Goal: Task Accomplishment & Management: Manage account settings

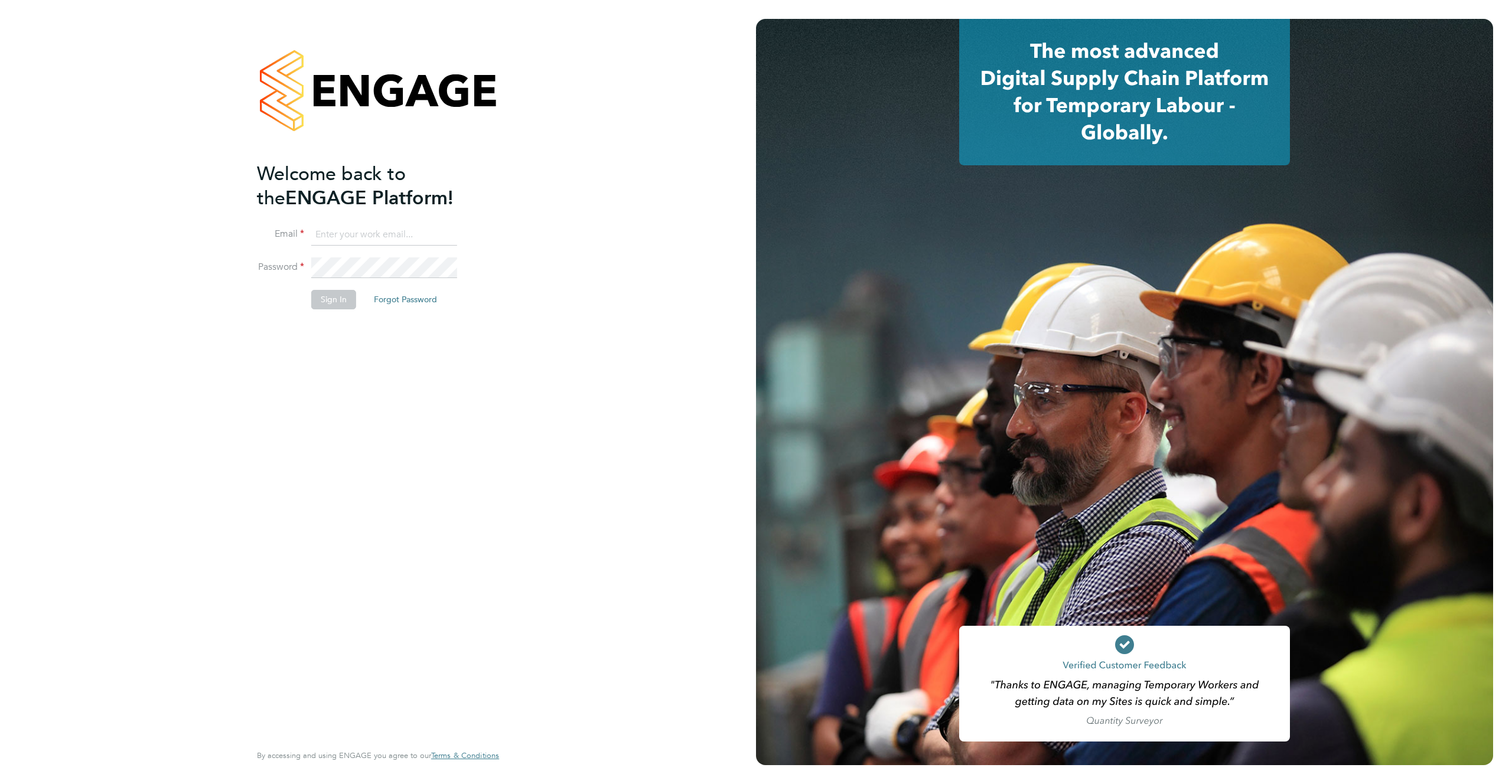
type input "support@engagelabs.io"
click at [339, 300] on button "Sign In" at bounding box center [334, 299] width 45 height 19
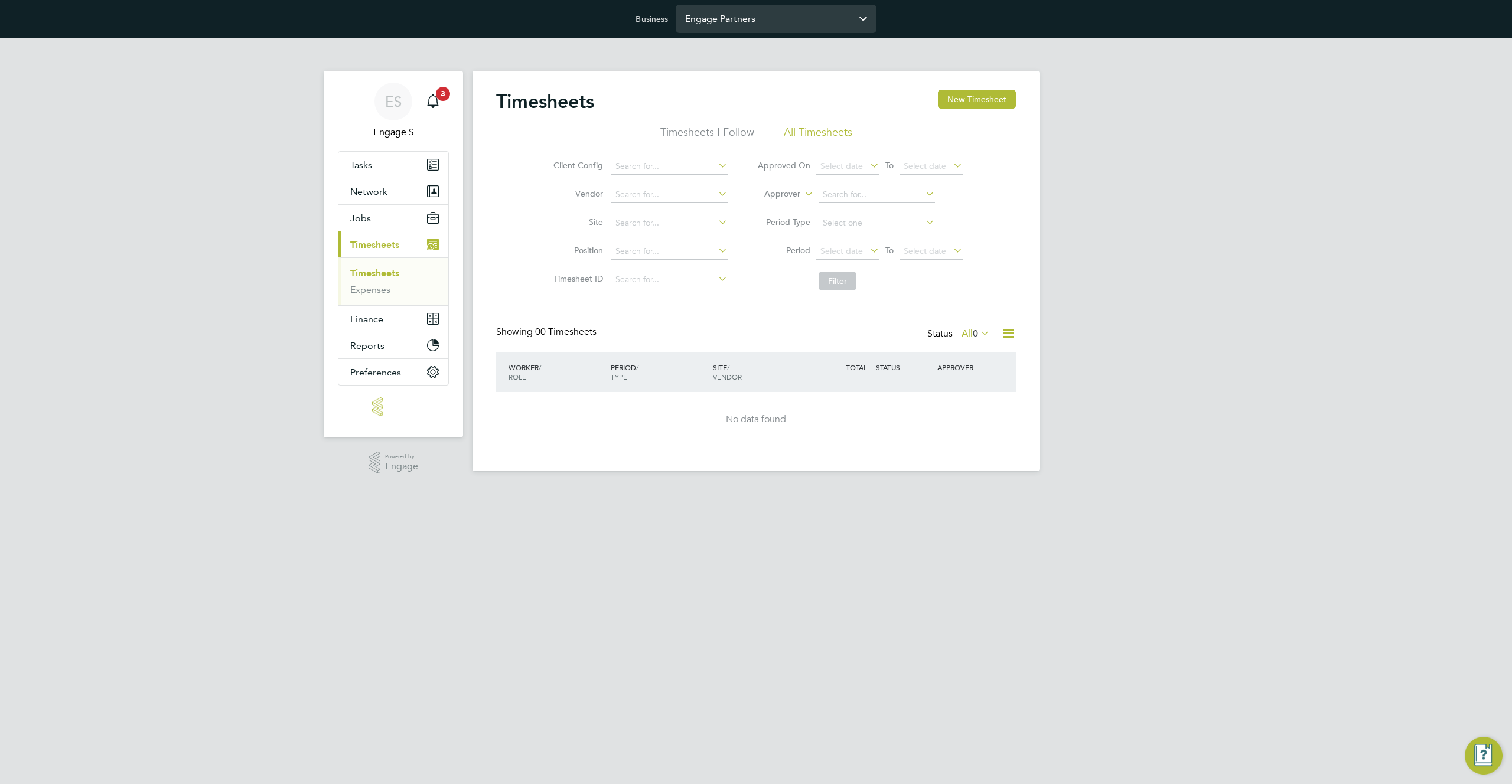
click at [815, 21] on input "Engage Partners" at bounding box center [776, 18] width 201 height 27
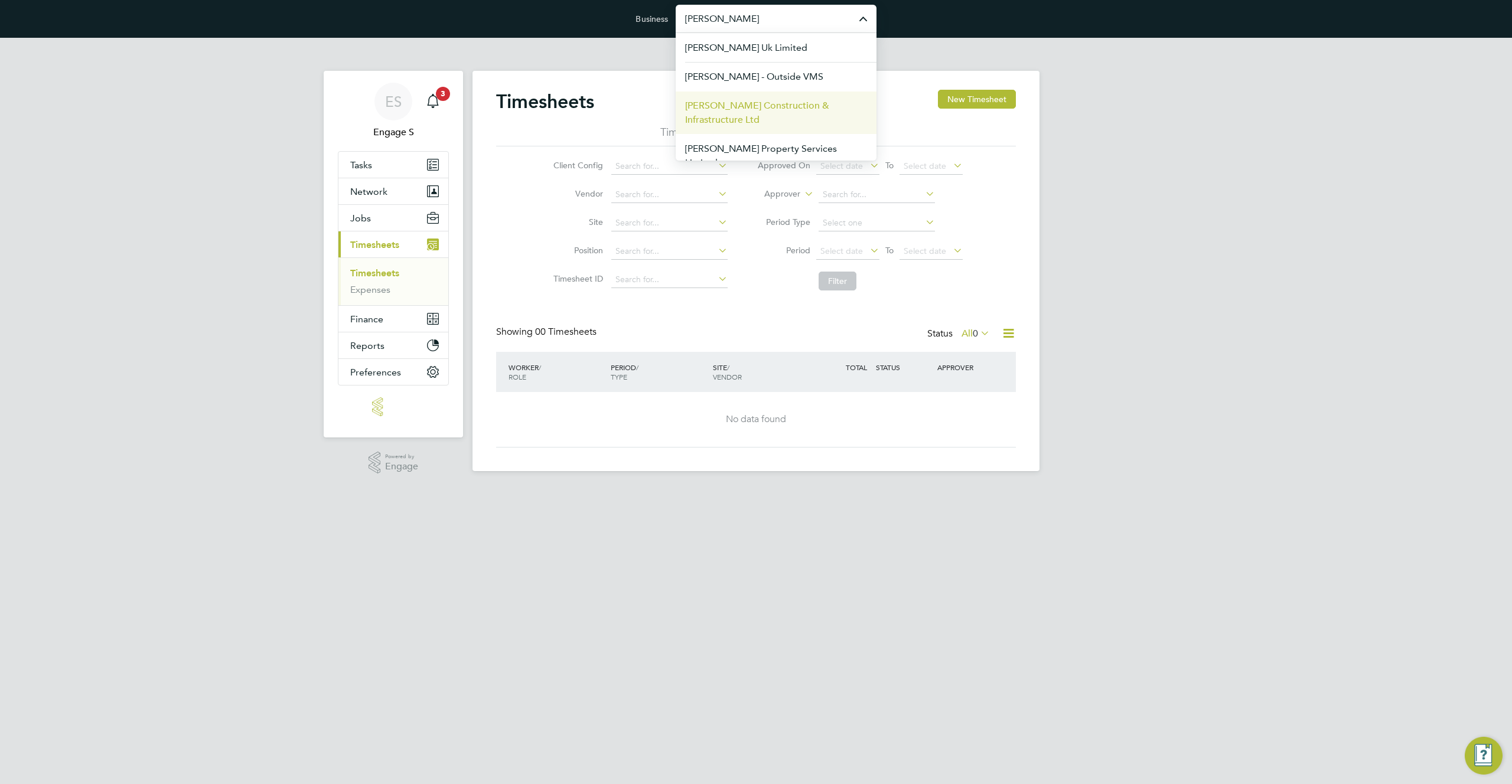
click at [779, 109] on span "Morgan Sindall Construction & Infrastructure Ltd" at bounding box center [776, 112] width 182 height 28
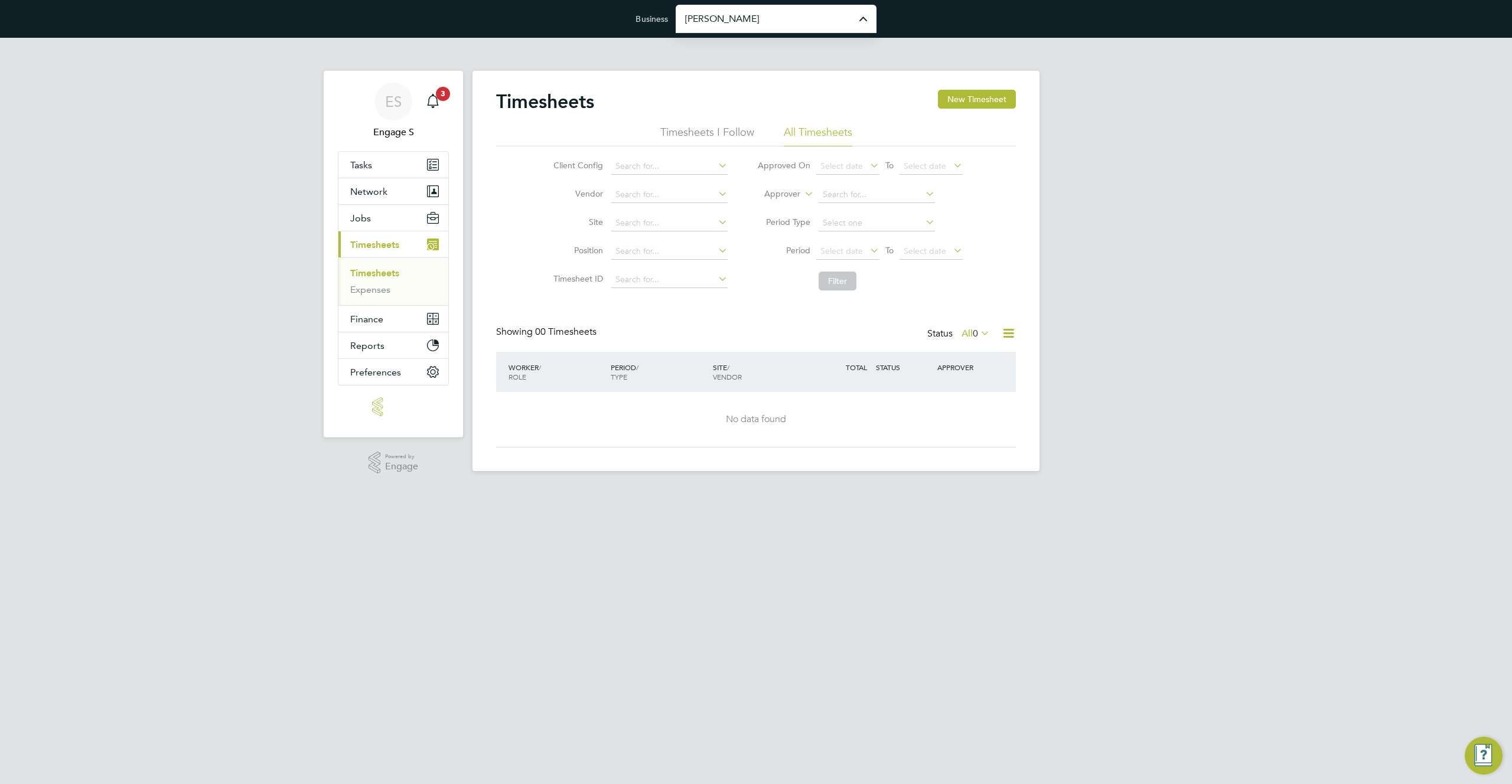
type input "Morgan Sindall Construction & Infrastructure Ltd"
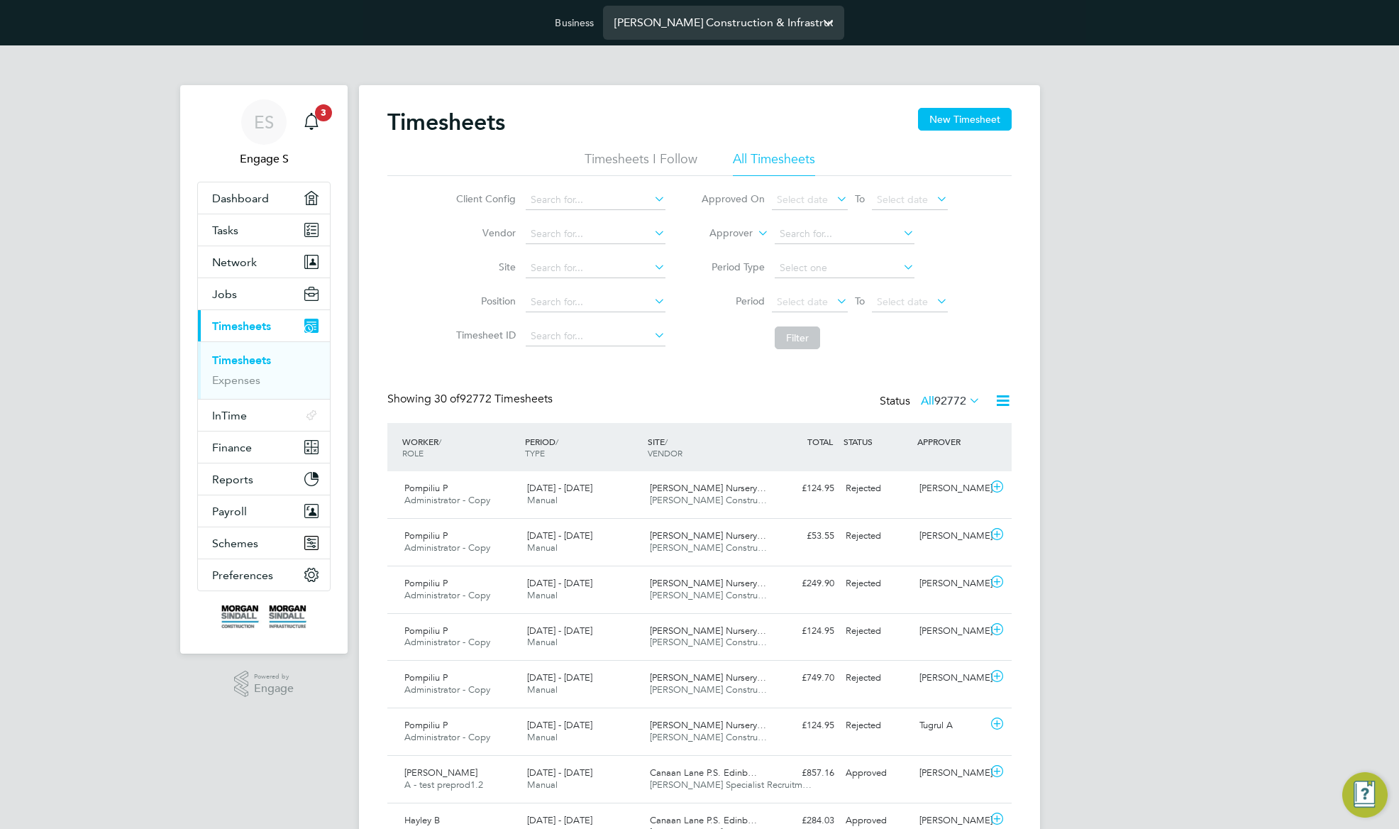
click at [731, 17] on input "Morgan Sindall Construction & Infrastructure Ltd" at bounding box center [723, 22] width 241 height 33
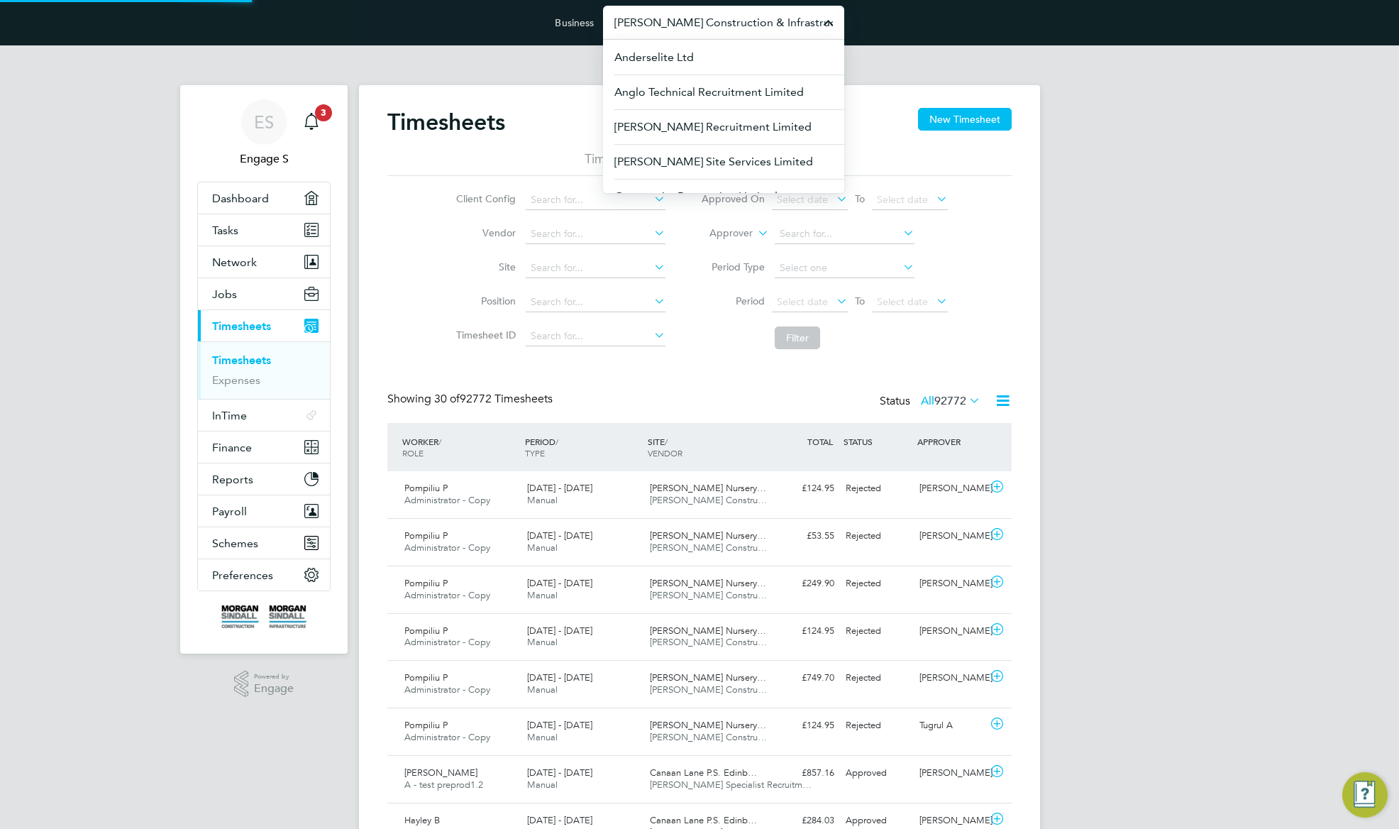
click at [731, 17] on input "Morgan Sindall Construction & Infrastructure Ltd" at bounding box center [723, 22] width 241 height 33
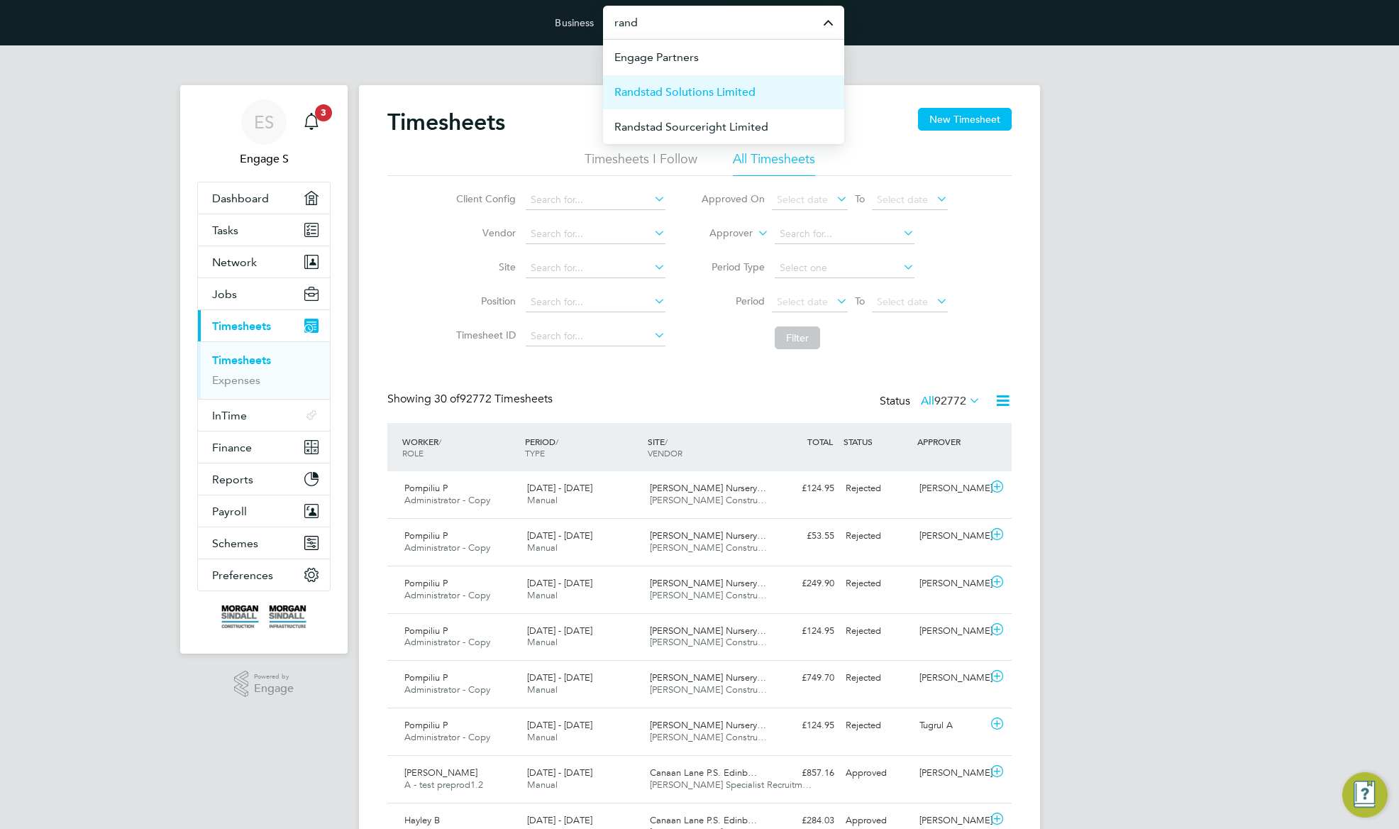
click at [722, 86] on span "Randstad Solutions Limited" at bounding box center [684, 92] width 141 height 17
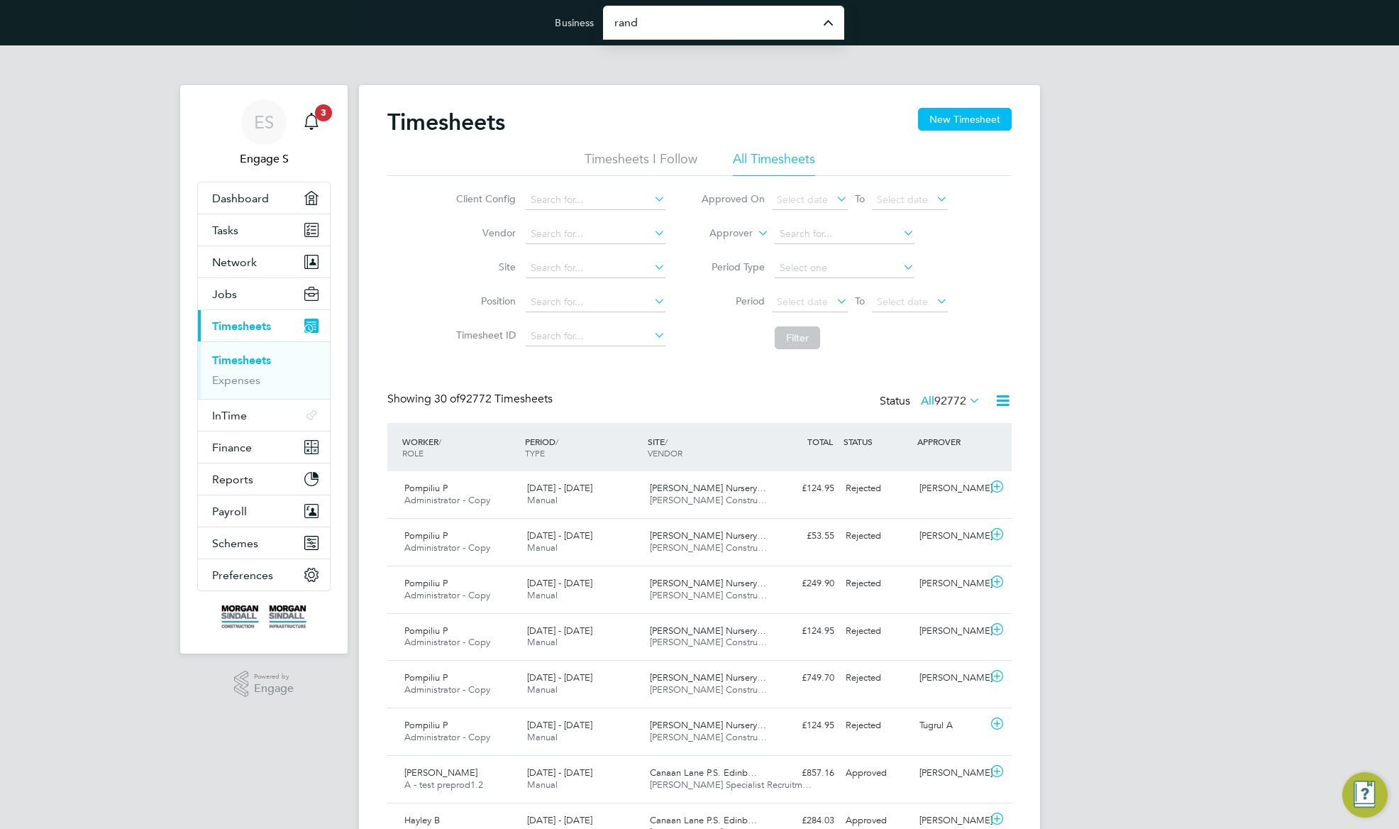
type input "Randstad Solutions Limited"
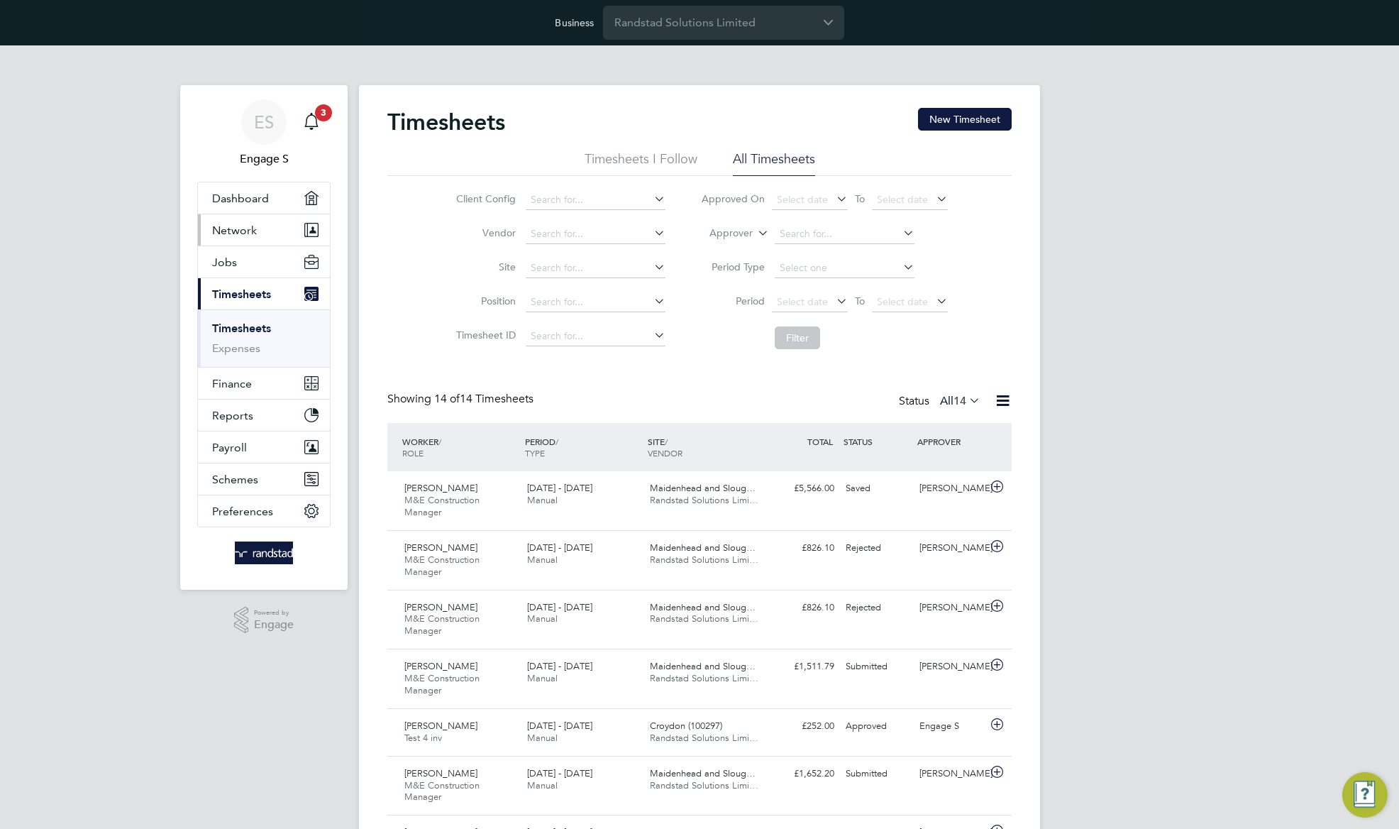
click at [256, 236] on button "Network" at bounding box center [264, 229] width 132 height 31
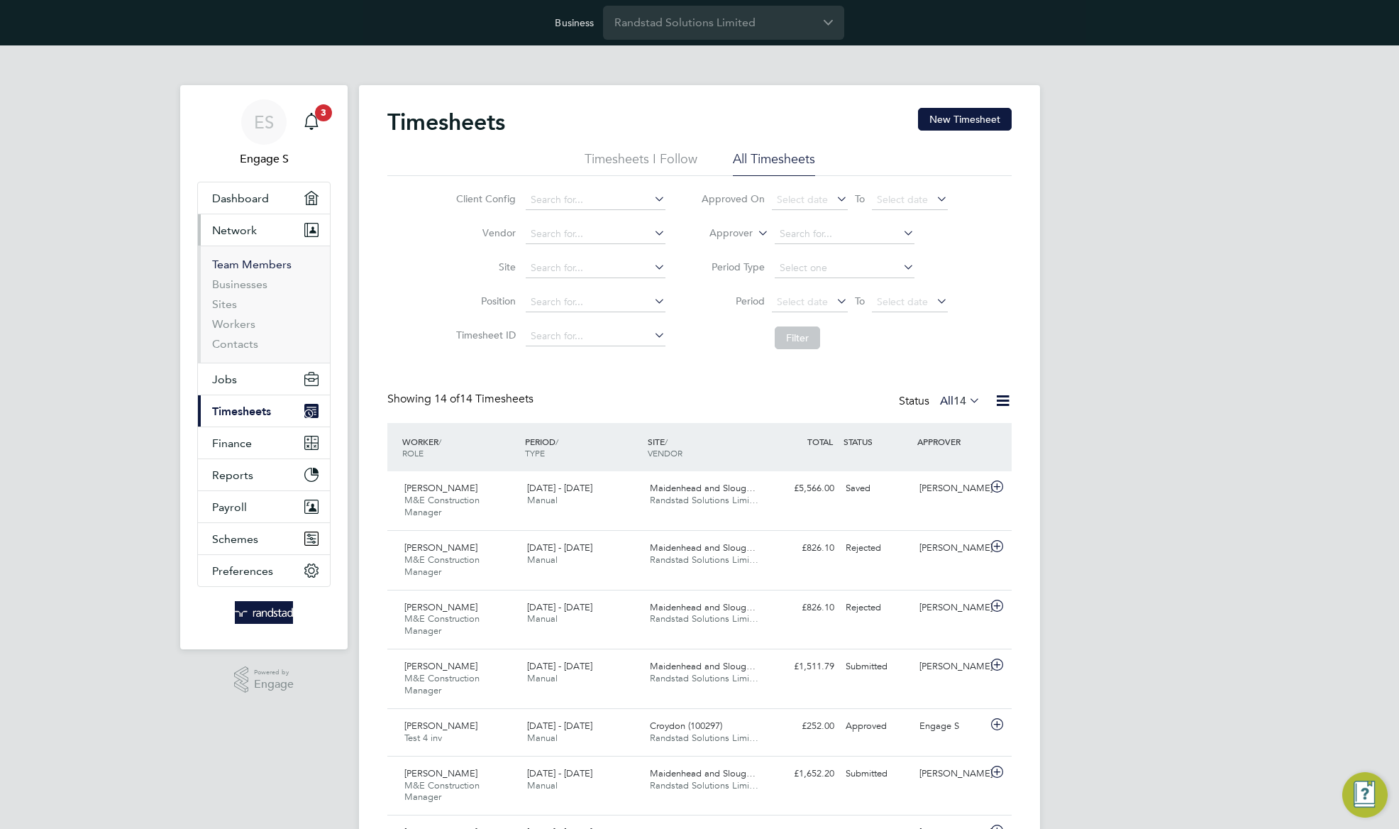
click at [248, 265] on link "Team Members" at bounding box center [251, 264] width 79 height 13
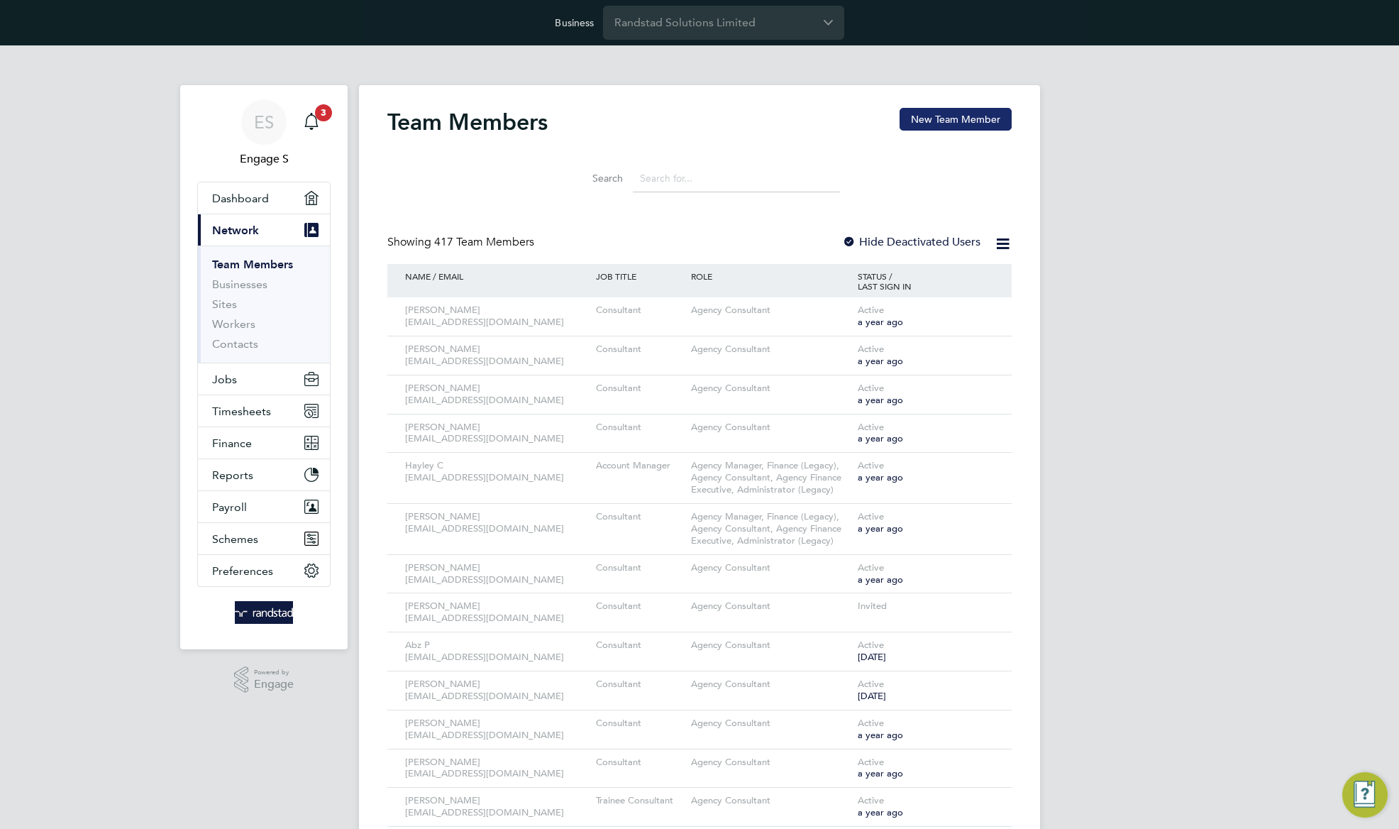
click at [969, 126] on button "New Team Member" at bounding box center [956, 119] width 112 height 23
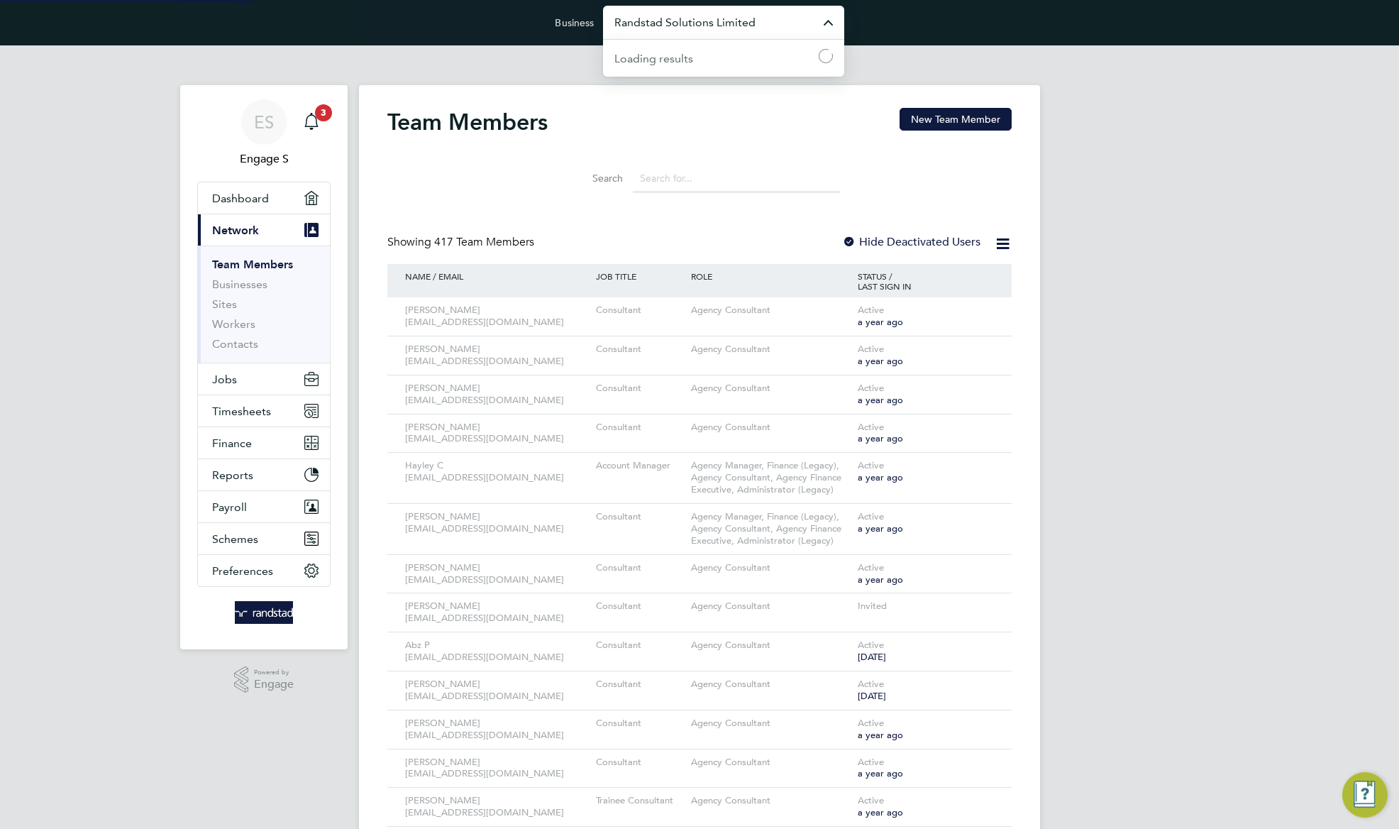
click at [725, 28] on input "Randstad Solutions Limited" at bounding box center [723, 22] width 241 height 33
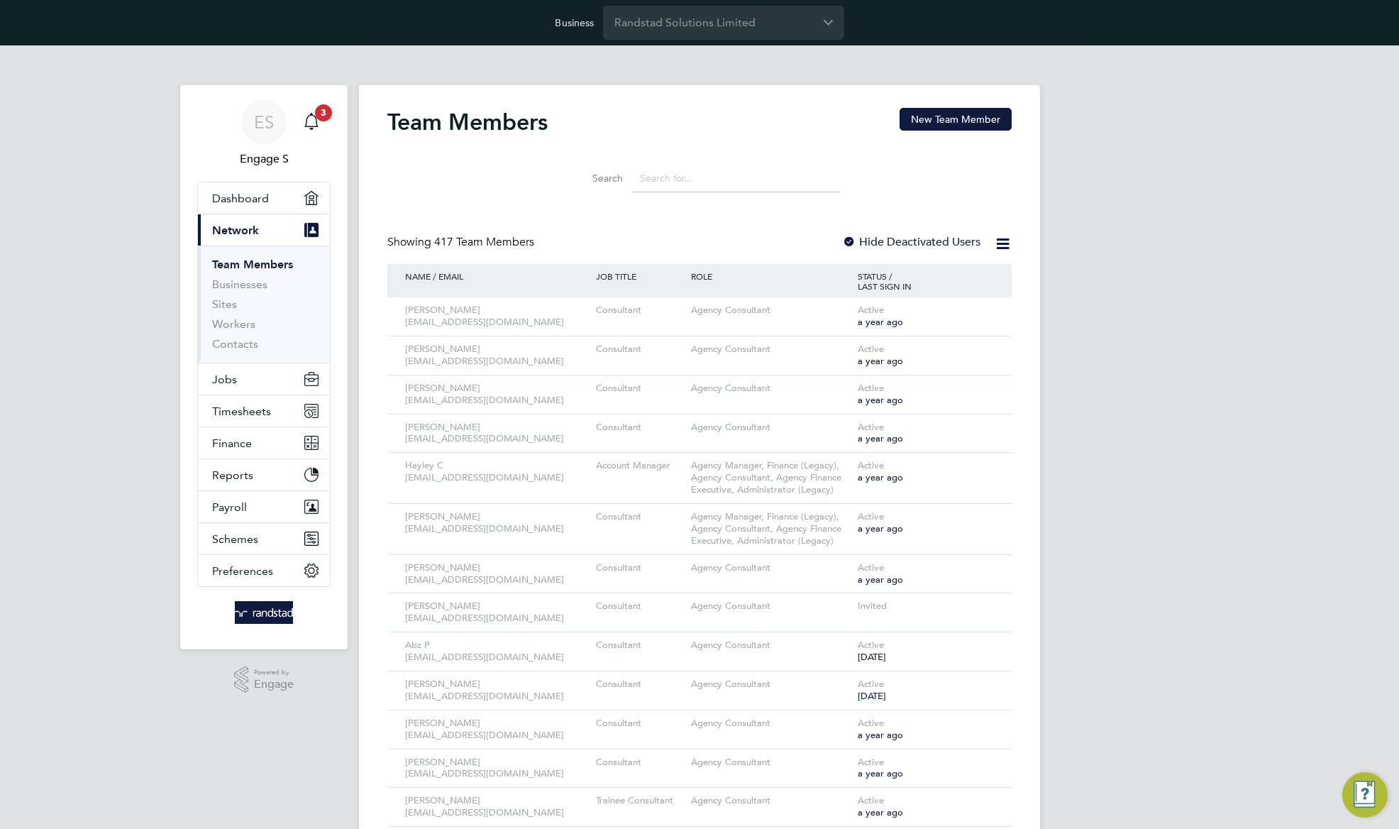
drag, startPoint x: 578, startPoint y: 213, endPoint x: 670, endPoint y: 186, distance: 95.4
click at [953, 121] on button "New Team Member" at bounding box center [956, 119] width 112 height 23
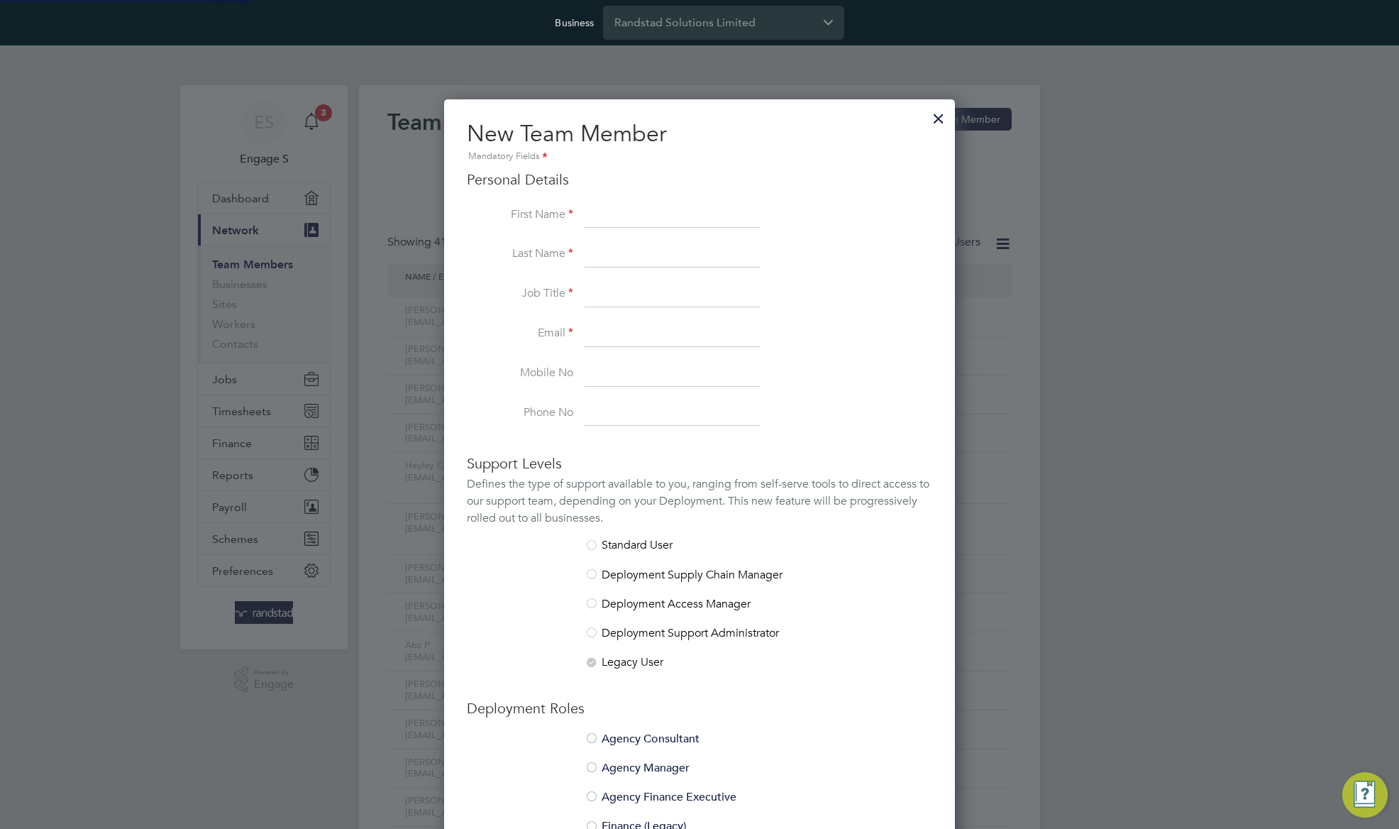
scroll to position [905, 511]
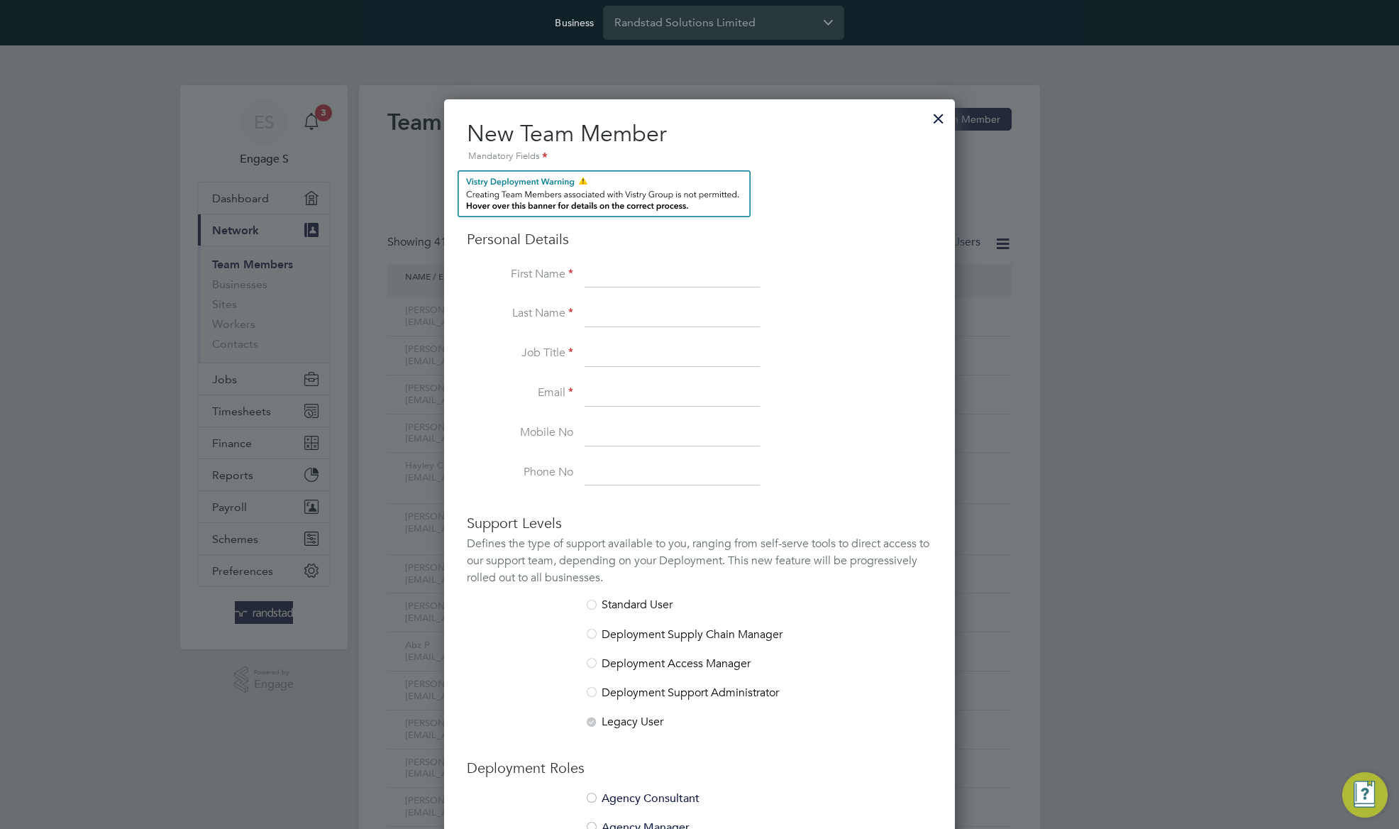
click at [630, 265] on input at bounding box center [672, 275] width 175 height 26
type input "Test"
paste input "lastname"
type input "last-name"
type input "qa"
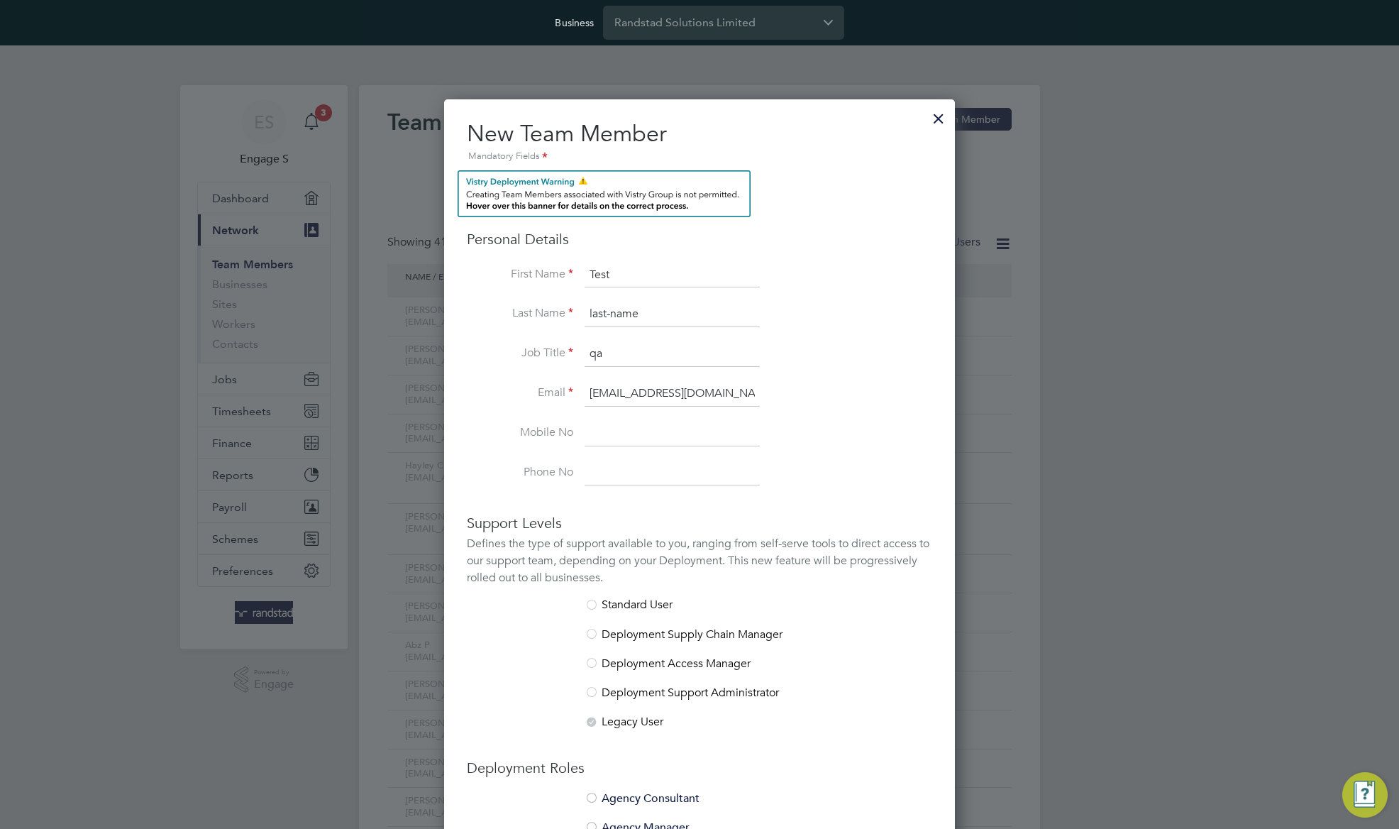
type input "qaswert@gmail.com"
click at [487, 499] on ng-form "Personal Details First Name Test Last Name last-name Job Title qa Email qaswert…" at bounding box center [699, 572] width 465 height 804
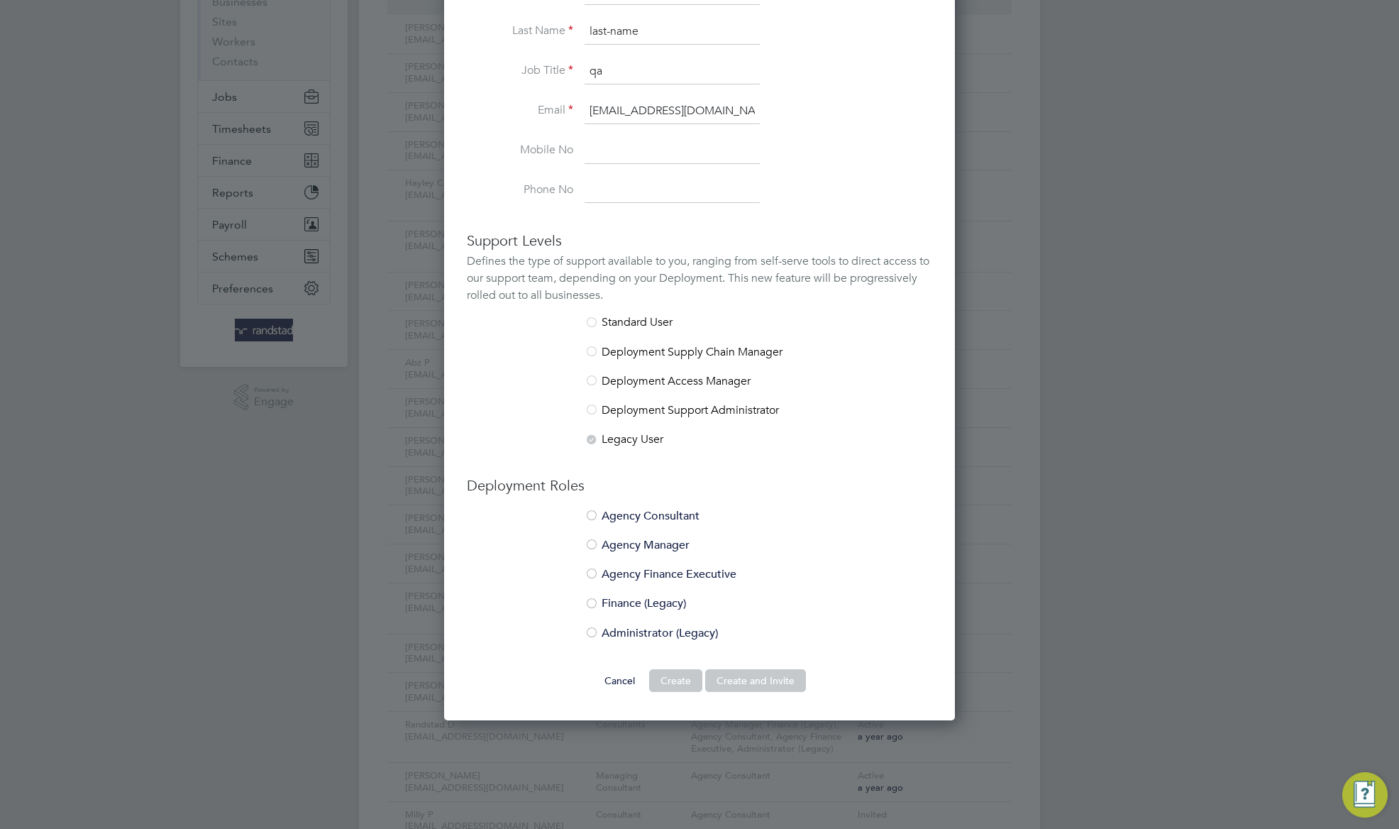
scroll to position [660, 0]
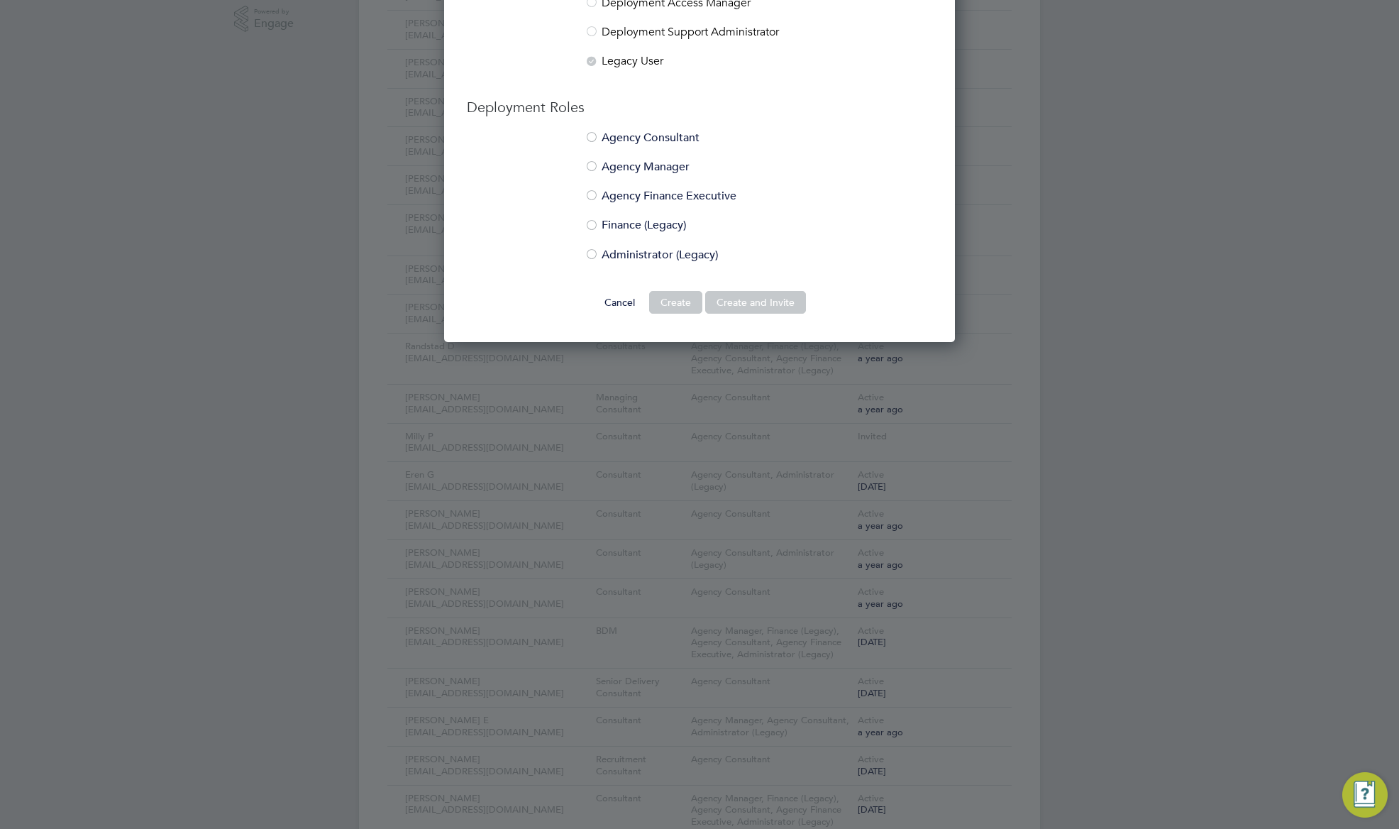
click at [607, 216] on li "Agency Finance Executive" at bounding box center [699, 203] width 465 height 29
click at [781, 301] on button "Create and Invite" at bounding box center [755, 302] width 101 height 23
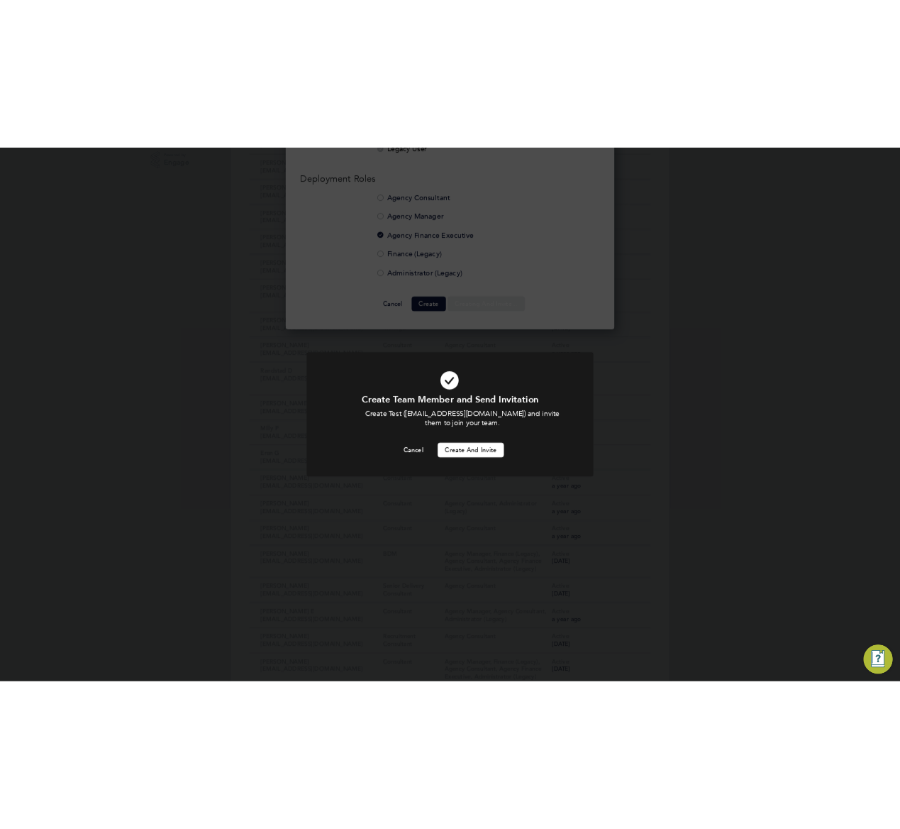
scroll to position [844, 511]
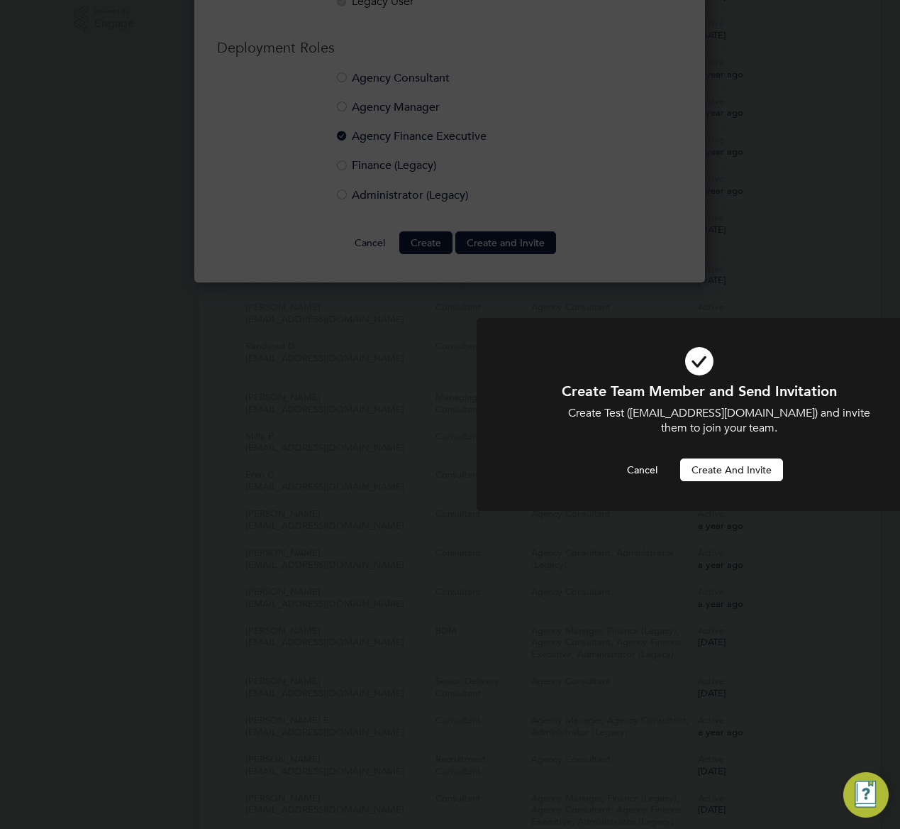
click at [758, 472] on button "Create and invite" at bounding box center [731, 469] width 103 height 23
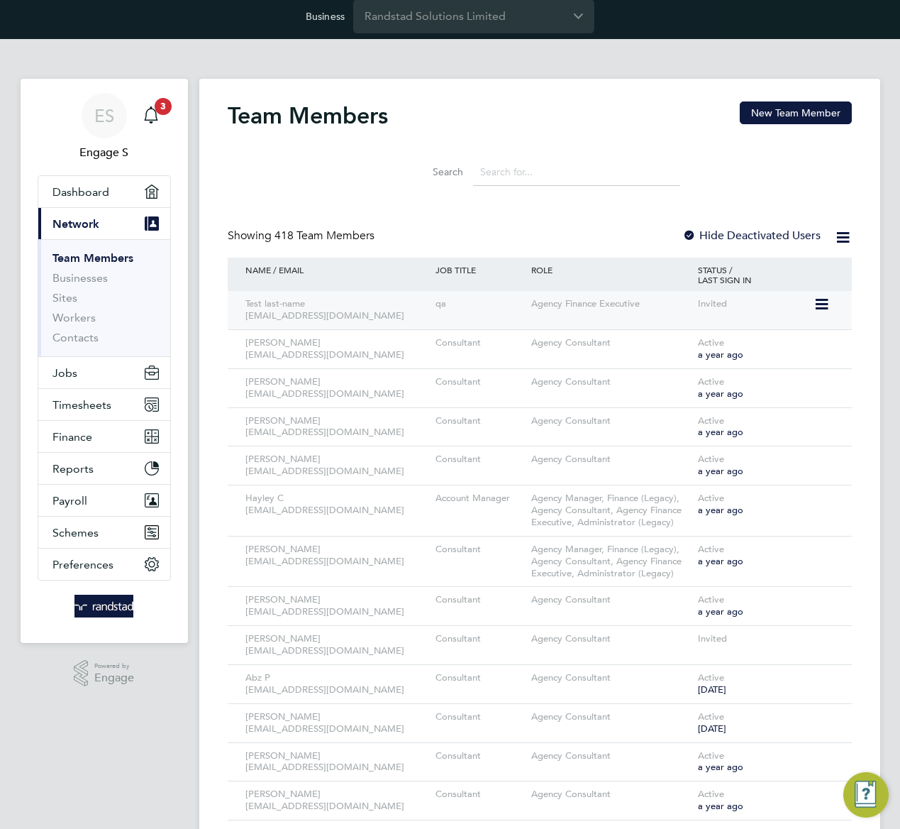
scroll to position [19, 0]
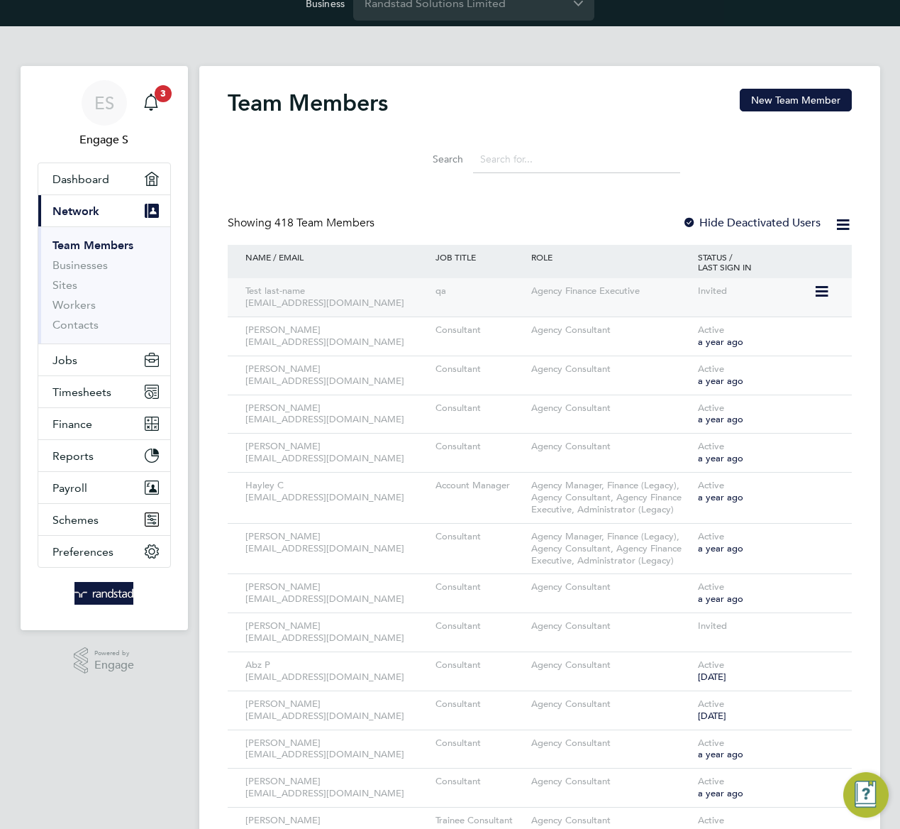
click at [821, 284] on icon at bounding box center [821, 291] width 14 height 17
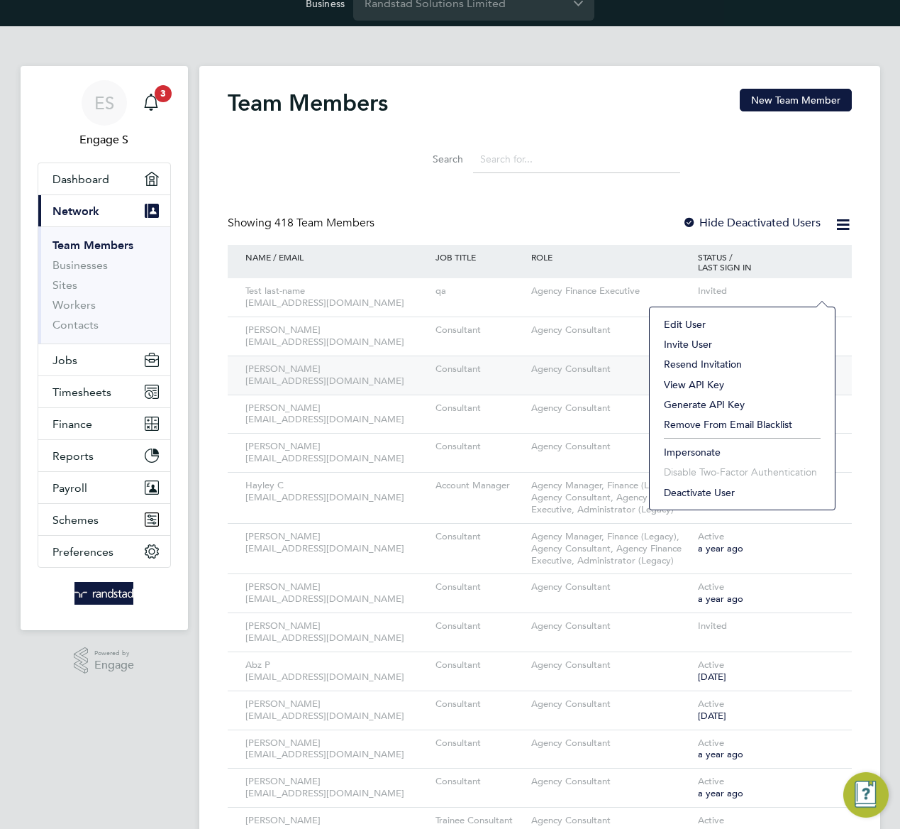
drag, startPoint x: 678, startPoint y: 321, endPoint x: 675, endPoint y: 358, distance: 37.7
click at [676, 326] on li "Edit User" at bounding box center [742, 324] width 171 height 20
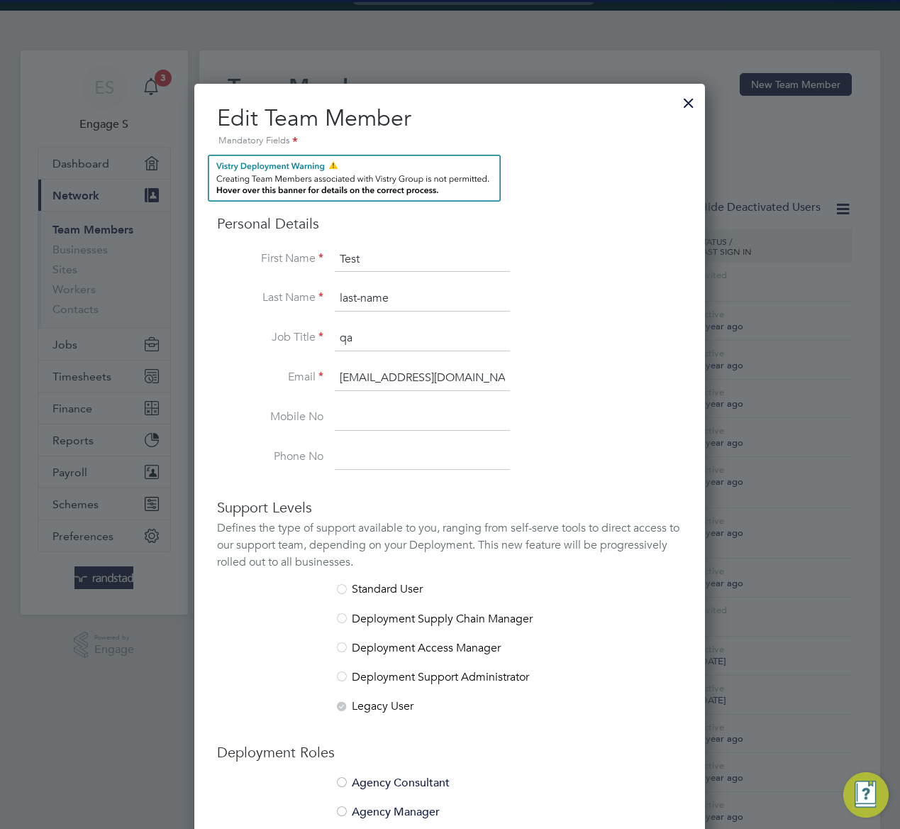
scroll to position [462, 0]
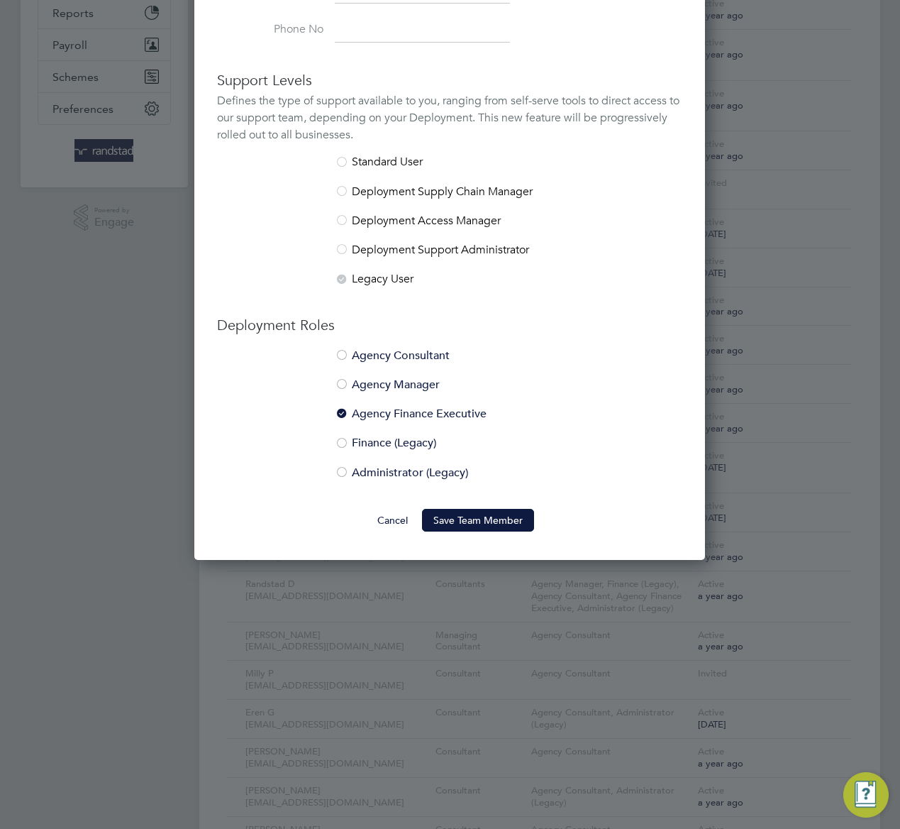
click at [367, 445] on li "Finance (Legacy)" at bounding box center [449, 450] width 465 height 29
click at [482, 522] on button "Save Team Member" at bounding box center [478, 520] width 112 height 23
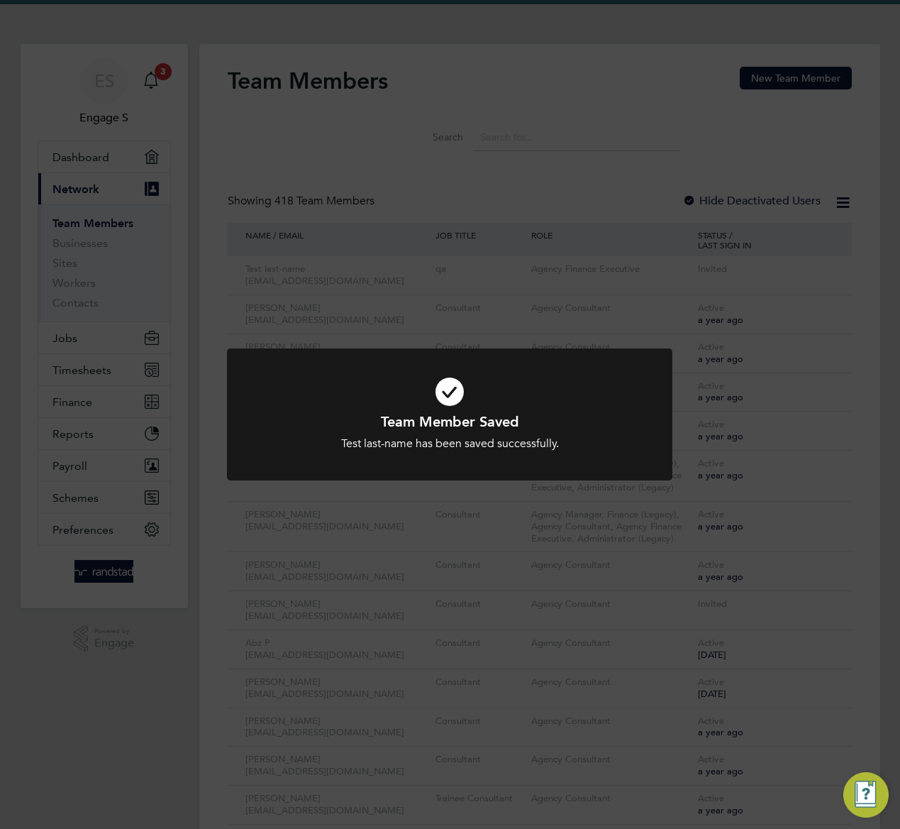
scroll to position [19, 0]
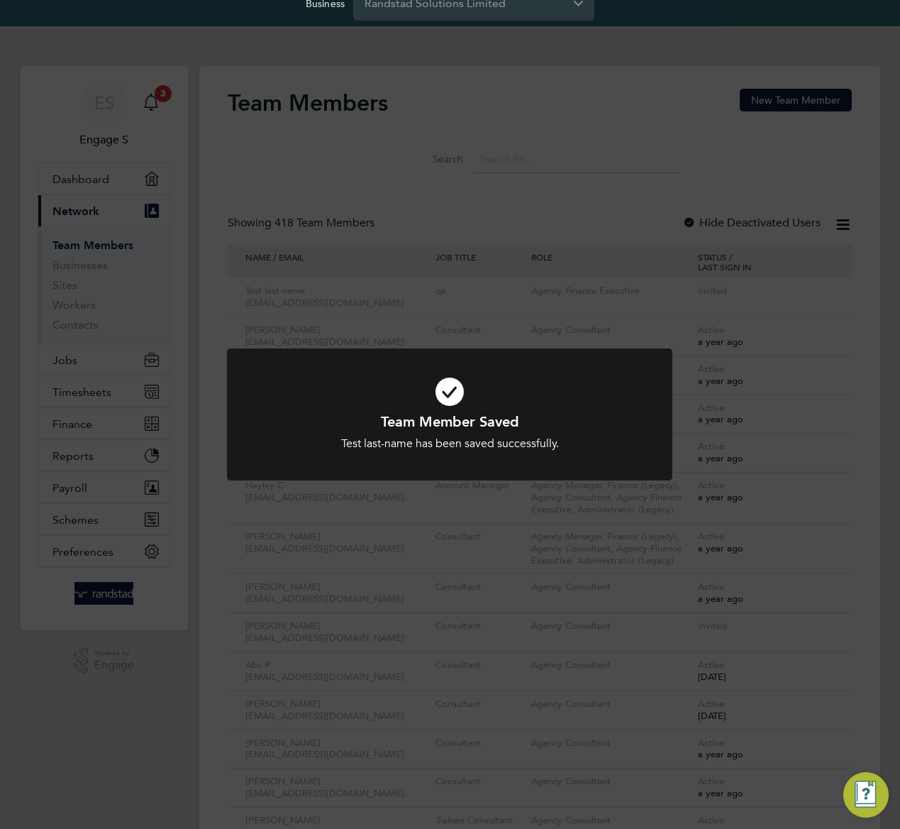
click at [800, 306] on div "Team Member Saved Test last-name has been saved successfully. Cancel Okay" at bounding box center [450, 414] width 900 height 829
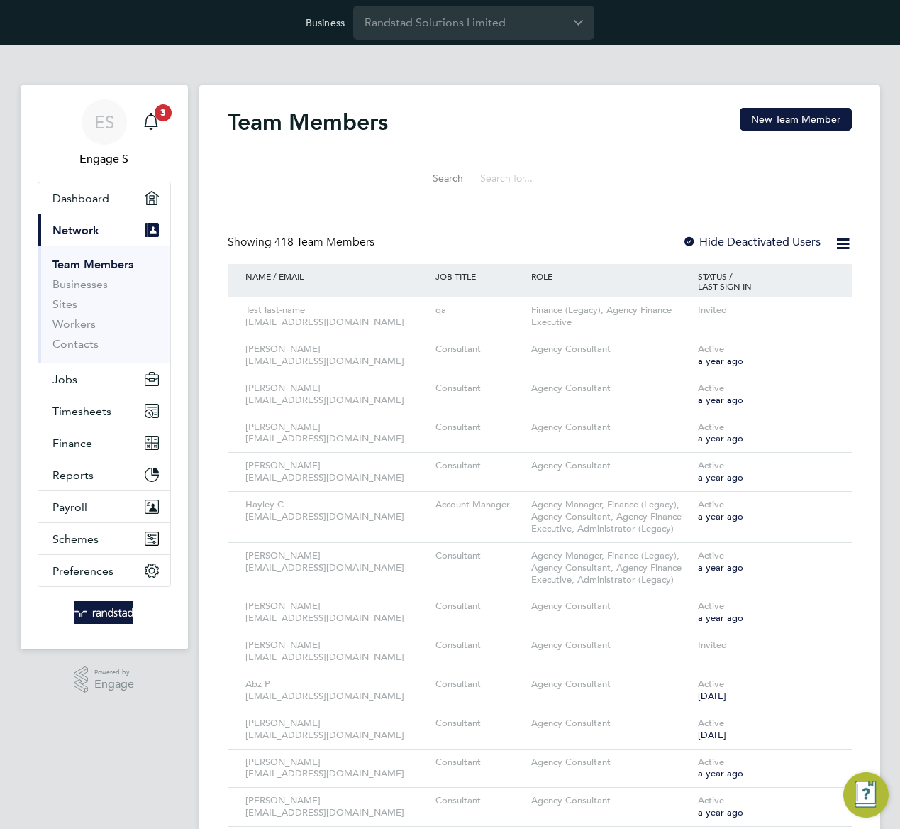
click at [568, 185] on input at bounding box center [576, 179] width 207 height 28
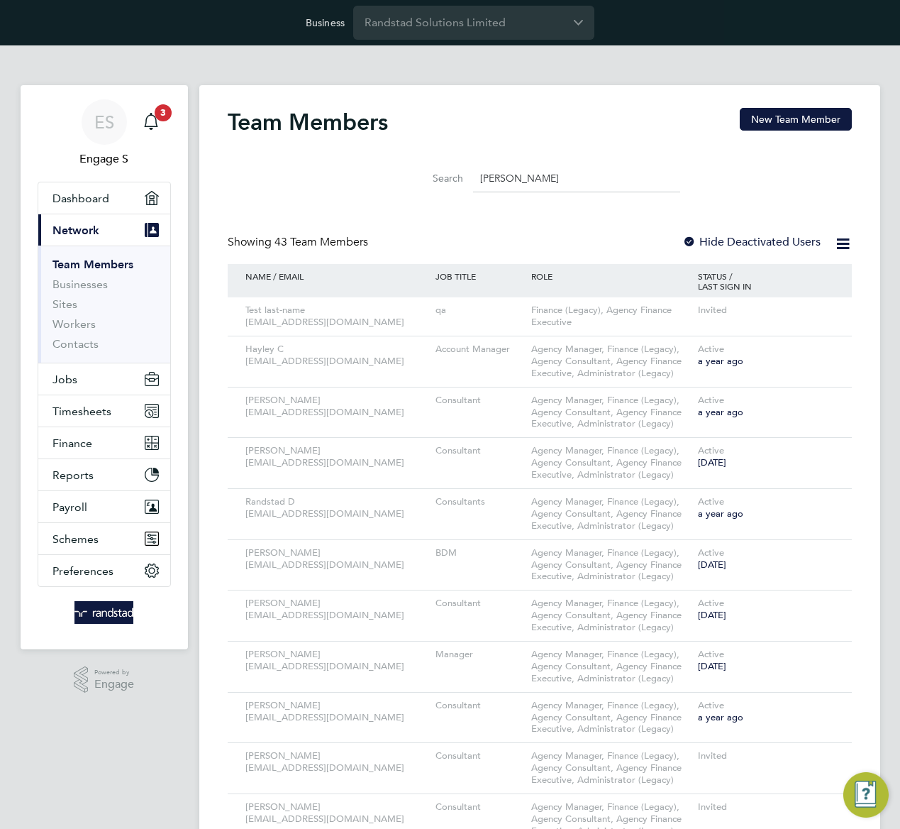
type input "finan"
click at [841, 240] on icon at bounding box center [843, 244] width 18 height 18
click at [743, 274] on li "Download Team Members Report" at bounding box center [764, 277] width 171 height 20
click at [828, 308] on icon at bounding box center [821, 310] width 14 height 17
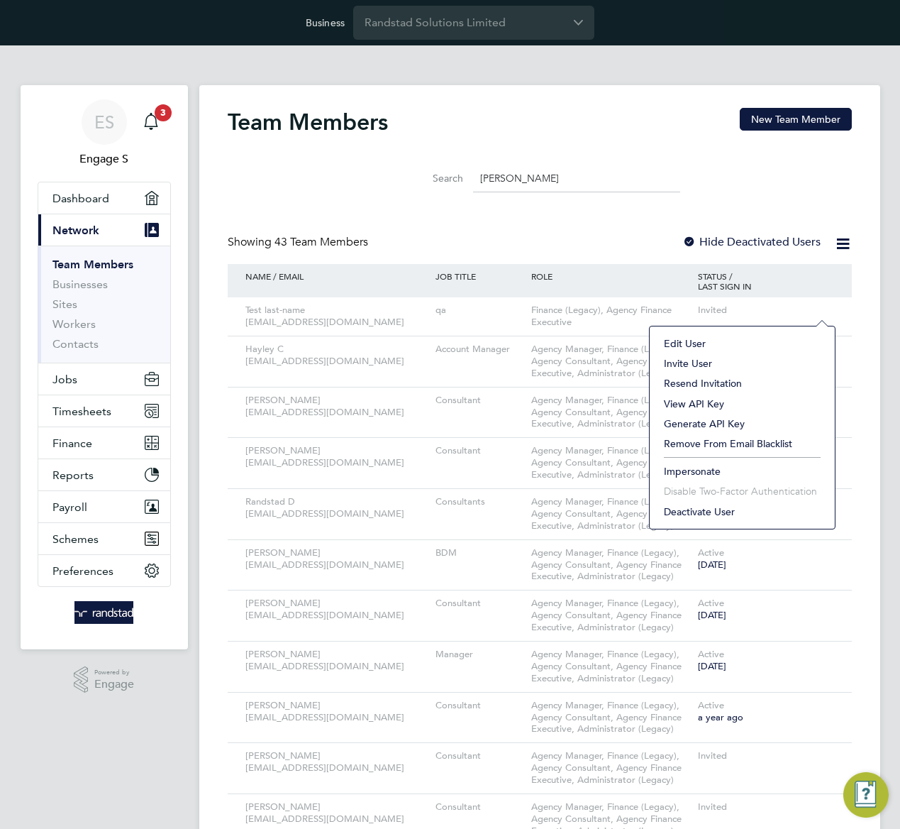
click at [685, 380] on li "Resend Invitation" at bounding box center [742, 383] width 171 height 20
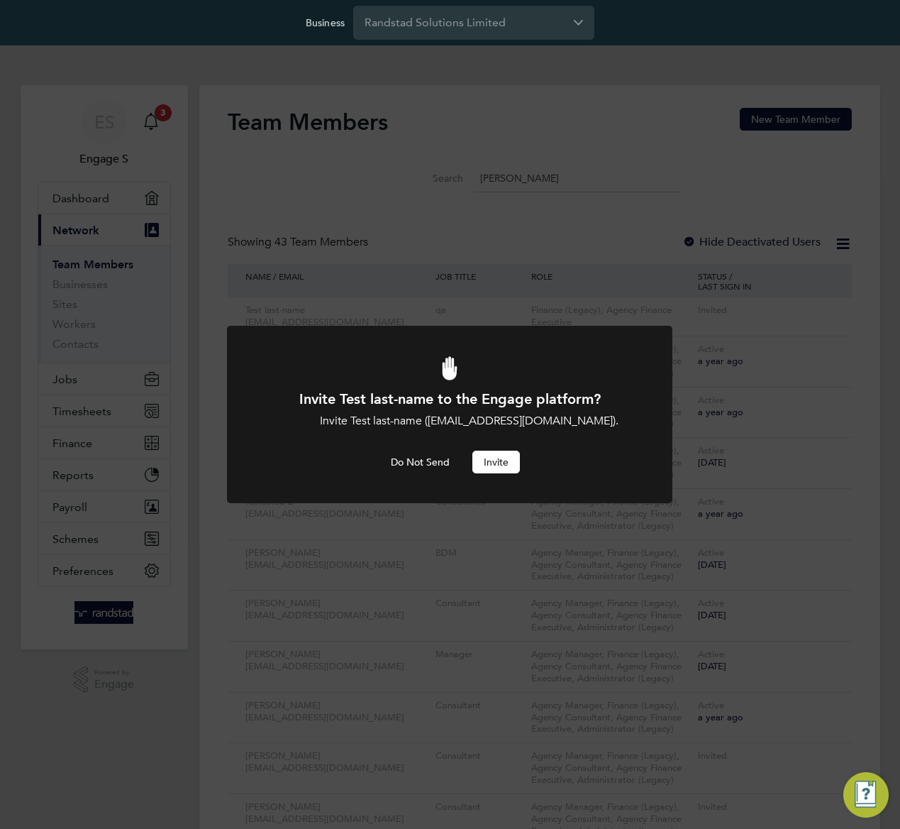
click at [489, 472] on button "Invite" at bounding box center [496, 461] width 48 height 23
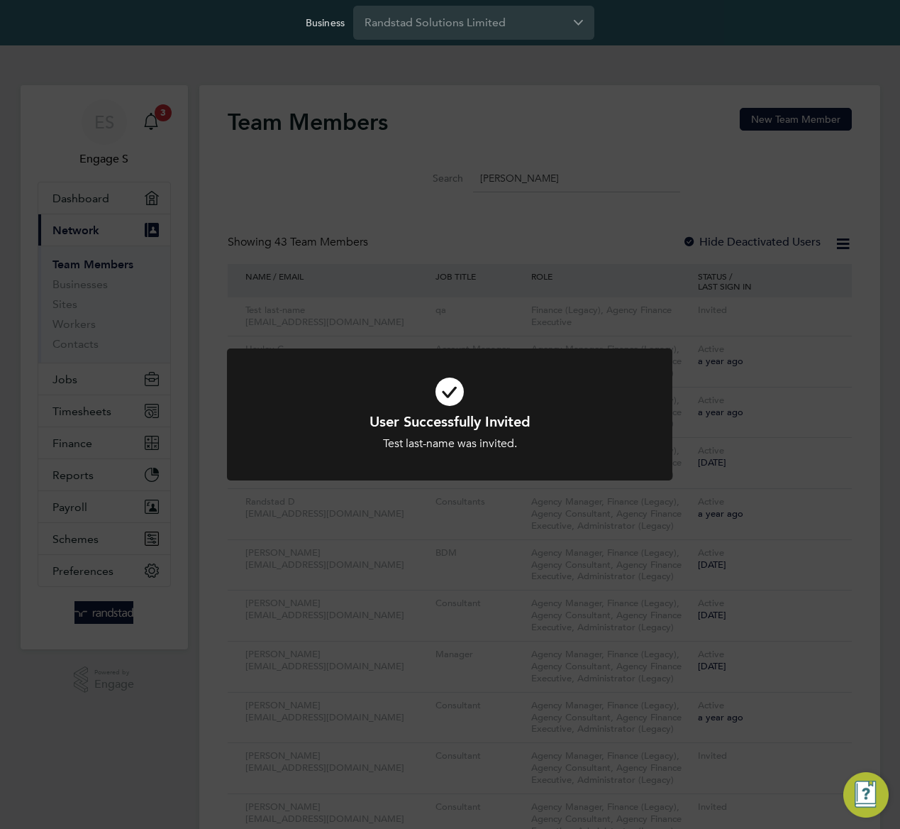
click at [753, 312] on div "User Successfully Invited Test last-name was invited. Cancel Okay" at bounding box center [450, 414] width 900 height 829
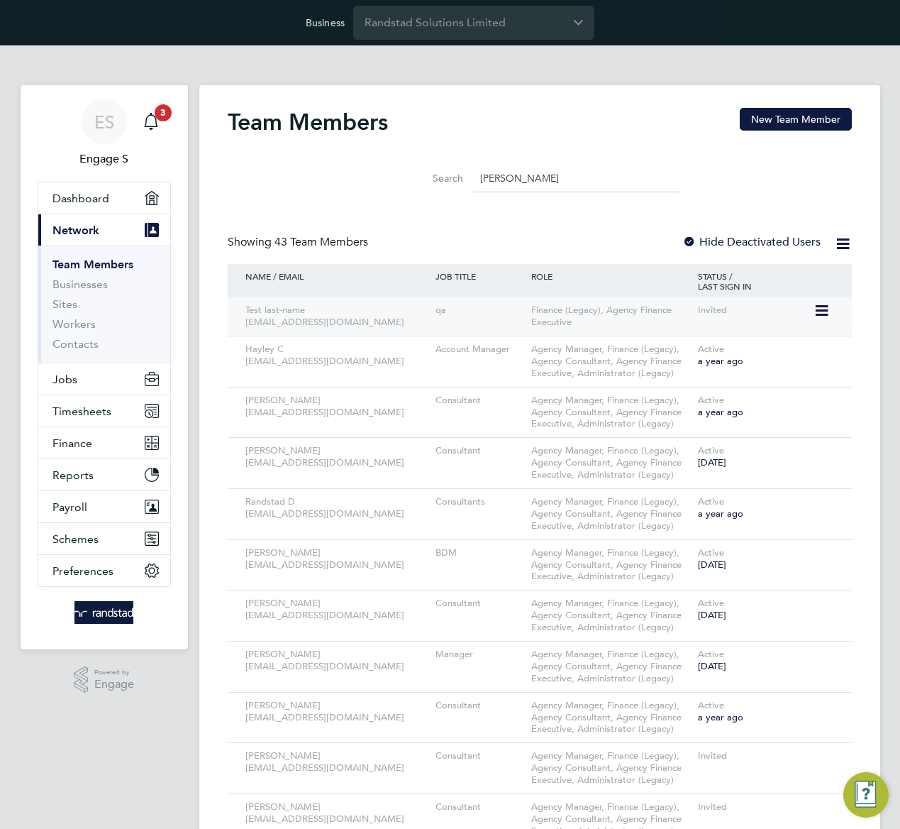
click at [828, 311] on icon at bounding box center [821, 310] width 14 height 17
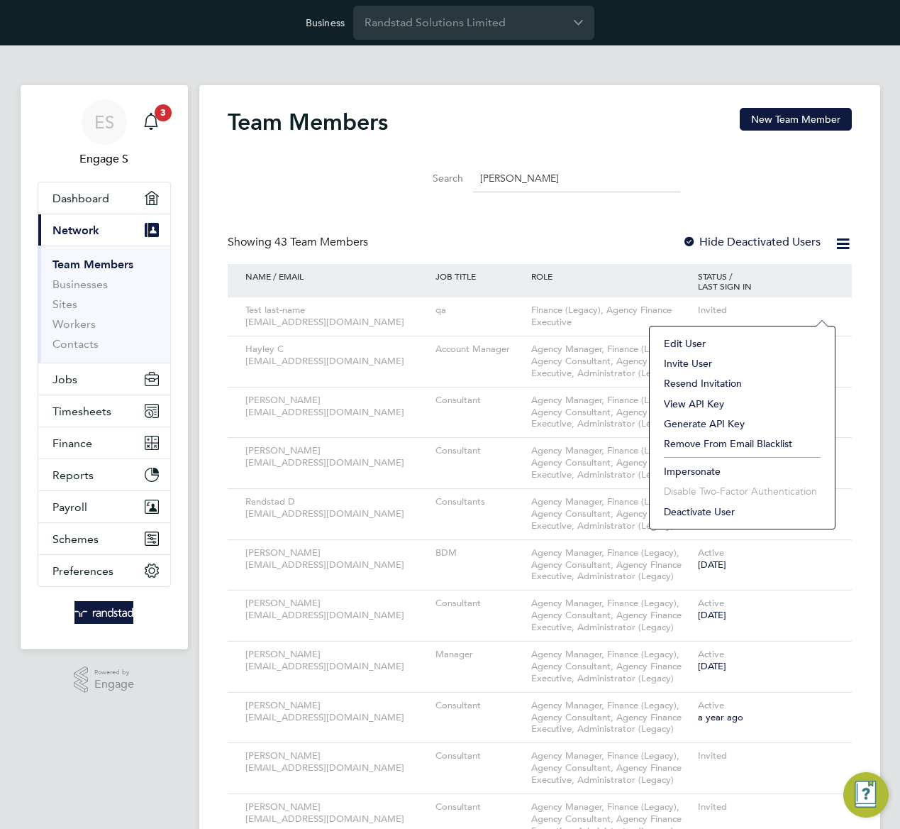
click at [697, 359] on li "Invite User" at bounding box center [742, 363] width 171 height 20
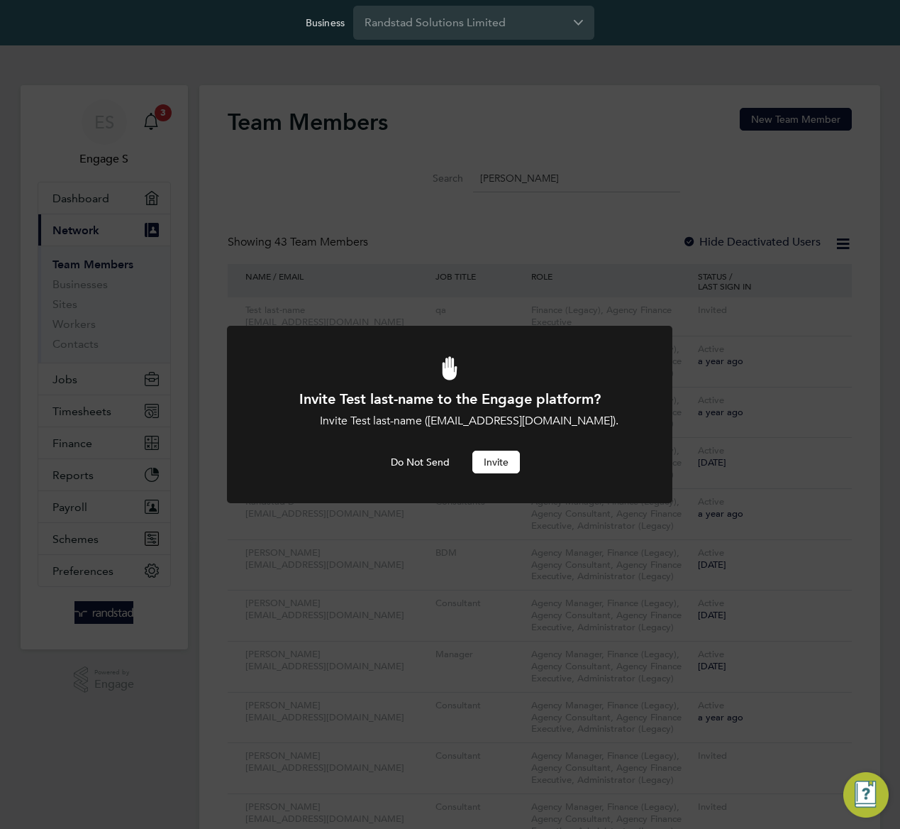
click at [509, 461] on button "Invite" at bounding box center [496, 461] width 48 height 23
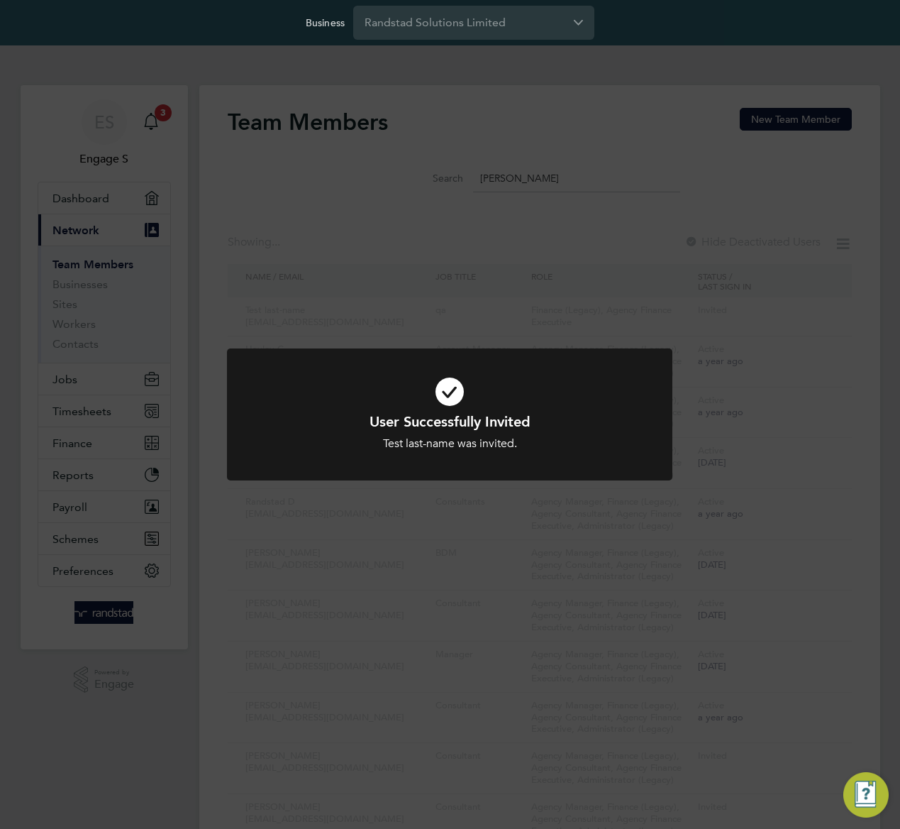
click at [710, 362] on div "User Successfully Invited Test last-name was invited. Cancel Okay" at bounding box center [450, 414] width 900 height 829
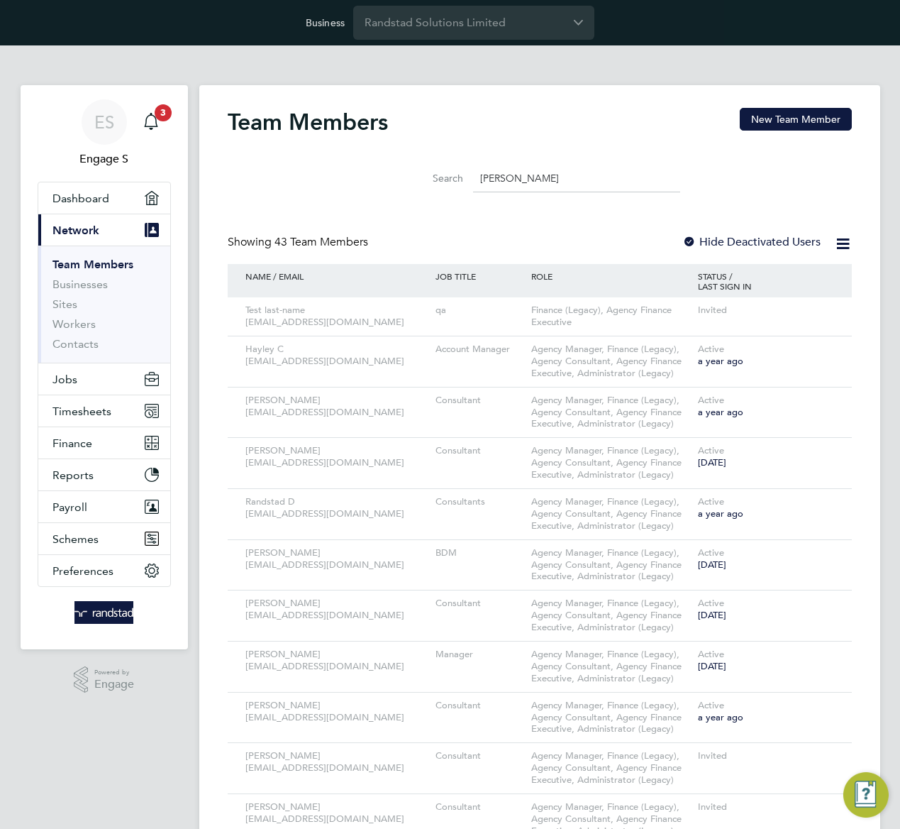
click at [828, 309] on icon at bounding box center [821, 310] width 14 height 17
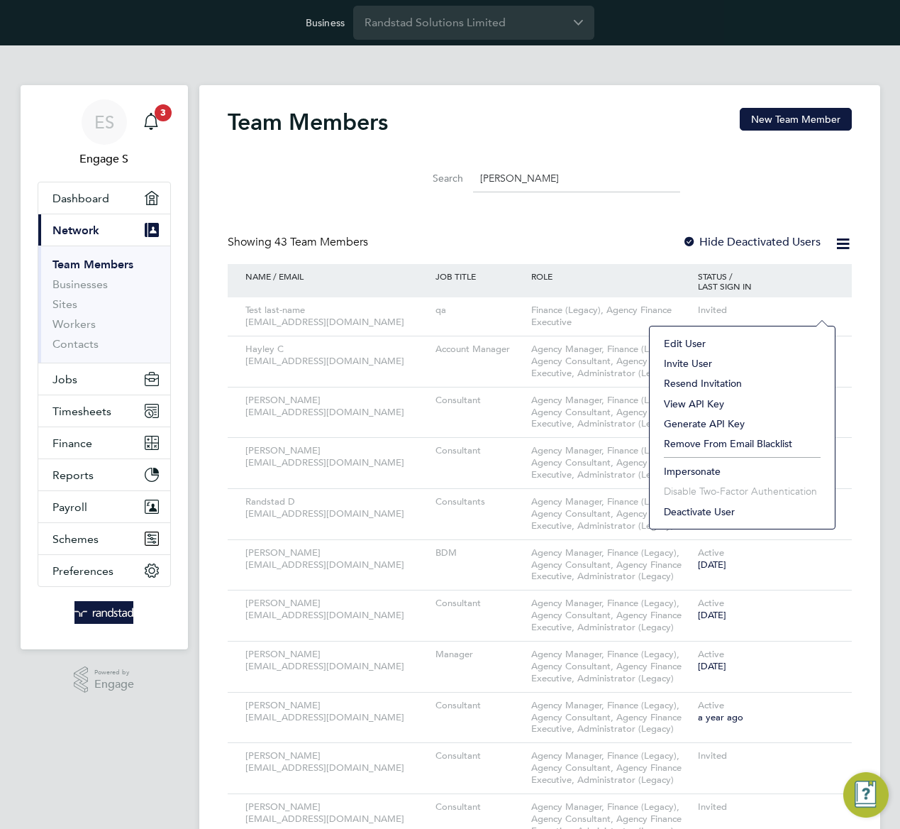
click at [700, 399] on li "View API Key" at bounding box center [742, 404] width 171 height 20
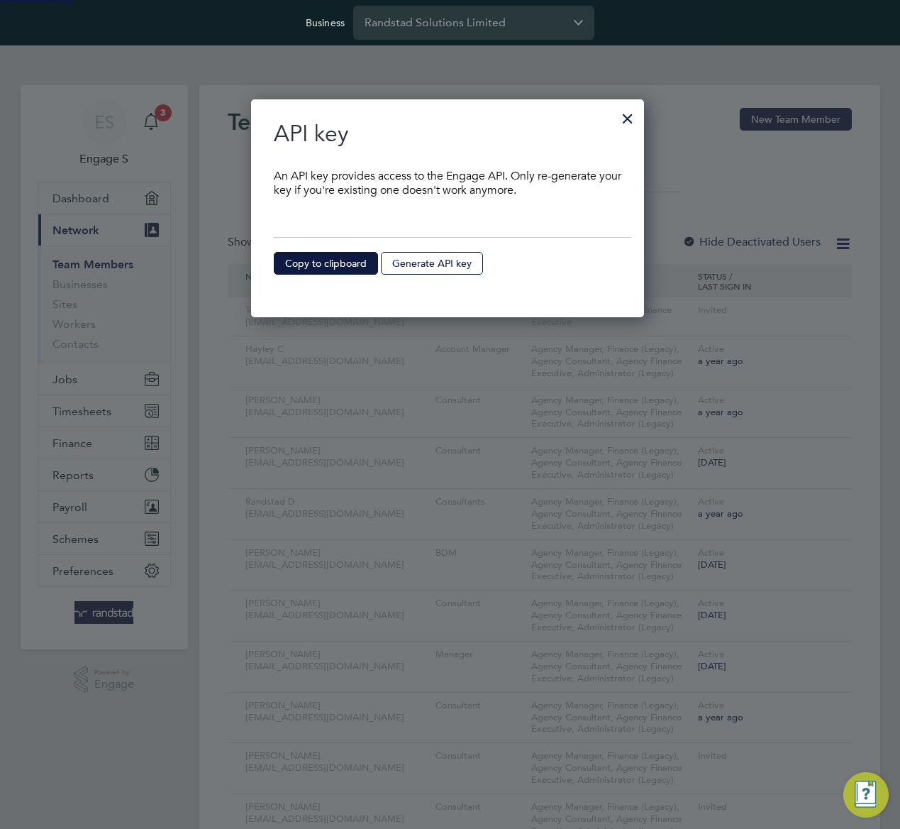
scroll to position [219, 397]
click at [336, 264] on button "Generate API key" at bounding box center [325, 263] width 102 height 23
click at [441, 267] on button "Re-generate API key" at bounding box center [439, 263] width 116 height 23
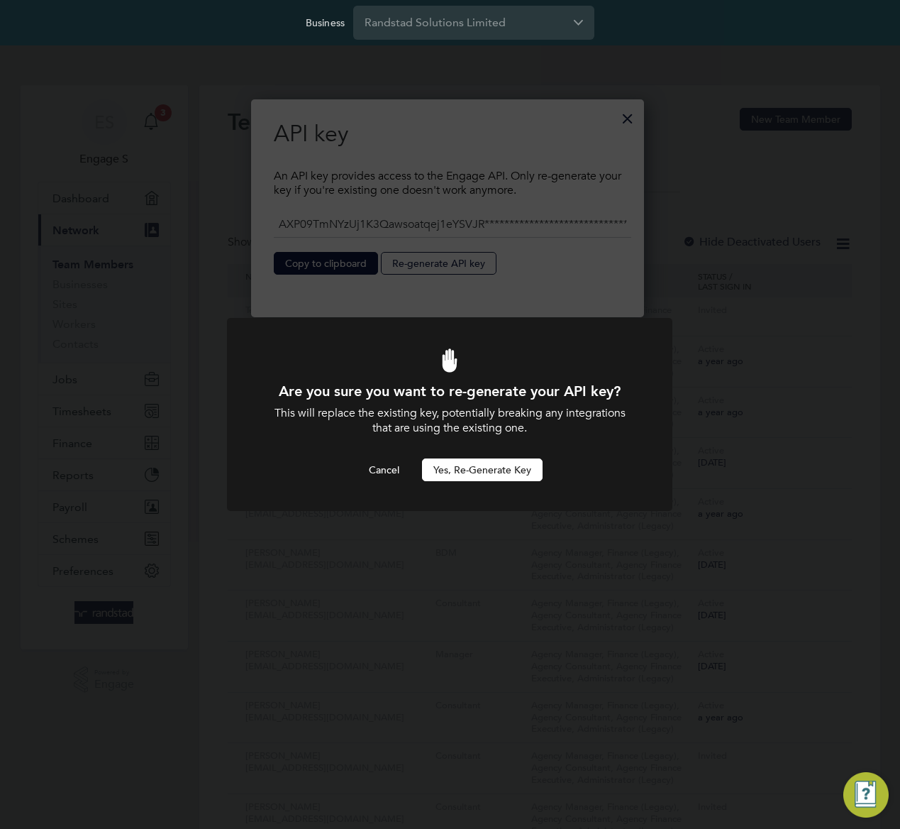
click at [500, 472] on button "Yes, Re-generate Key" at bounding box center [482, 469] width 121 height 23
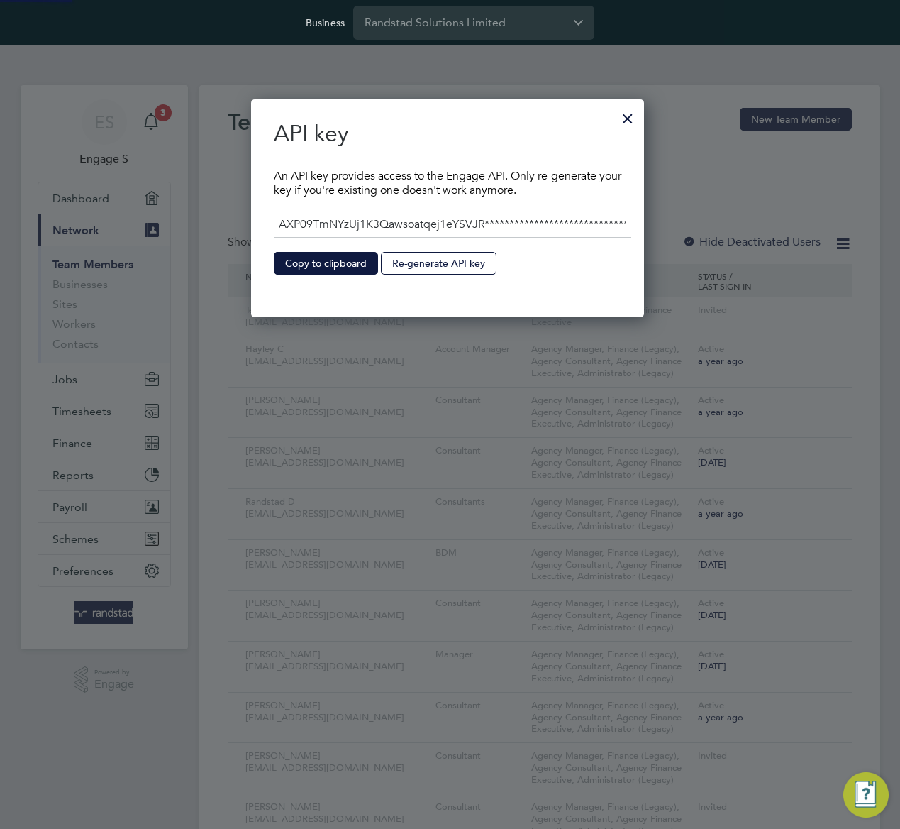
type input "**********"
click at [317, 262] on button "Copy to clipboard" at bounding box center [326, 263] width 104 height 23
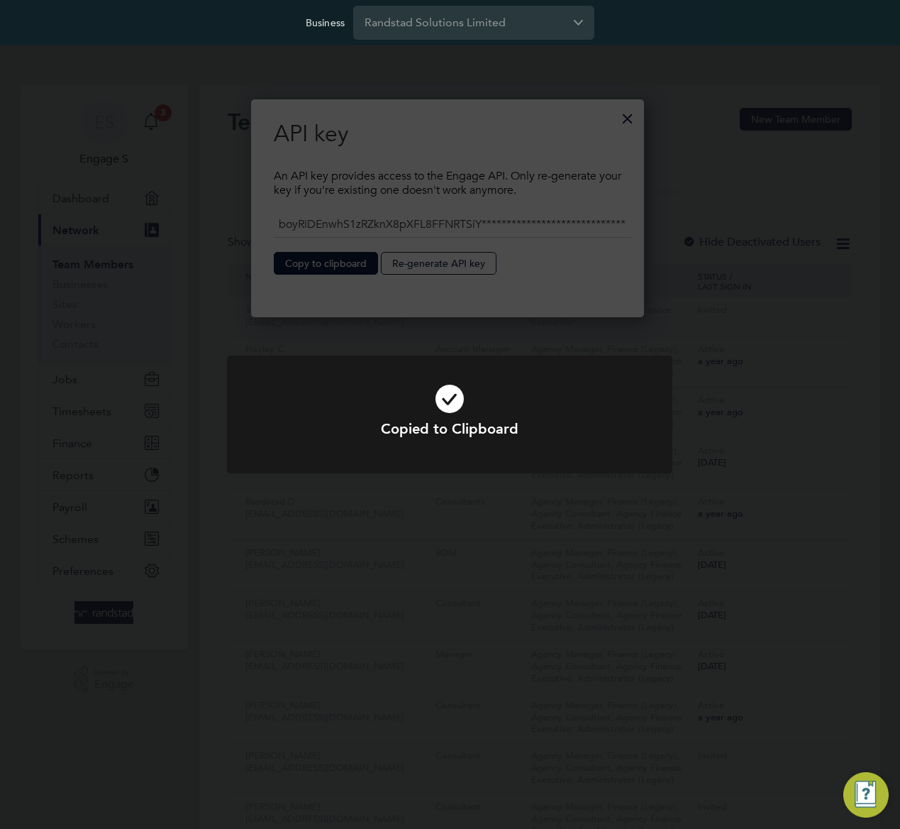
click at [624, 121] on div "Copied to Clipboard Cancel Okay" at bounding box center [450, 414] width 900 height 829
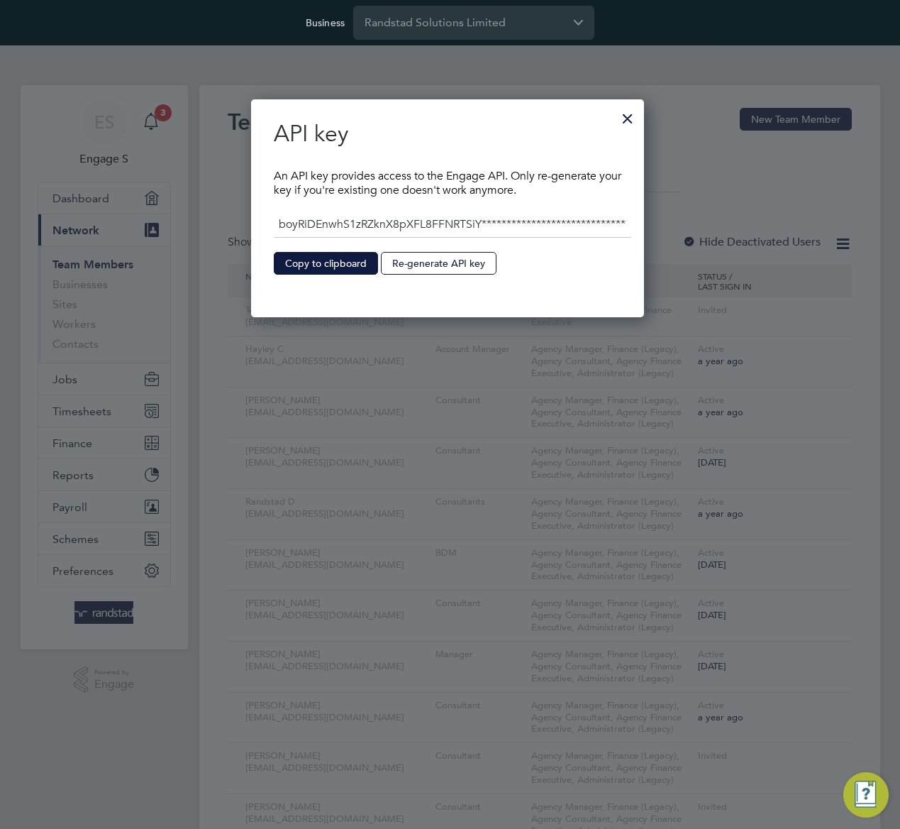
click at [636, 117] on div at bounding box center [628, 115] width 26 height 26
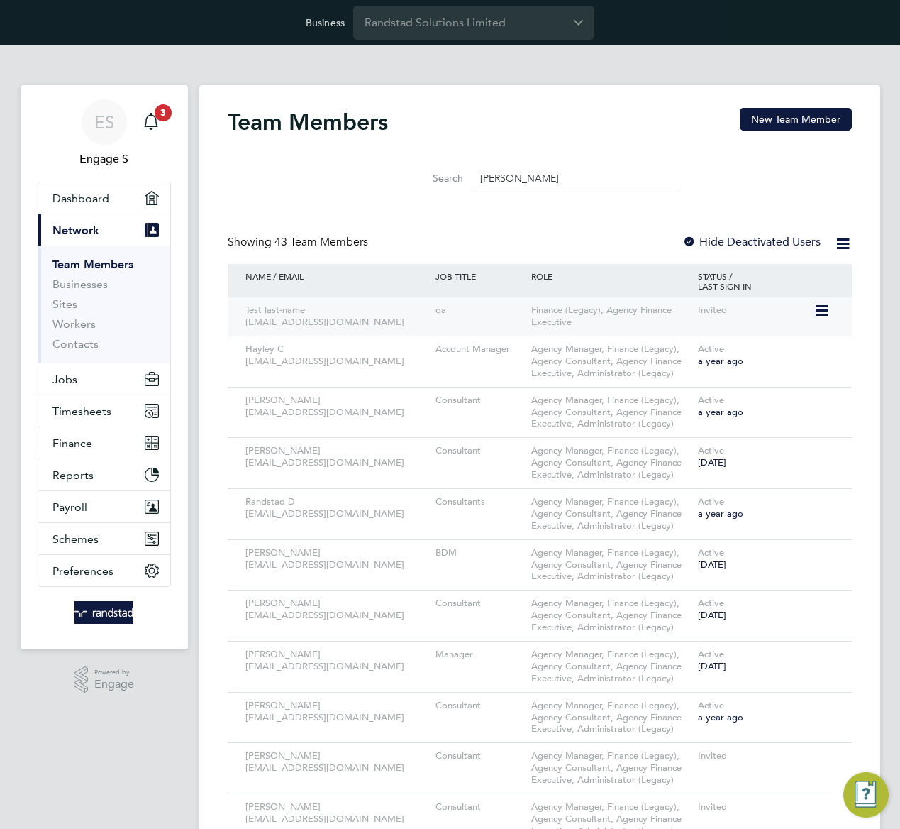
click at [824, 313] on icon at bounding box center [821, 310] width 14 height 17
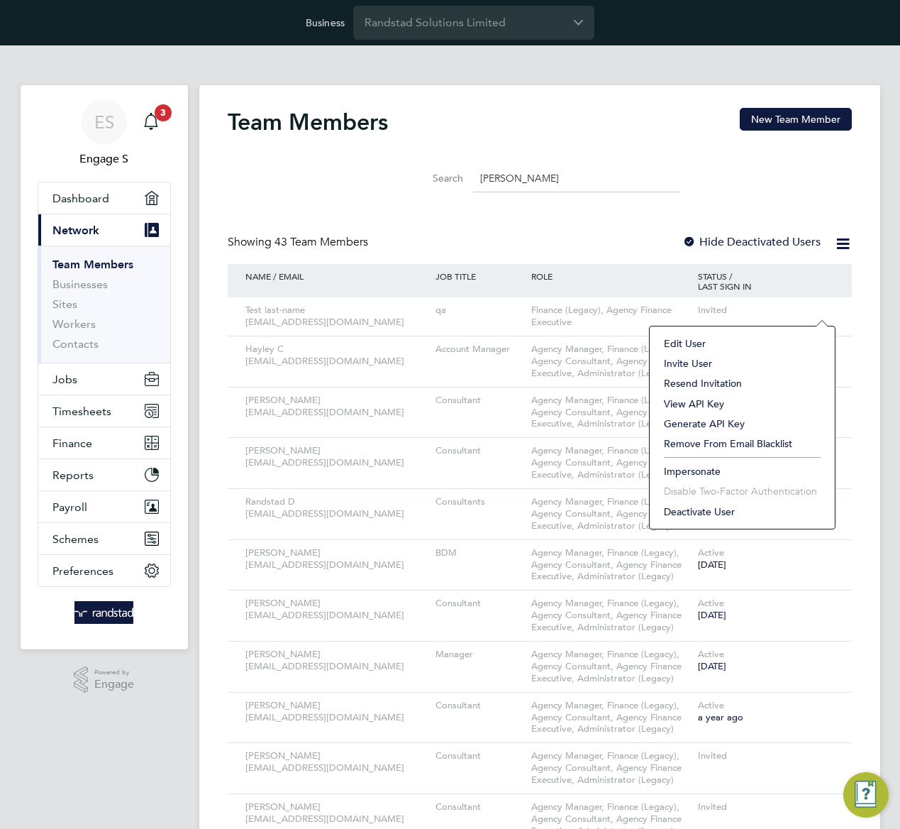
click at [695, 443] on li "Remove From Email Blacklist" at bounding box center [742, 443] width 171 height 20
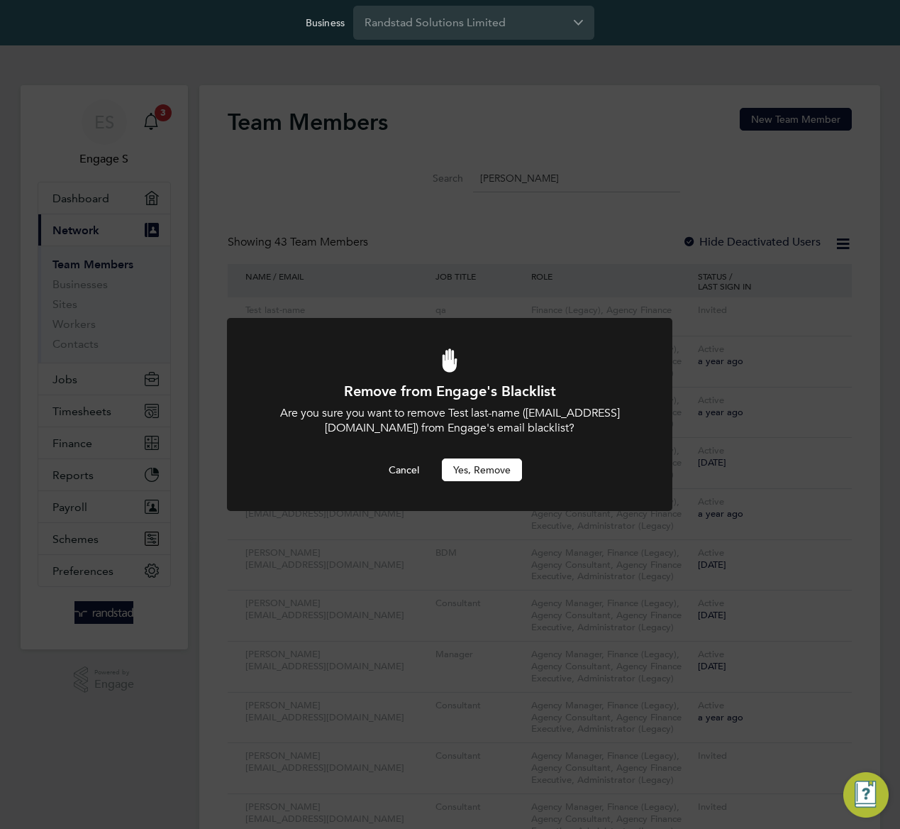
click at [491, 469] on button "Yes, Remove" at bounding box center [482, 469] width 80 height 23
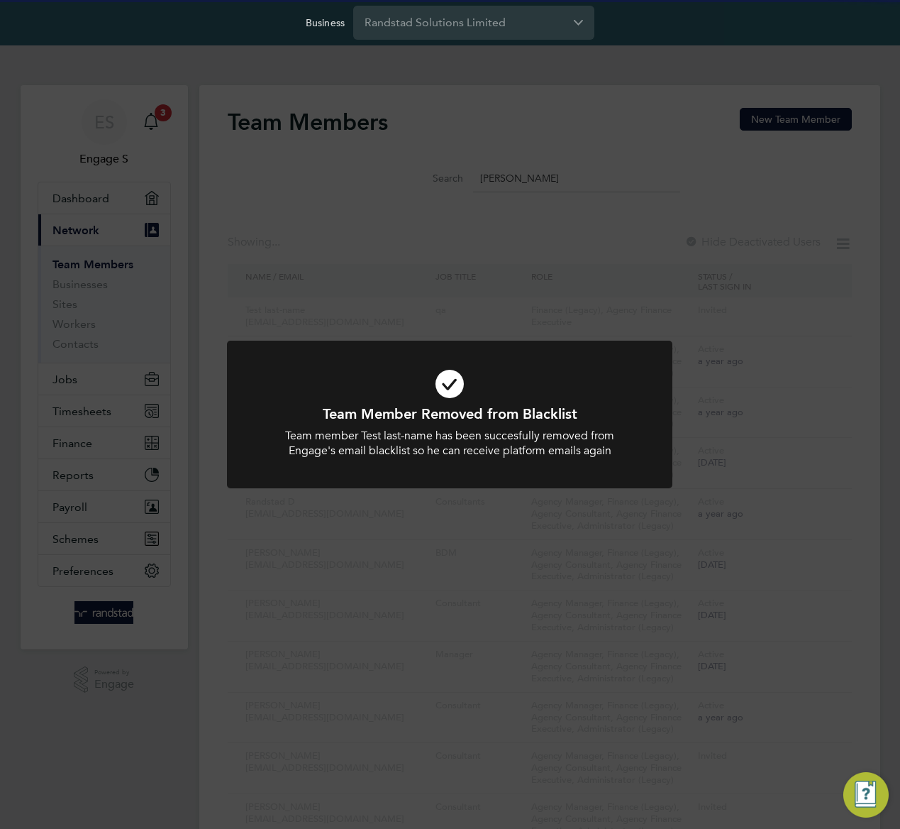
click at [695, 347] on div "Team Member Removed from Blacklist Team member Test last-name has been succesfu…" at bounding box center [450, 414] width 900 height 829
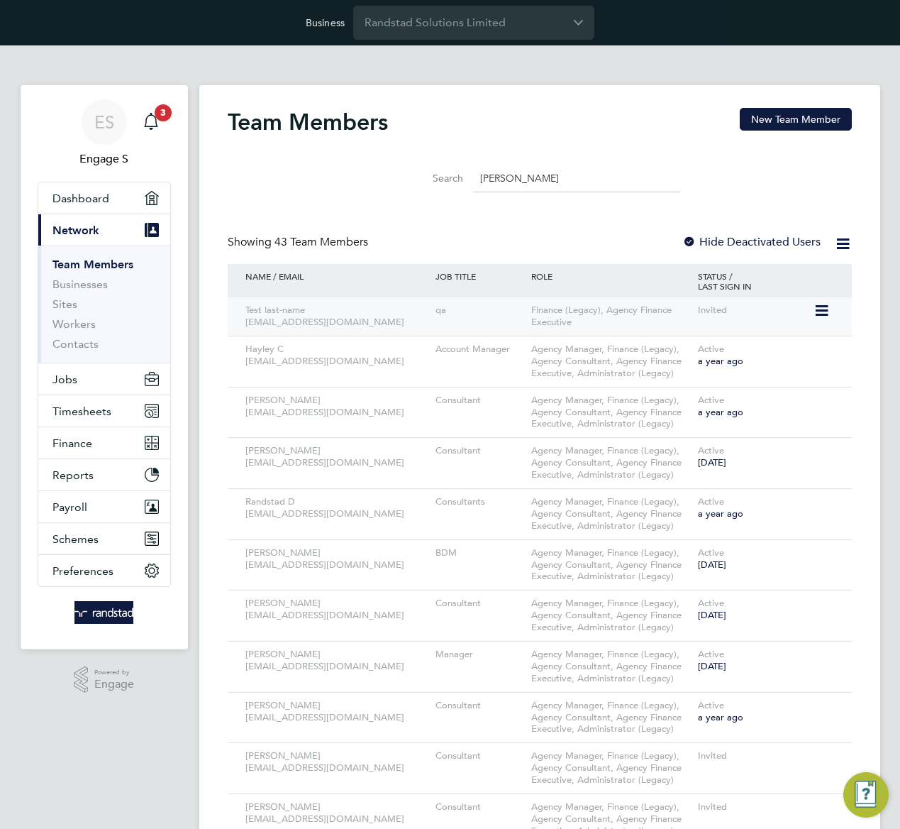
click at [822, 312] on icon at bounding box center [821, 310] width 14 height 17
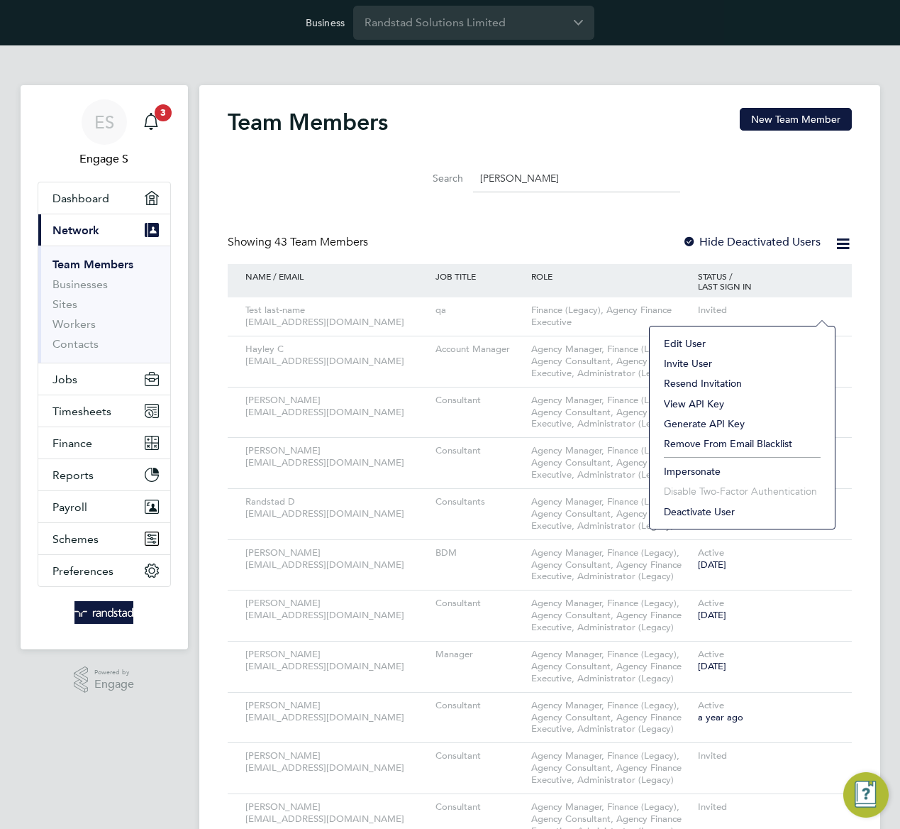
click at [674, 468] on li "Impersonate" at bounding box center [742, 471] width 171 height 20
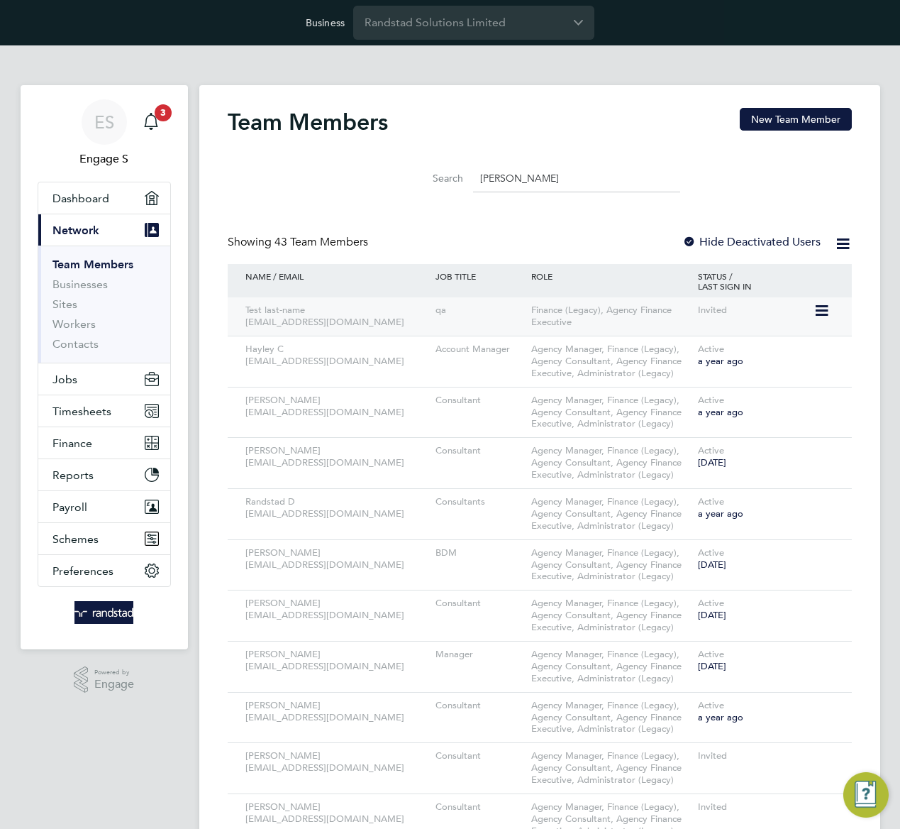
click at [824, 309] on icon at bounding box center [821, 310] width 14 height 17
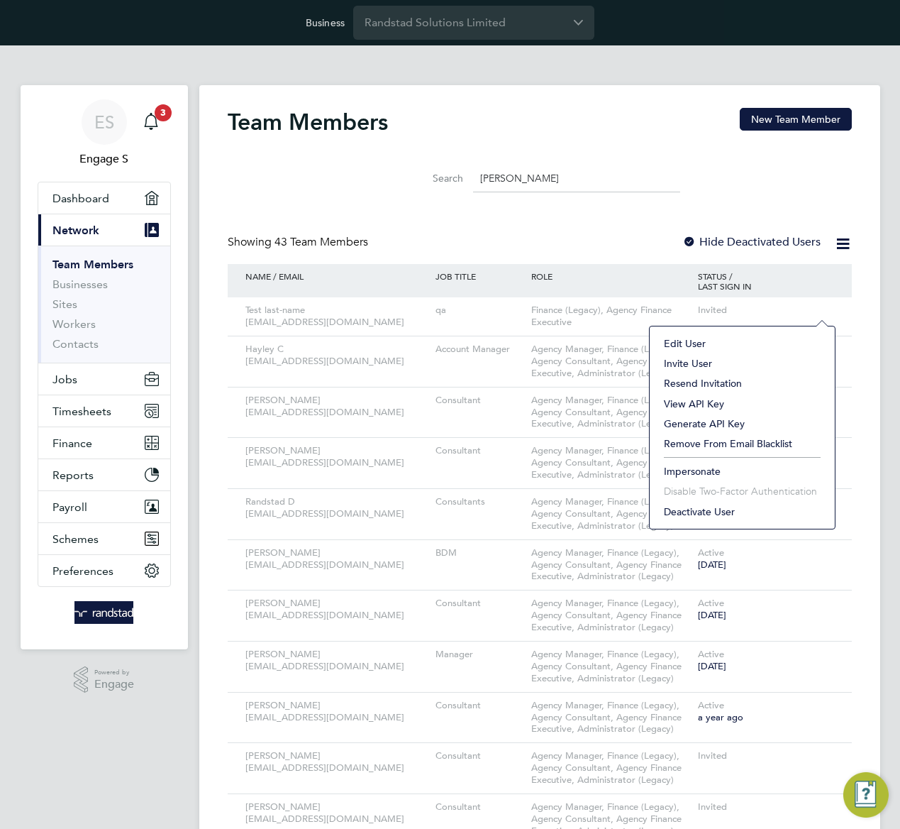
click at [717, 511] on li "Deactivate User" at bounding box center [742, 512] width 171 height 20
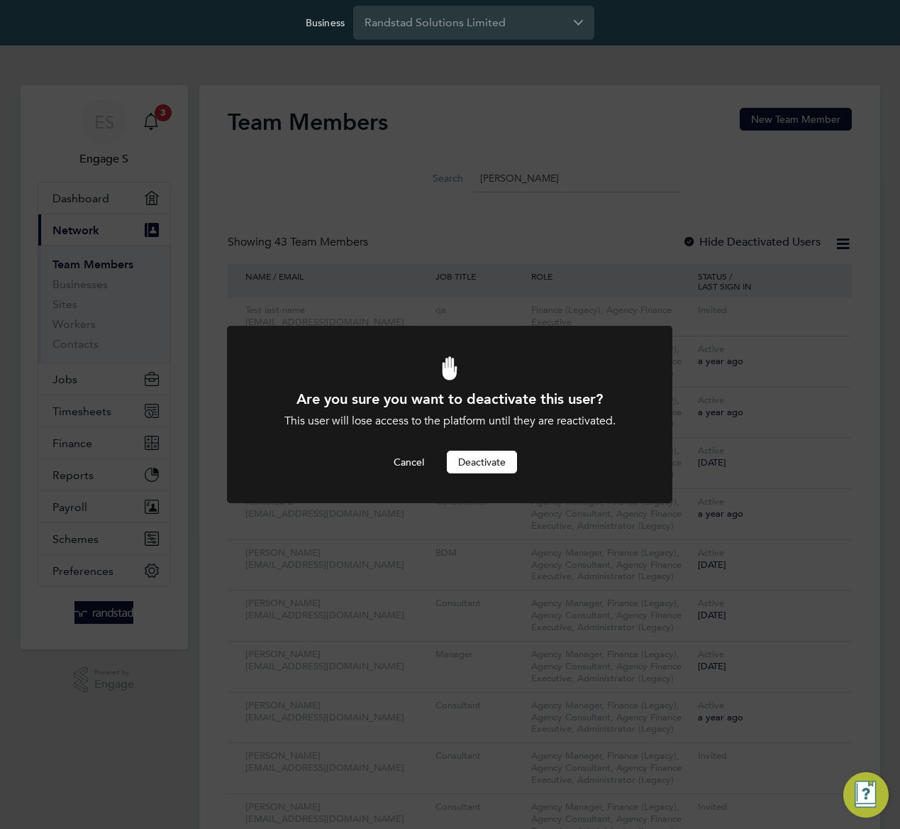
click at [491, 459] on button "Deactivate" at bounding box center [482, 461] width 70 height 23
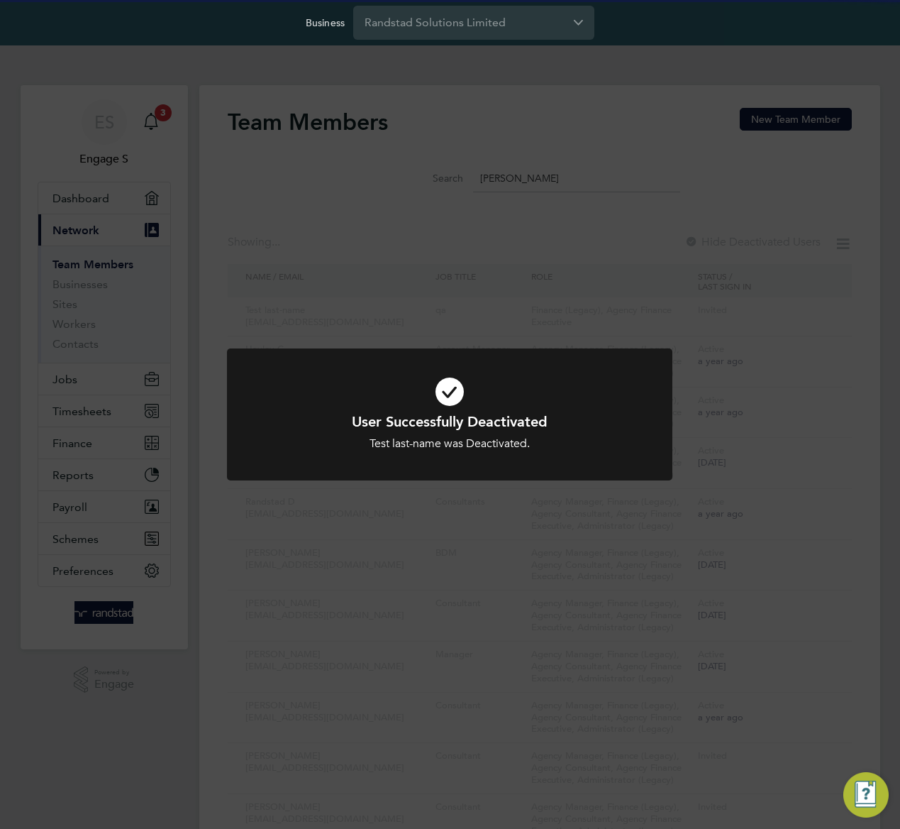
click at [654, 240] on div "User Successfully Deactivated Test last-name was Deactivated. Cancel Okay" at bounding box center [450, 414] width 900 height 829
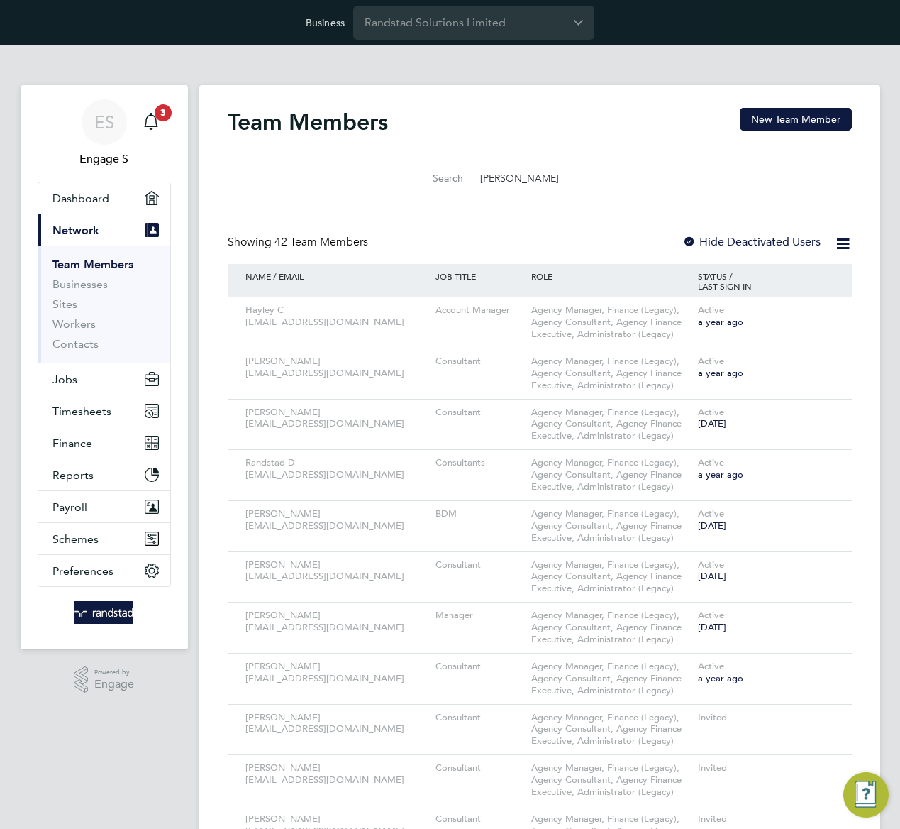
click at [689, 240] on div at bounding box center [689, 243] width 14 height 14
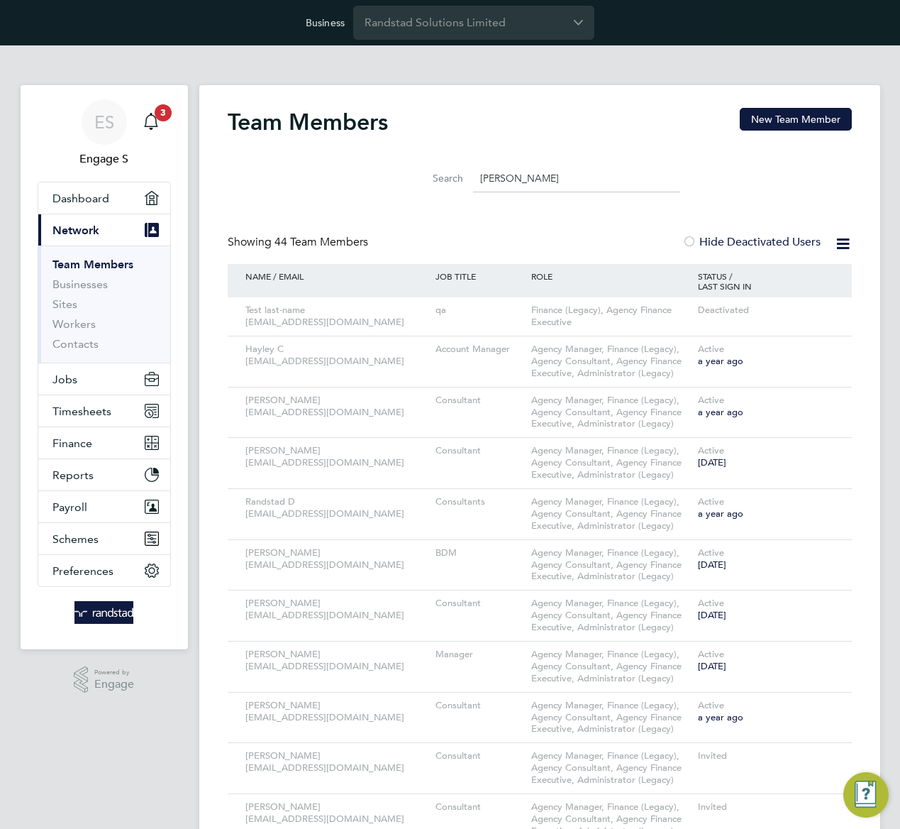
click at [844, 240] on icon at bounding box center [843, 244] width 18 height 18
click at [747, 277] on li "Download Team Members Report" at bounding box center [764, 277] width 171 height 20
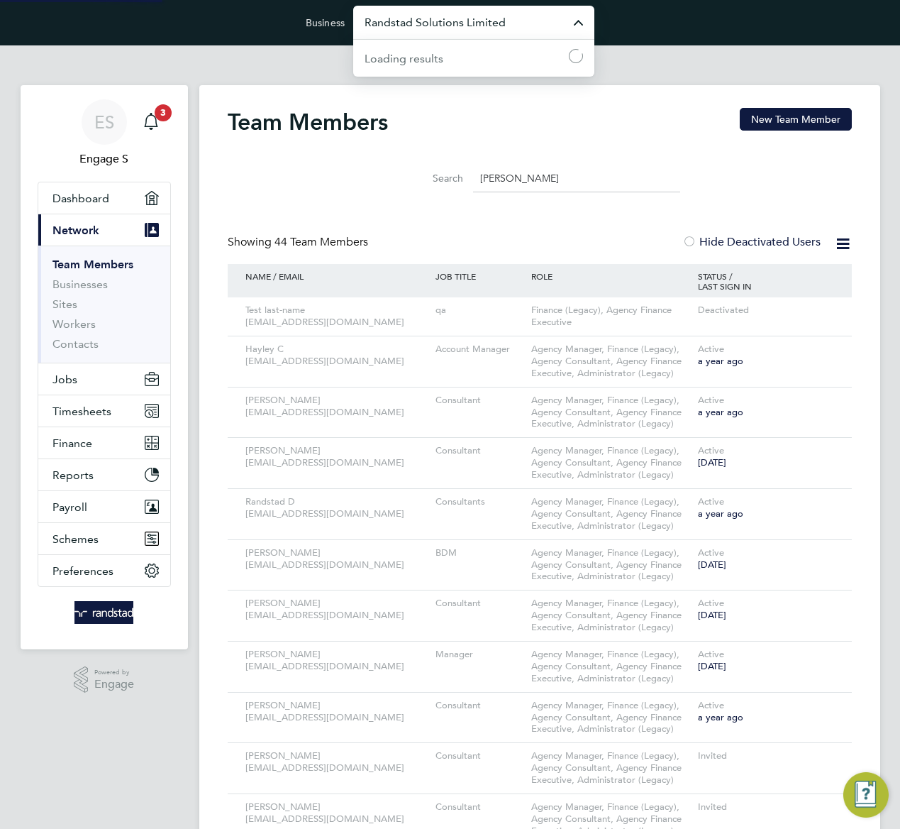
click at [472, 25] on input "Randstad Solutions Limited" at bounding box center [473, 22] width 241 height 33
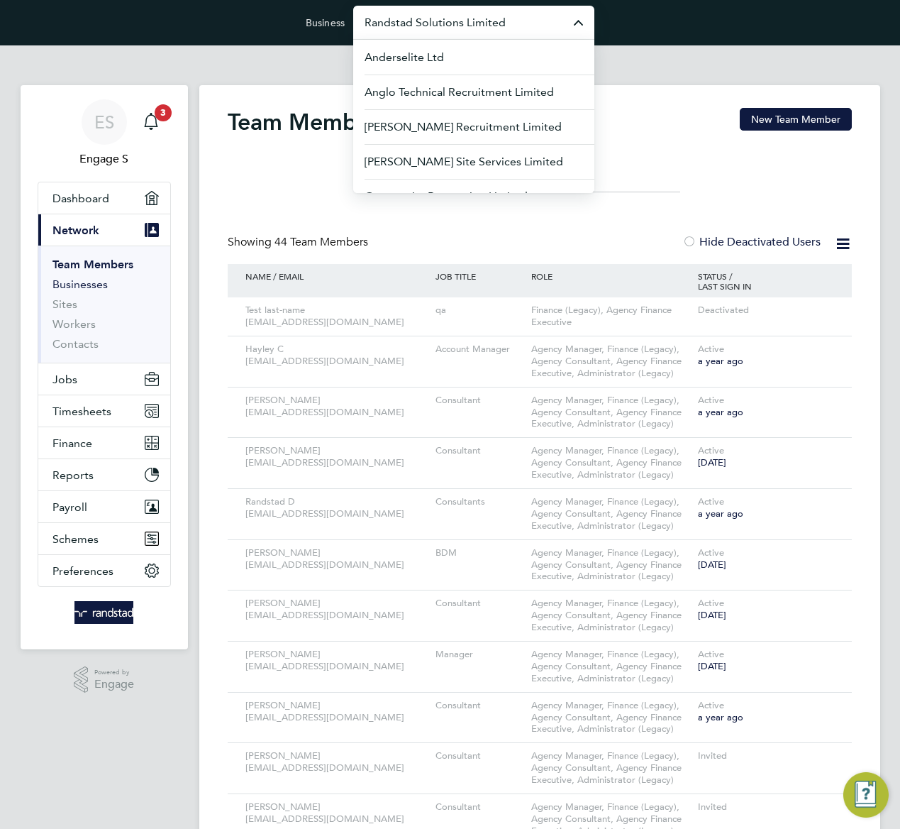
click at [60, 282] on link "Businesses" at bounding box center [79, 283] width 55 height 13
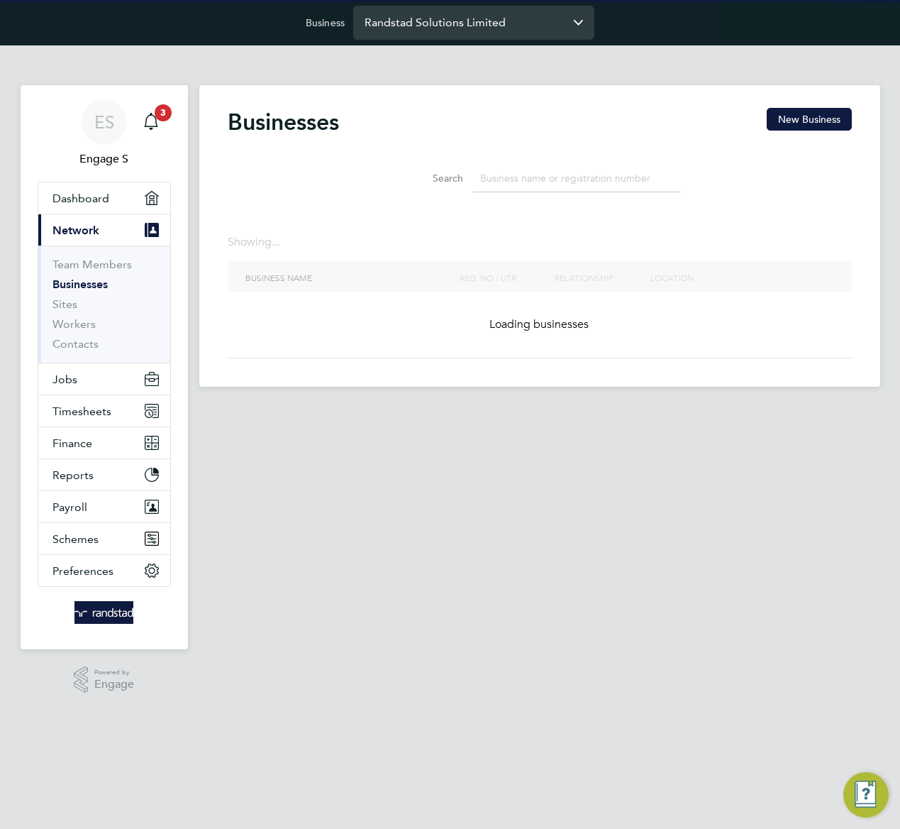
click at [431, 21] on input "Randstad Solutions Limited" at bounding box center [473, 22] width 241 height 33
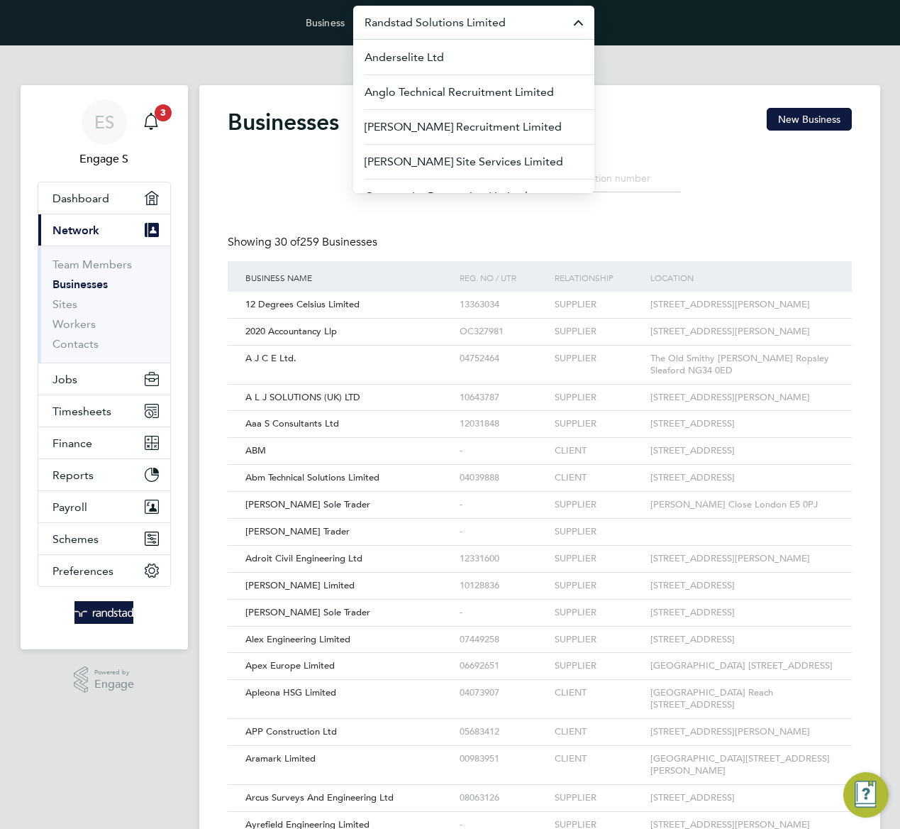
click at [431, 21] on input "Randstad Solutions Limited" at bounding box center [473, 22] width 241 height 33
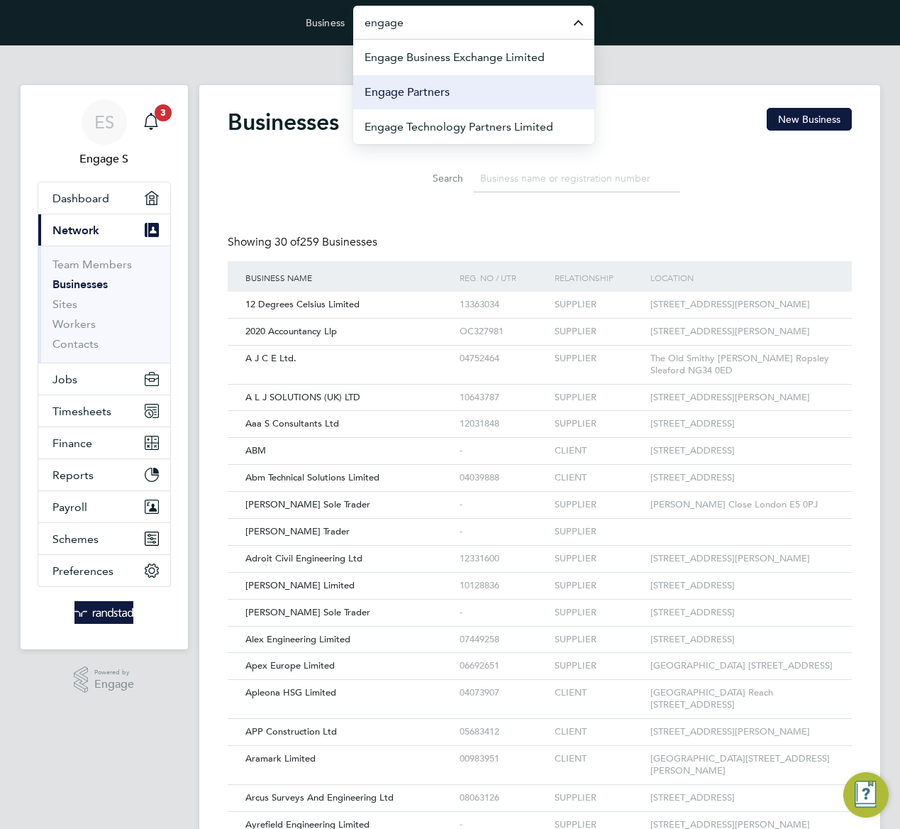
click at [431, 93] on span "Engage Partners" at bounding box center [407, 92] width 85 height 17
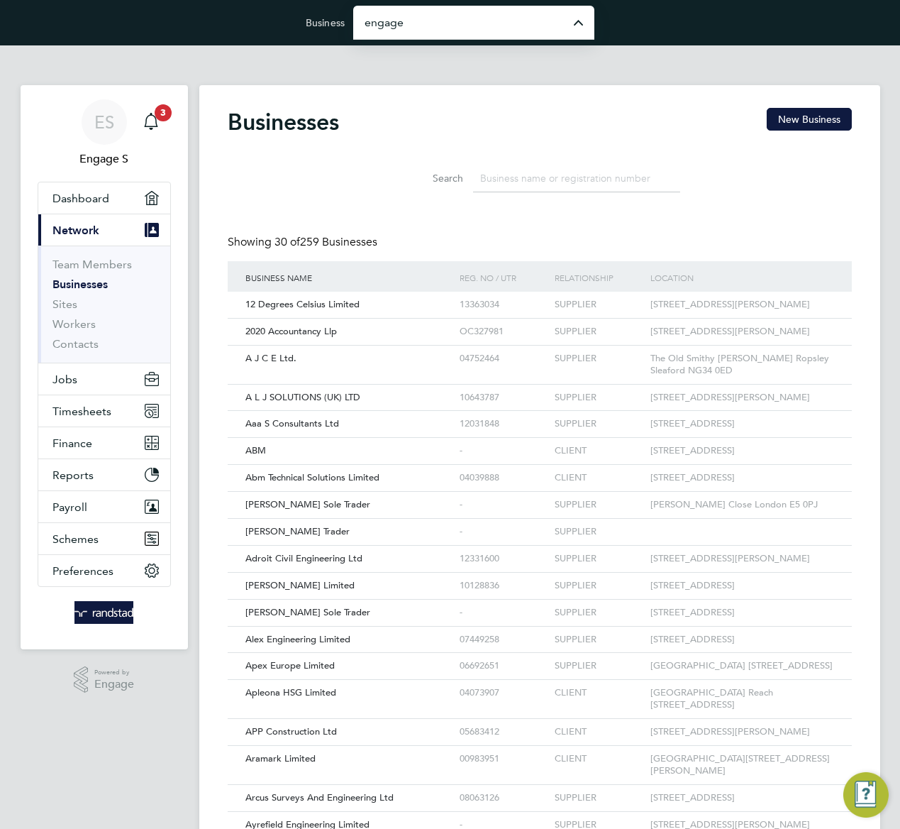
type input "Engage Partners"
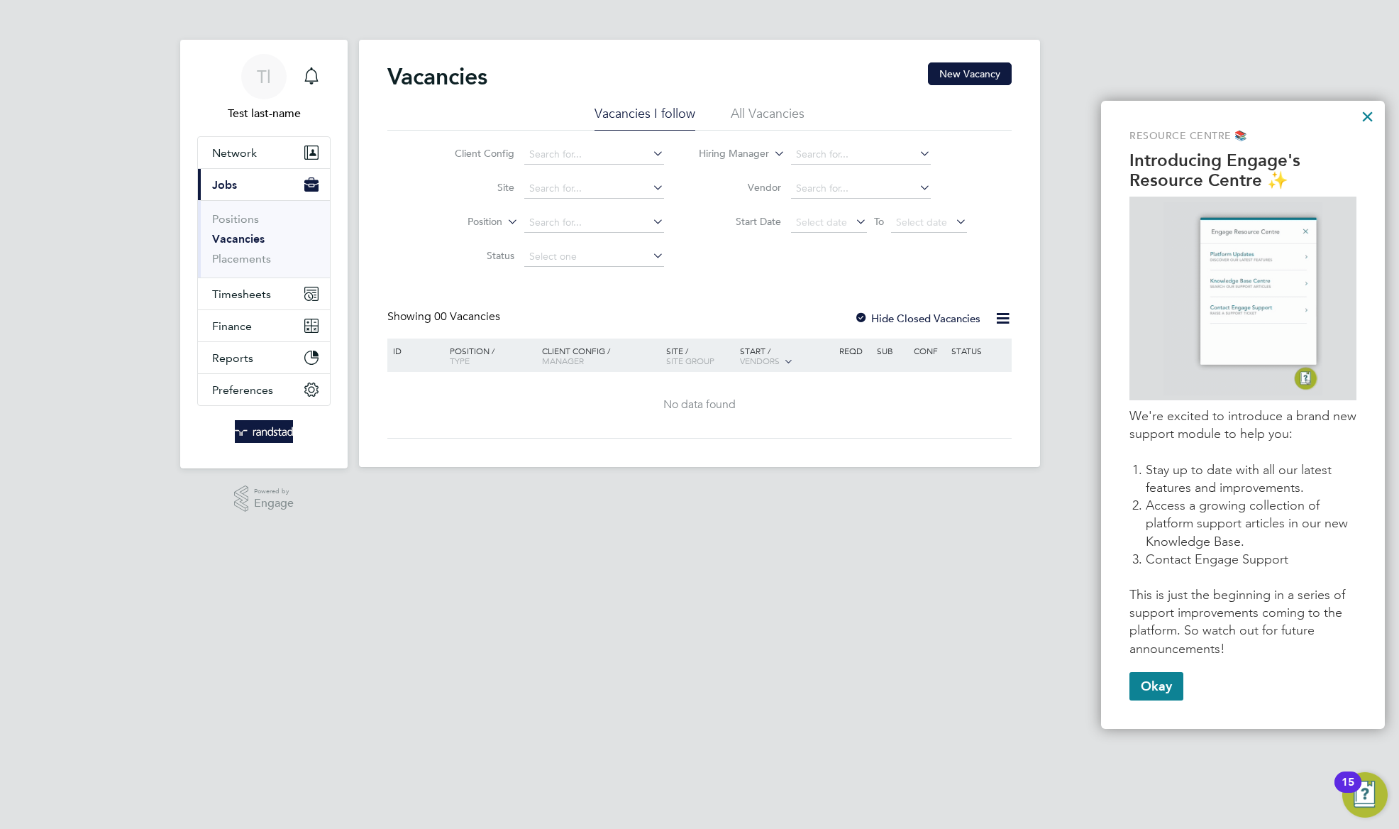
click at [765, 105] on li "All Vacancies" at bounding box center [768, 118] width 74 height 26
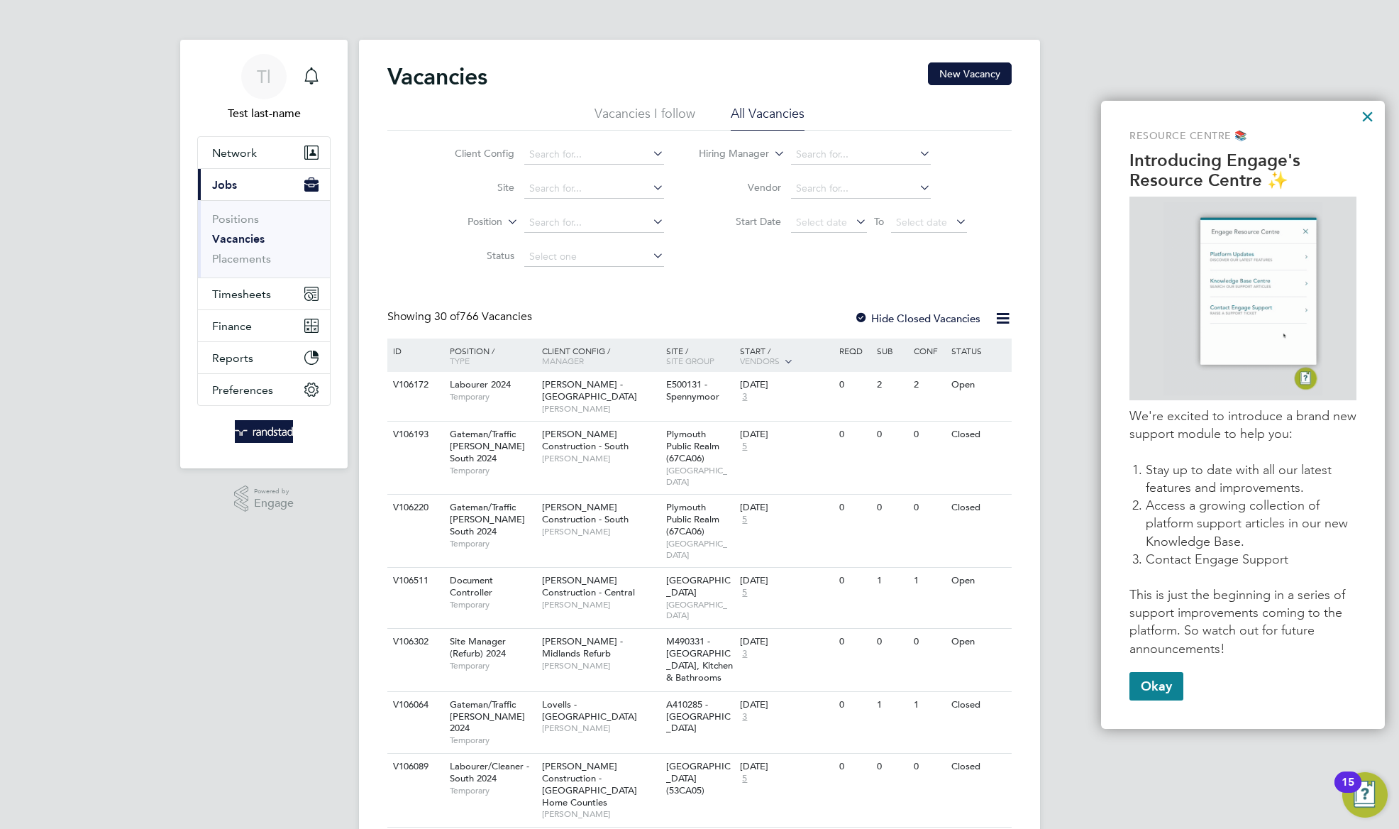
drag, startPoint x: 764, startPoint y: 59, endPoint x: 704, endPoint y: 26, distance: 68.3
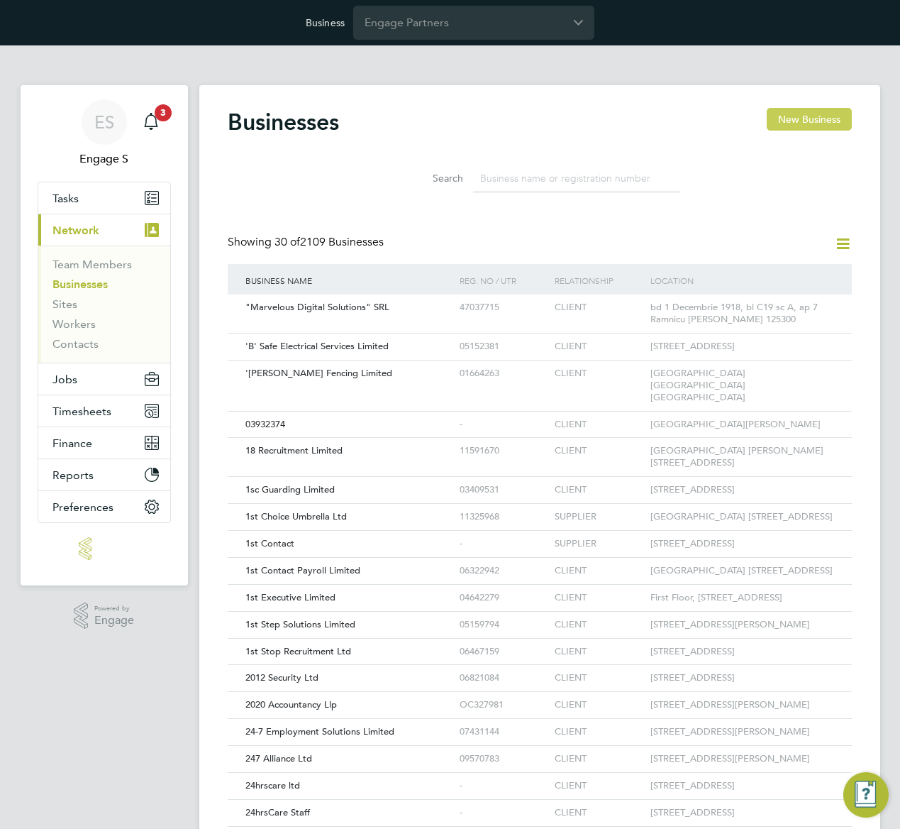
click at [794, 114] on button "New Business" at bounding box center [809, 119] width 85 height 23
type input "[GEOGRAPHIC_DATA]"
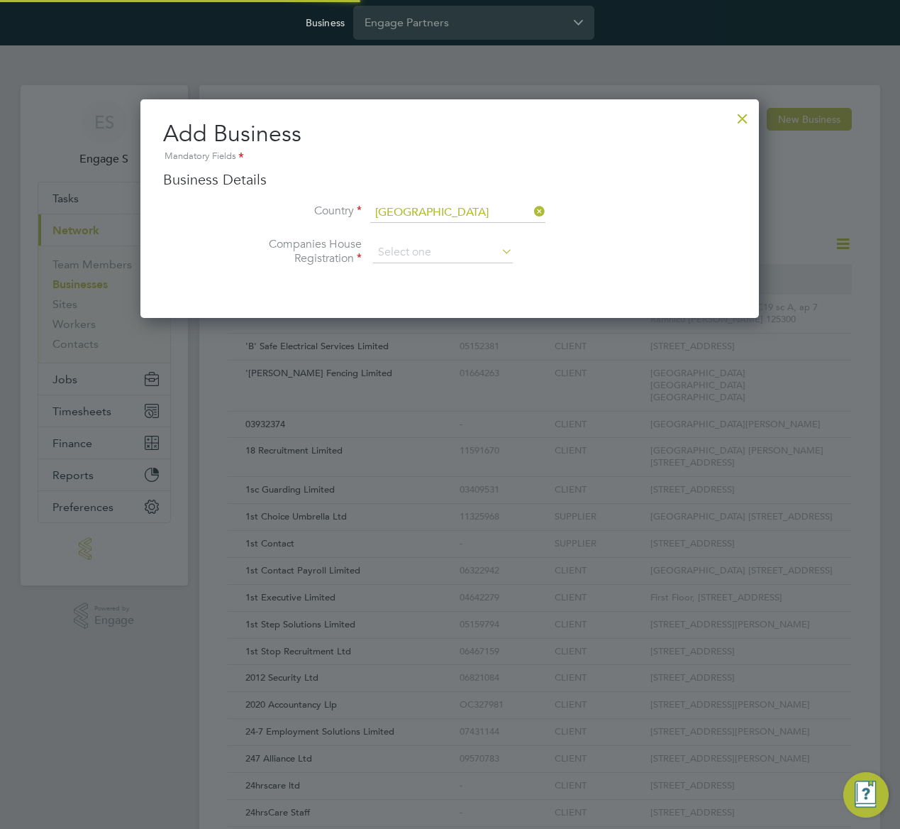
scroll to position [220, 619]
click at [468, 259] on input at bounding box center [443, 252] width 140 height 21
click at [468, 290] on li "Unregistered" at bounding box center [442, 291] width 141 height 18
type input "Unregistered"
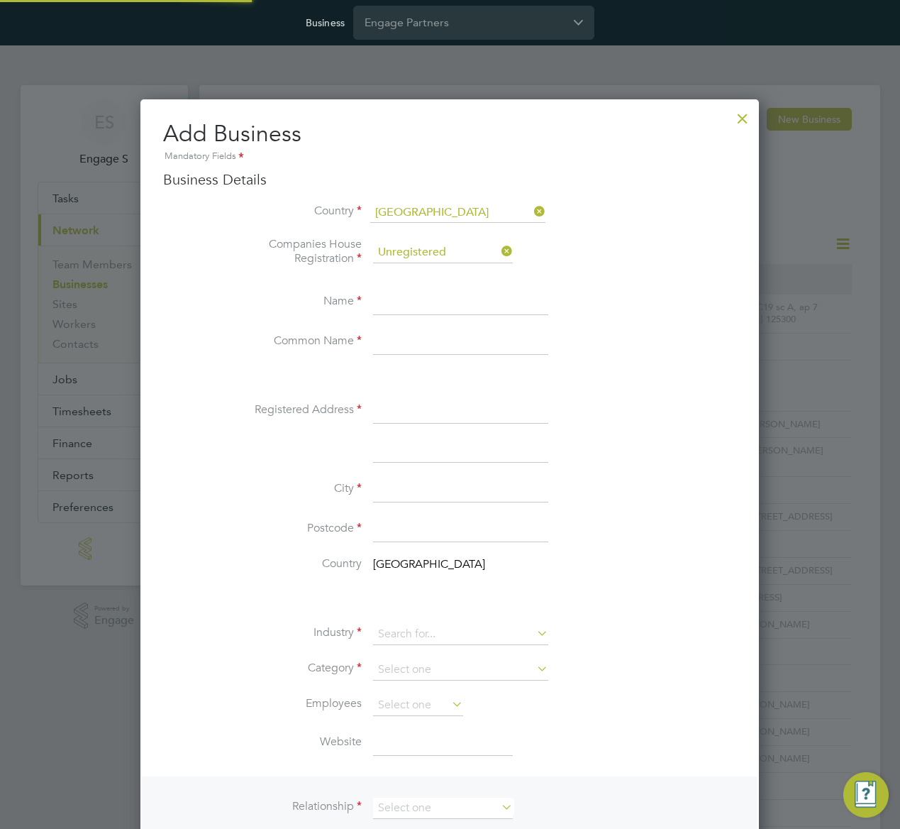
scroll to position [1678, 619]
click at [409, 299] on input at bounding box center [460, 302] width 175 height 26
type input "A test preprod3"
click at [426, 345] on input at bounding box center [460, 342] width 175 height 26
click at [426, 305] on input "A test preprod3" at bounding box center [460, 302] width 175 height 26
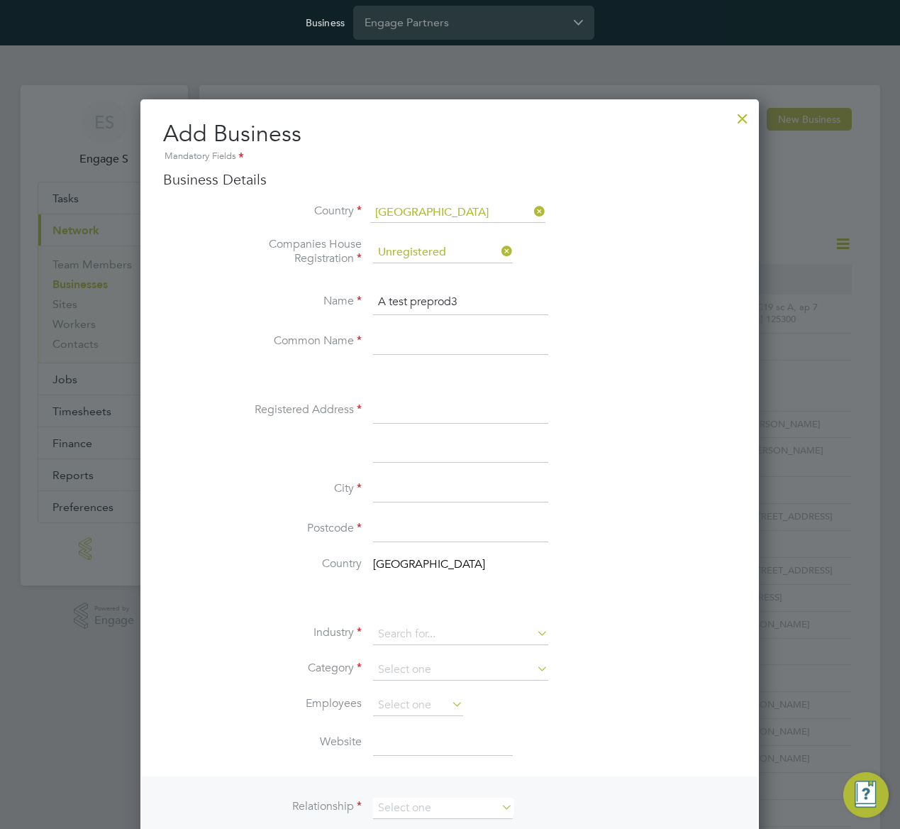
click at [426, 305] on input "A test preprod3" at bounding box center [460, 302] width 175 height 26
click at [411, 352] on input at bounding box center [460, 342] width 175 height 26
paste input "A test preprod3"
type input "A test preprod3"
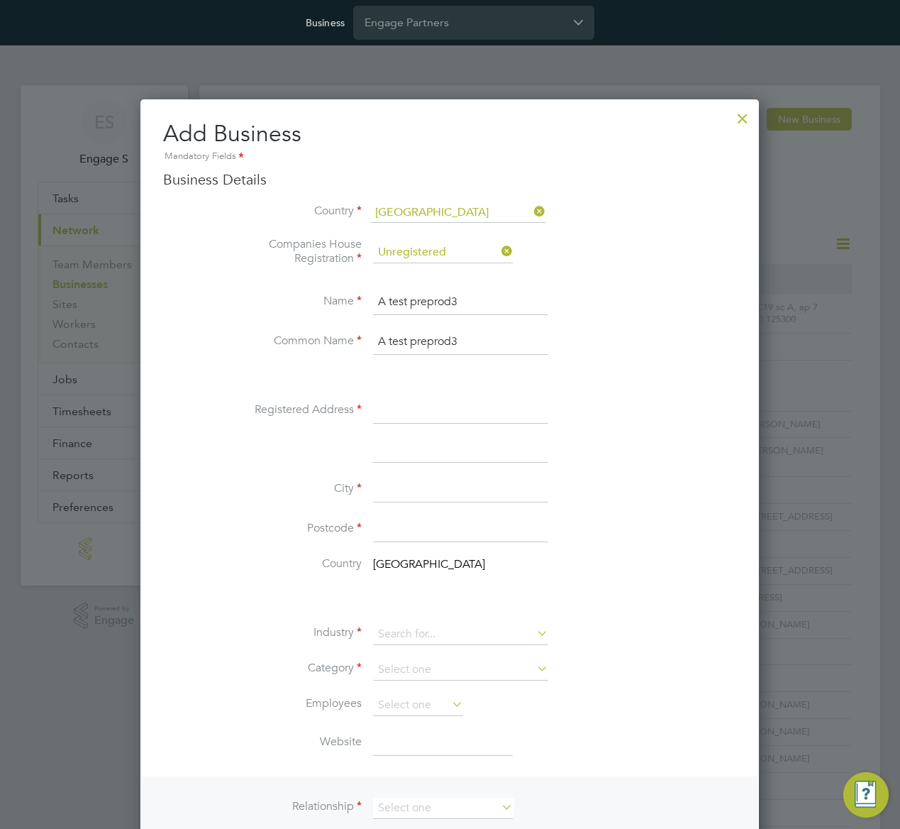
click at [396, 408] on input at bounding box center [460, 411] width 175 height 26
type input "addr344"
click at [406, 491] on input at bounding box center [460, 490] width 175 height 26
type input "LND"
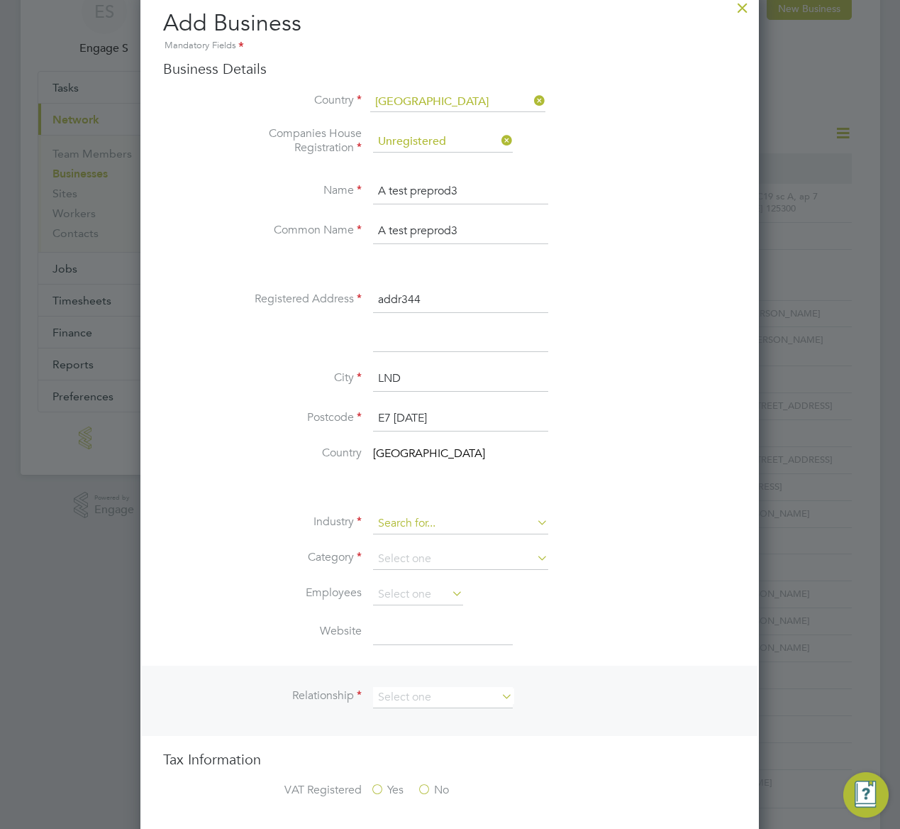
type input "E7 1AD"
click at [441, 517] on input at bounding box center [460, 523] width 175 height 21
click at [463, 691] on li "Energy" at bounding box center [460, 697] width 177 height 19
type input "Energy"
click at [518, 558] on input at bounding box center [460, 558] width 175 height 21
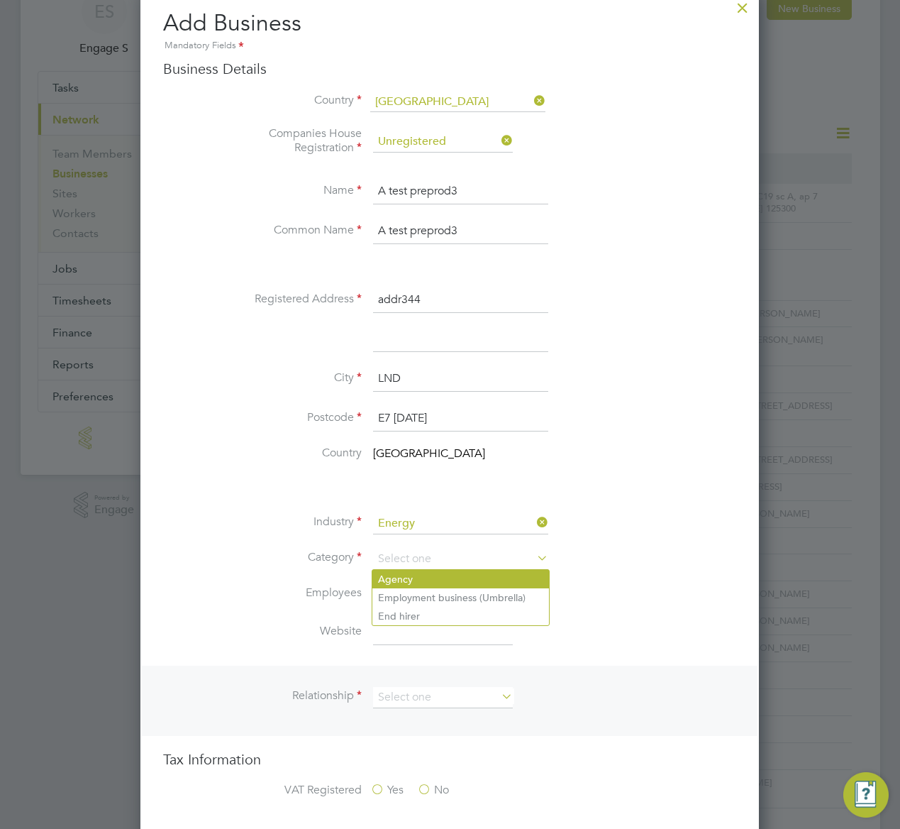
click at [505, 573] on li "Agency" at bounding box center [460, 579] width 177 height 18
type input "Agency"
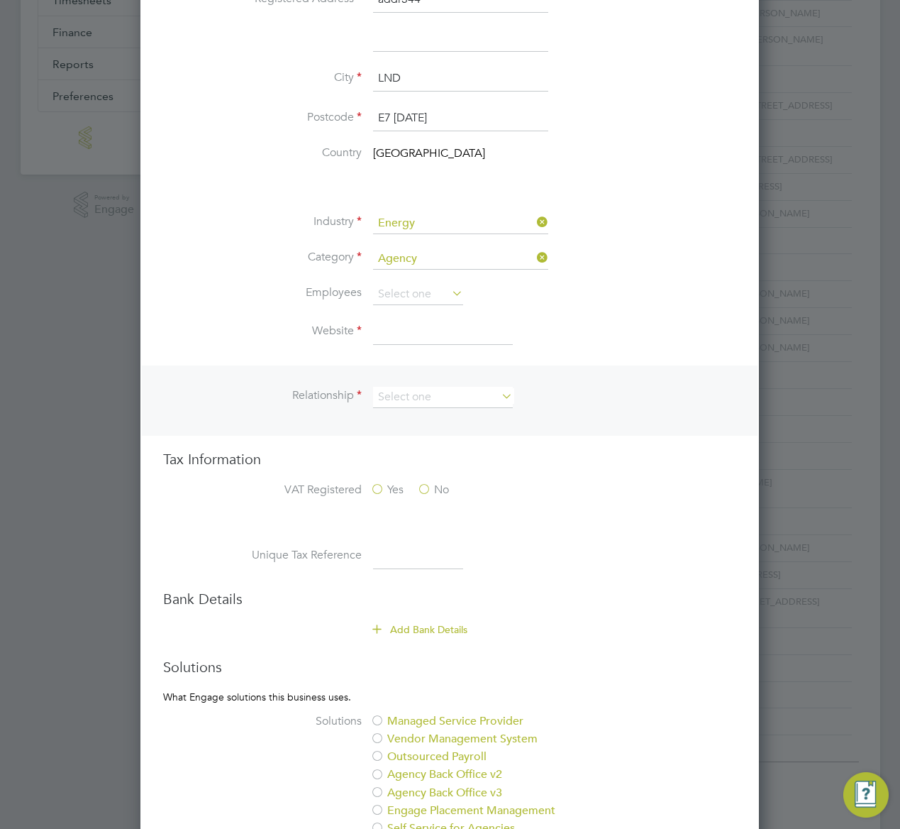
scroll to position [477, 0]
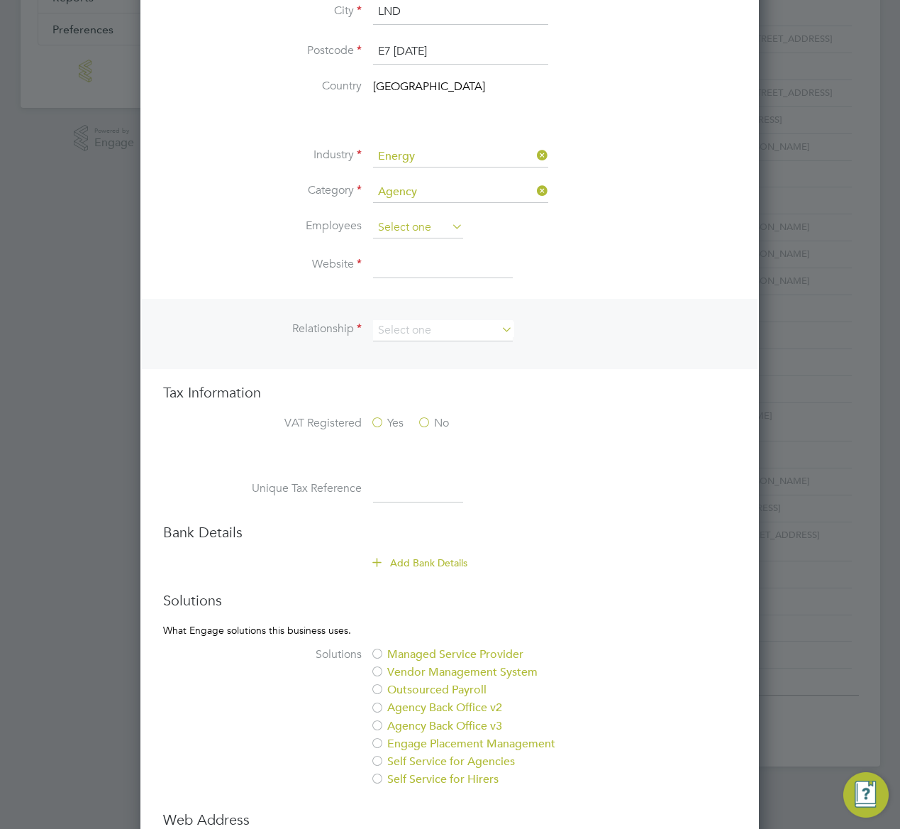
click at [426, 222] on input at bounding box center [418, 227] width 90 height 21
click at [414, 250] on li "1" at bounding box center [418, 247] width 92 height 18
type input "1"
click at [402, 270] on input at bounding box center [443, 266] width 140 height 26
type input "[DOMAIN_NAME]"
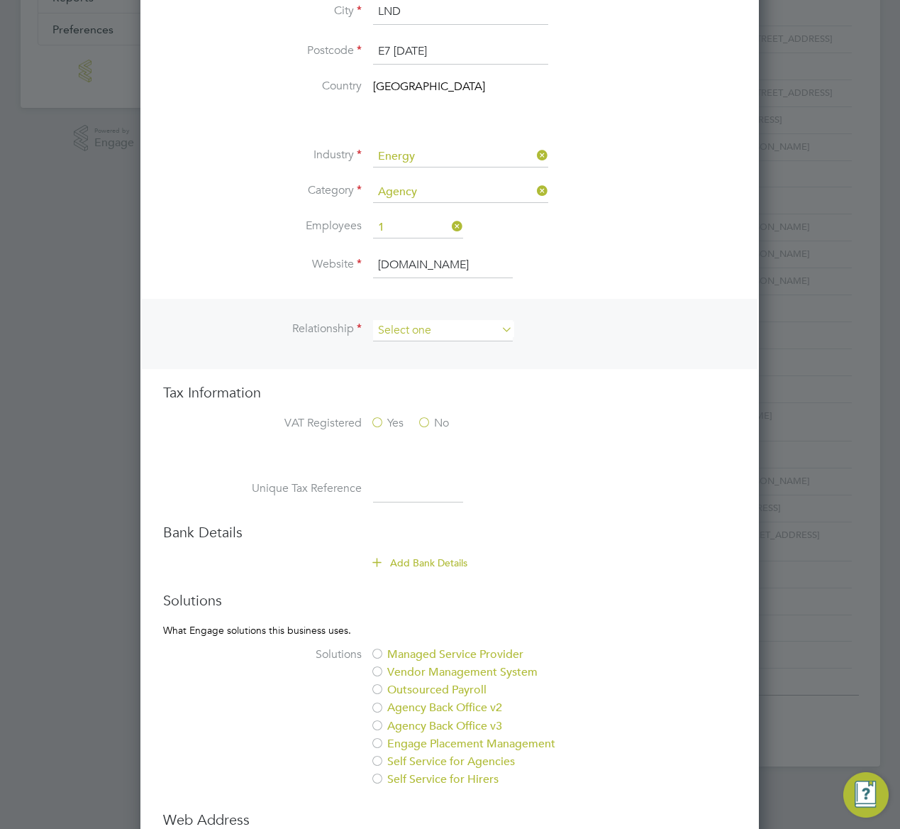
click at [408, 326] on input at bounding box center [443, 330] width 140 height 21
click at [401, 370] on div "Businesses New Business Search Showing 30 of 2109 Businesses Business Name Reg.…" at bounding box center [539, 187] width 681 height 1158
click at [448, 336] on input at bounding box center [443, 330] width 140 height 21
click at [419, 370] on li "Supplier" at bounding box center [442, 369] width 141 height 18
type input "Supplier"
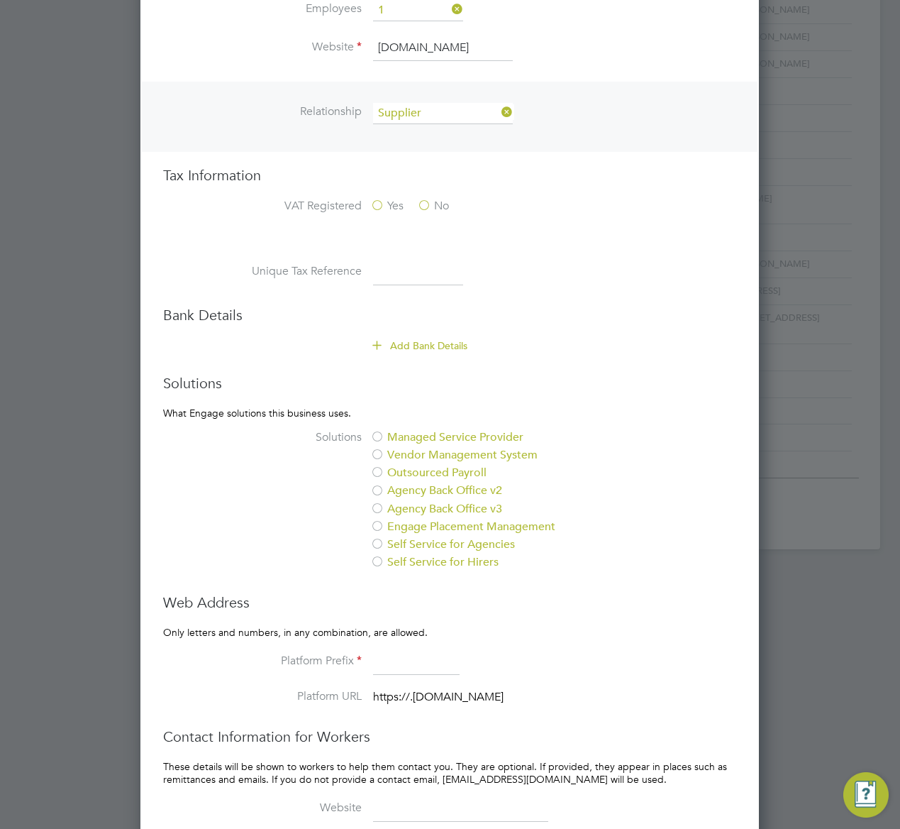
scroll to position [880, 0]
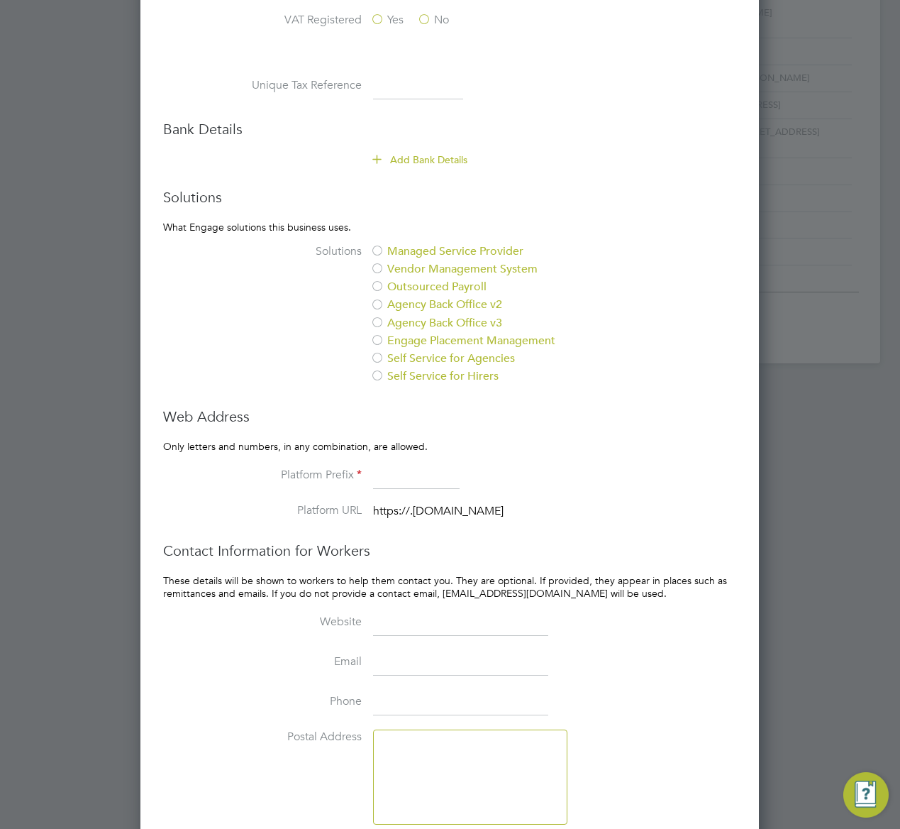
click at [430, 18] on label "No" at bounding box center [433, 20] width 32 height 15
click at [0, 0] on input "No" at bounding box center [0, 0] width 0 height 0
click at [375, 251] on div at bounding box center [377, 252] width 14 height 14
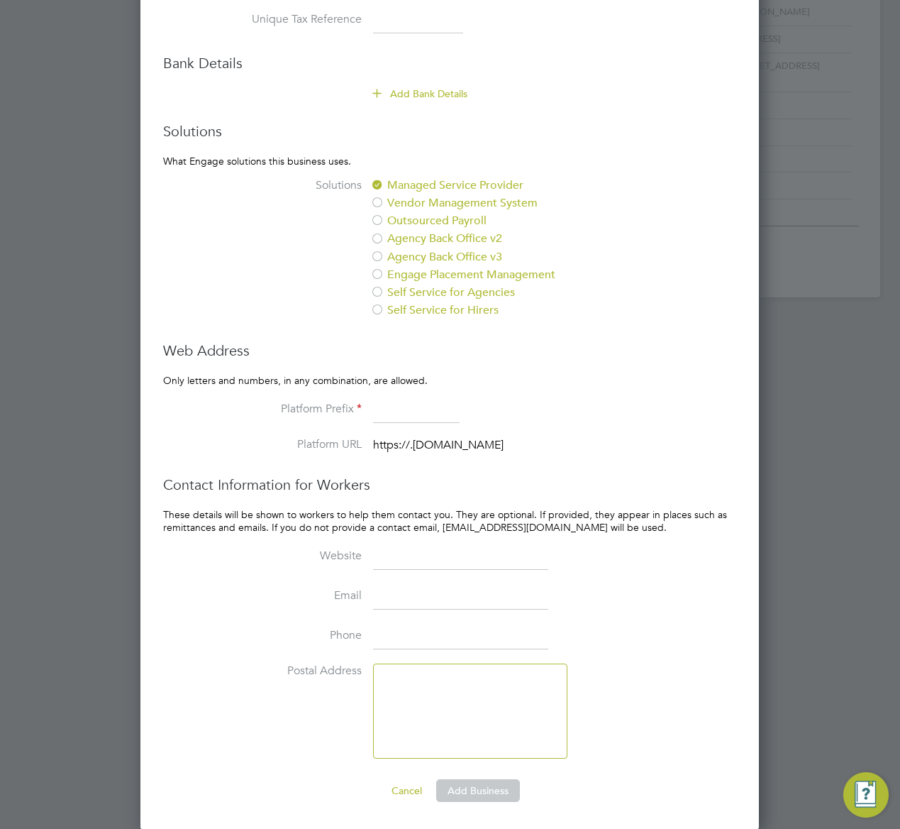
scroll to position [948, 0]
click at [382, 202] on div at bounding box center [377, 202] width 14 height 14
click at [384, 182] on div at bounding box center [377, 184] width 14 height 14
click at [487, 782] on button "Add Business" at bounding box center [478, 789] width 84 height 23
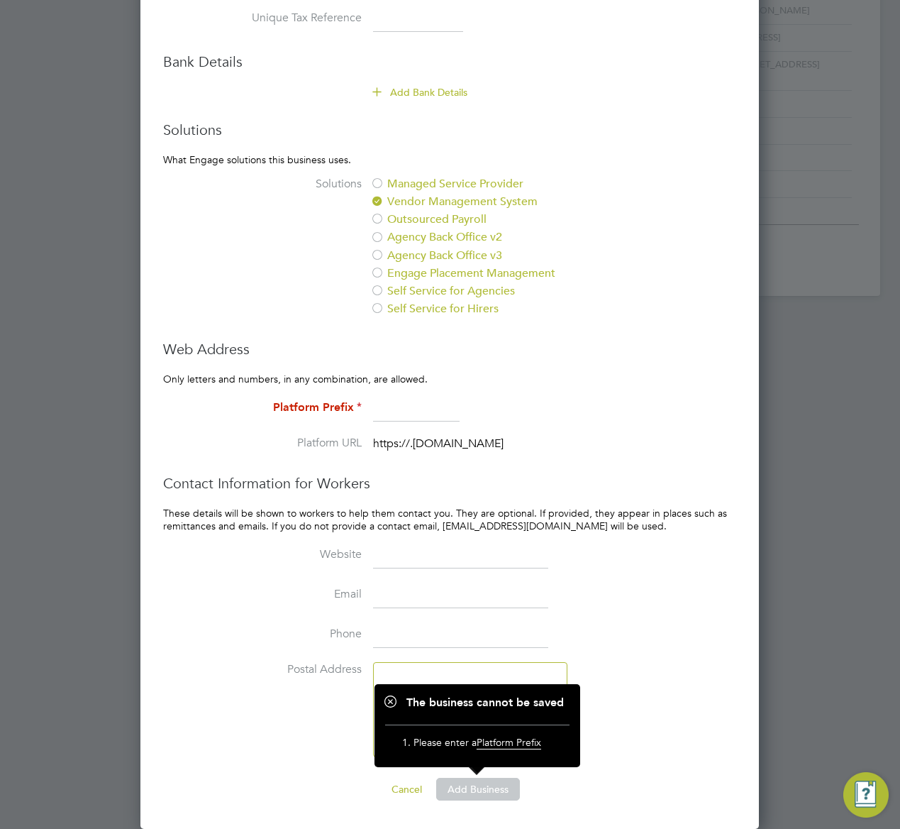
click at [406, 409] on input at bounding box center [416, 410] width 87 height 26
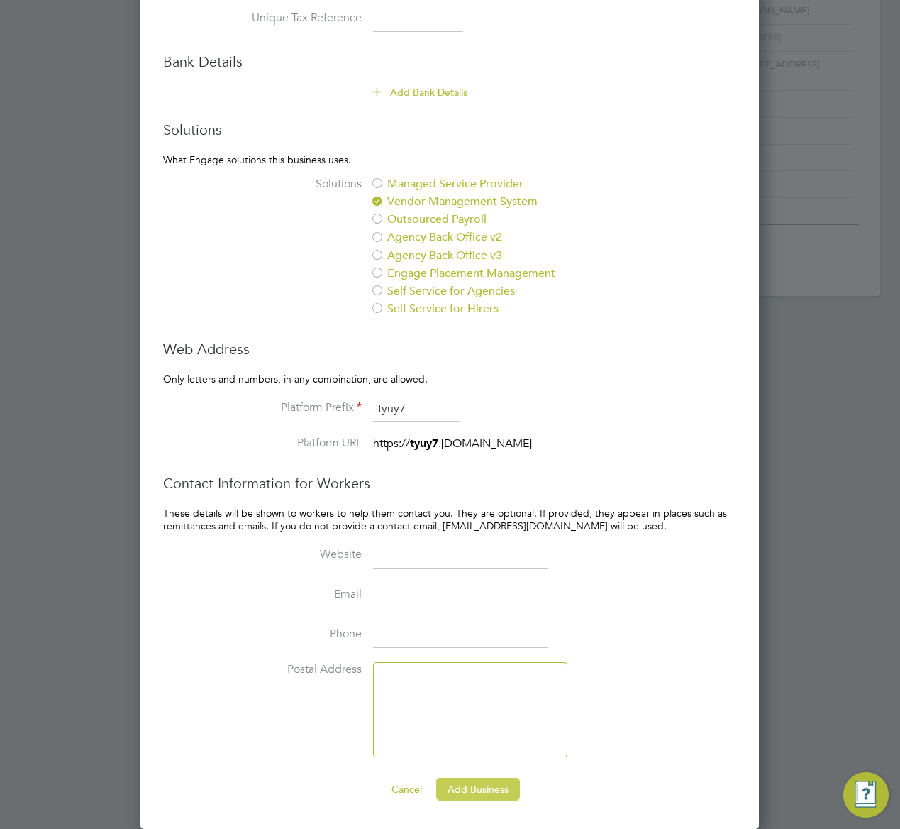
type input "tyuy7"
click at [480, 786] on button "Add Business" at bounding box center [478, 789] width 84 height 23
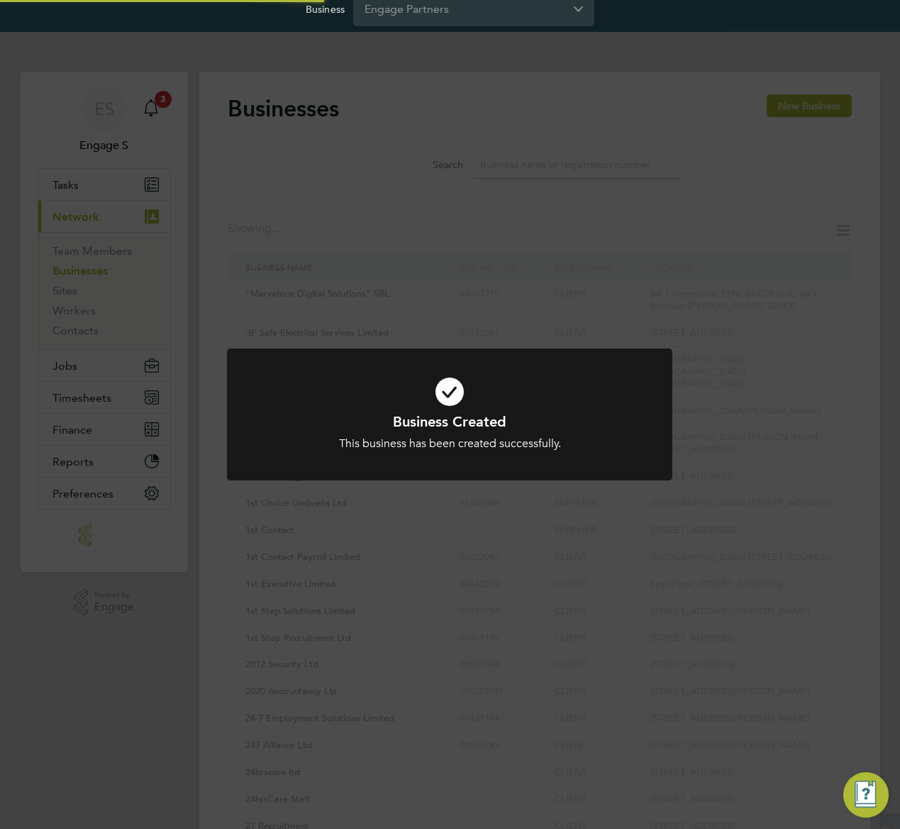
scroll to position [0, 0]
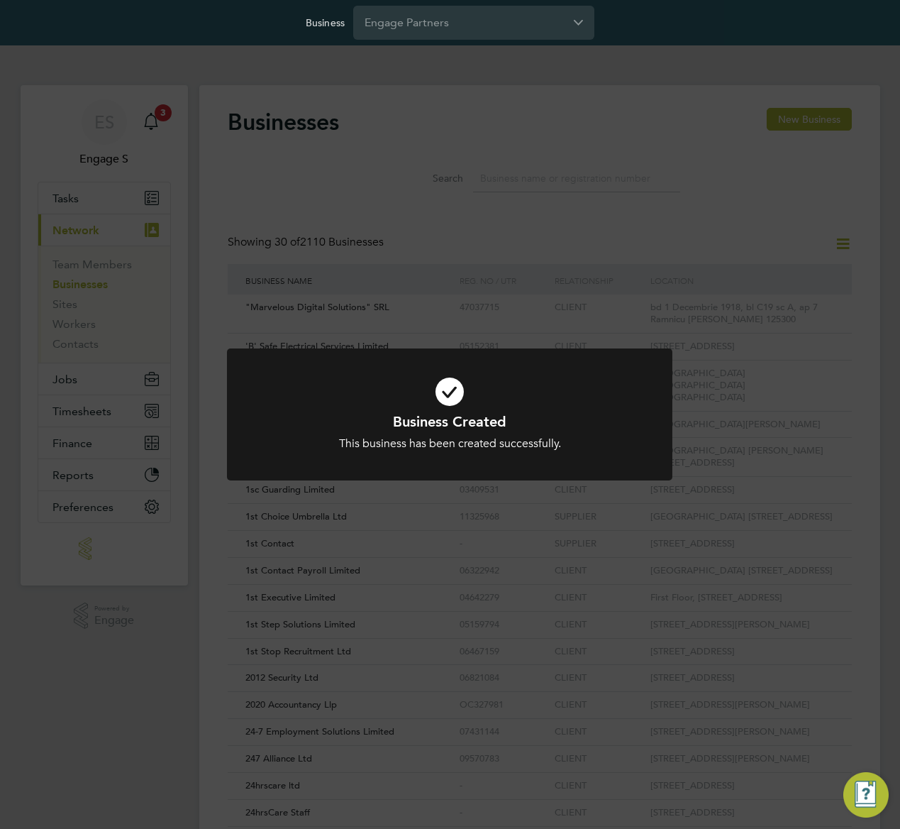
click at [523, 170] on div "Business Created This business has been created successfully. Cancel Okay" at bounding box center [450, 414] width 900 height 829
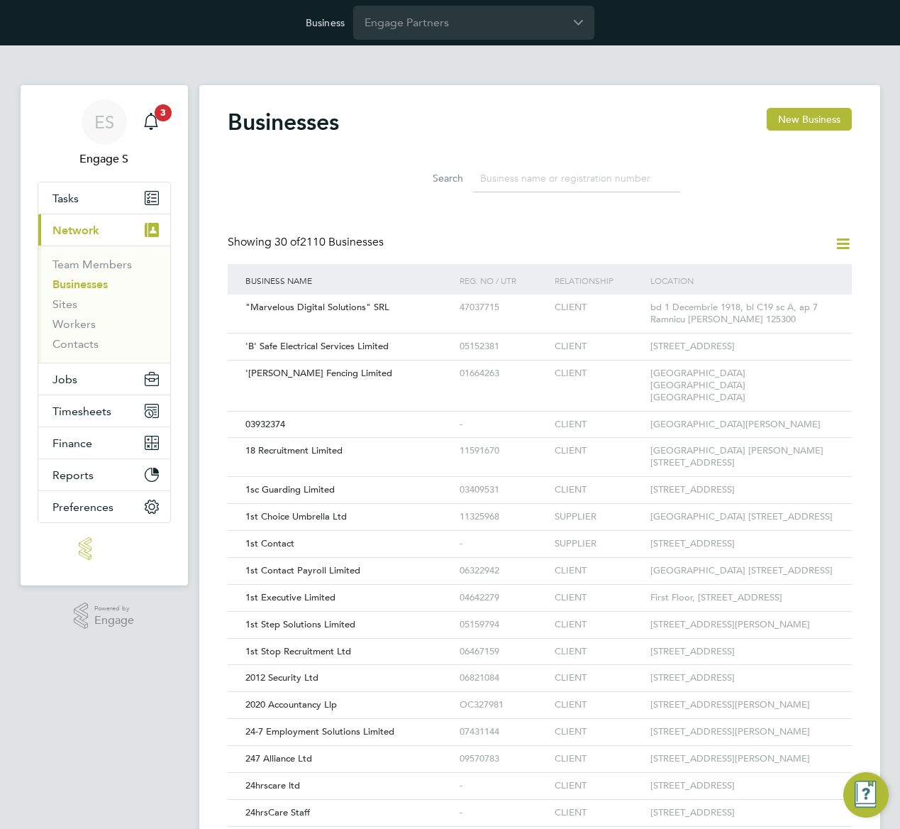
click at [523, 170] on input at bounding box center [576, 179] width 207 height 28
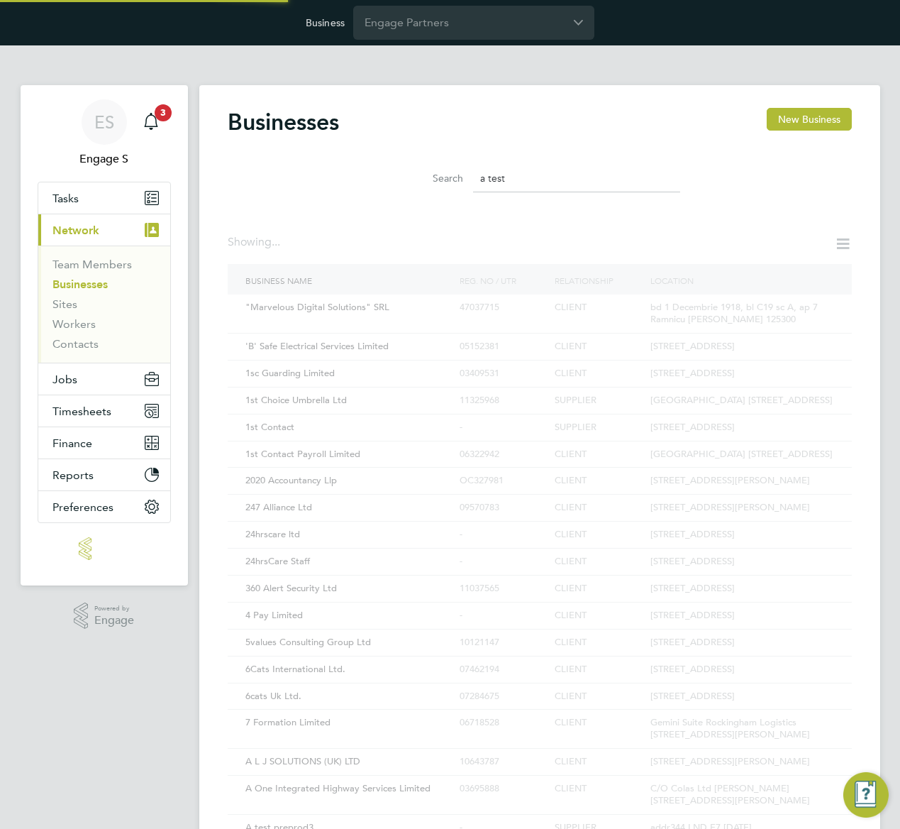
scroll to position [27, 216]
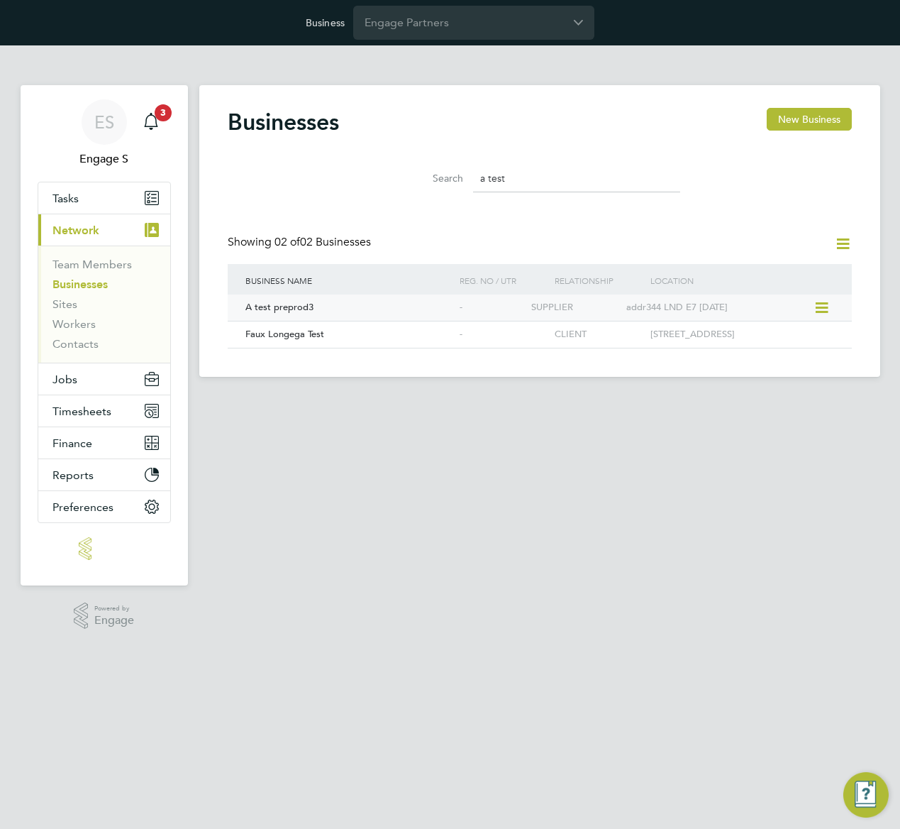
type input "a test"
click at [539, 301] on div "SUPPLIER" at bounding box center [575, 307] width 95 height 26
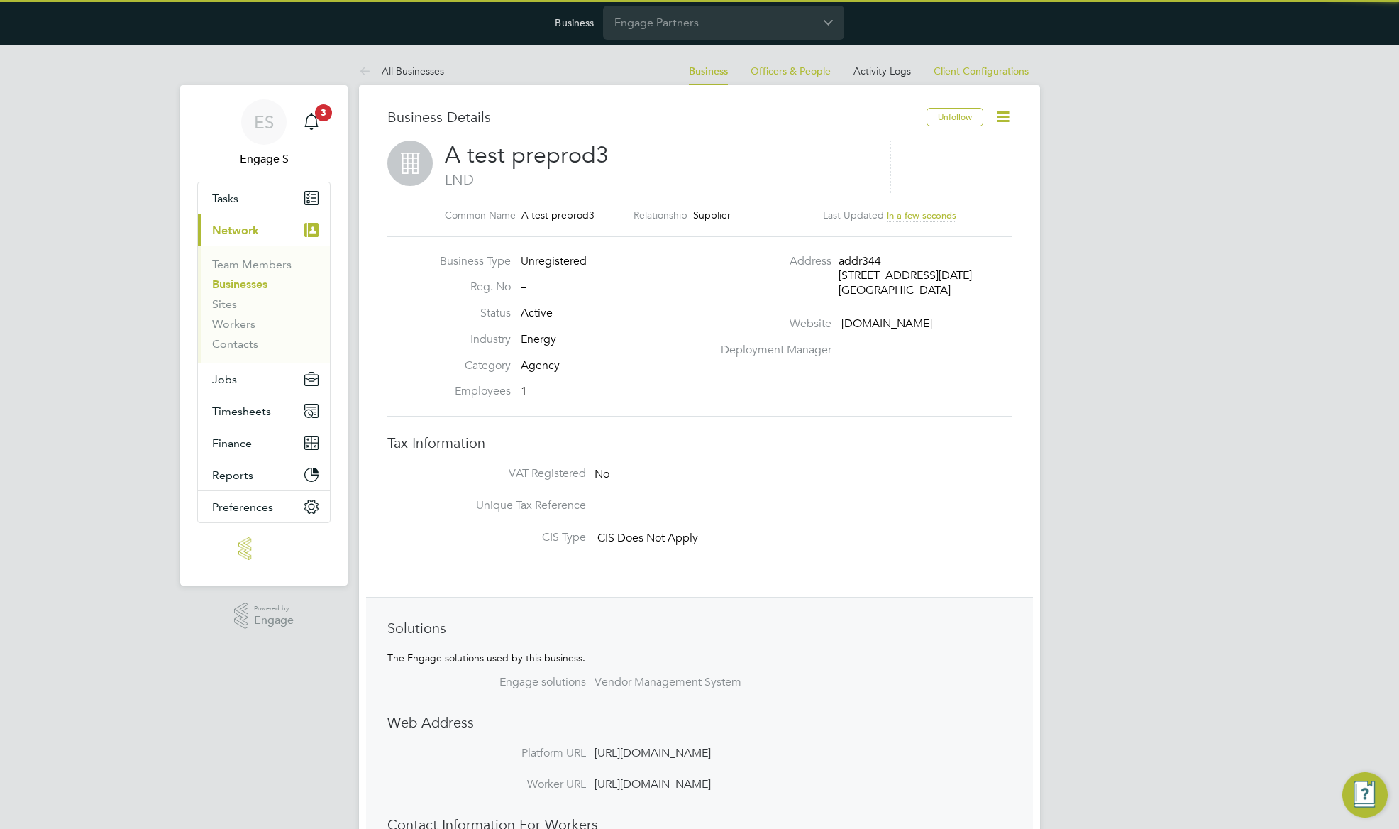
click at [543, 152] on span "A test preprod3" at bounding box center [527, 155] width 164 height 28
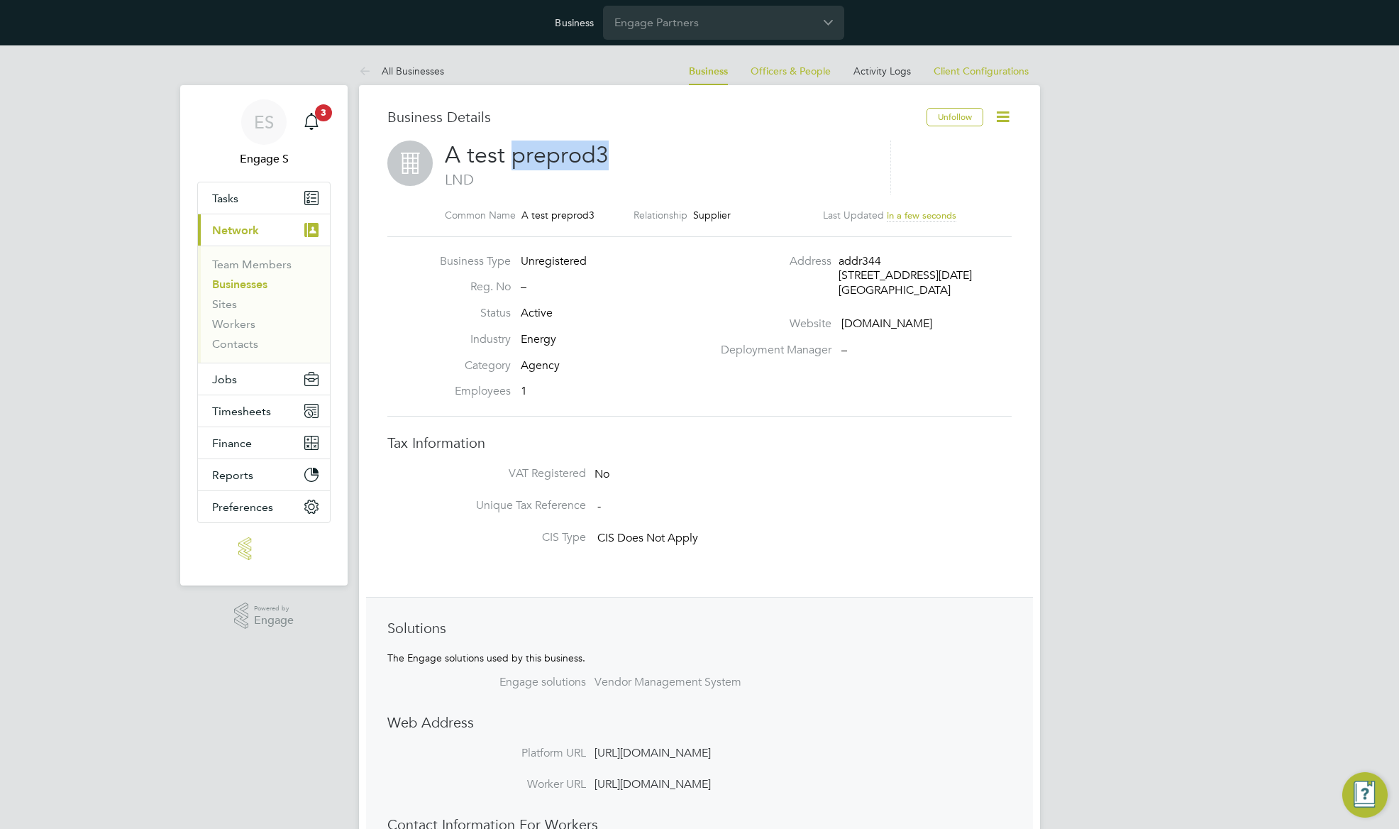
click at [543, 152] on span "A test preprod3" at bounding box center [527, 155] width 164 height 28
copy h2 "A test preprod3"
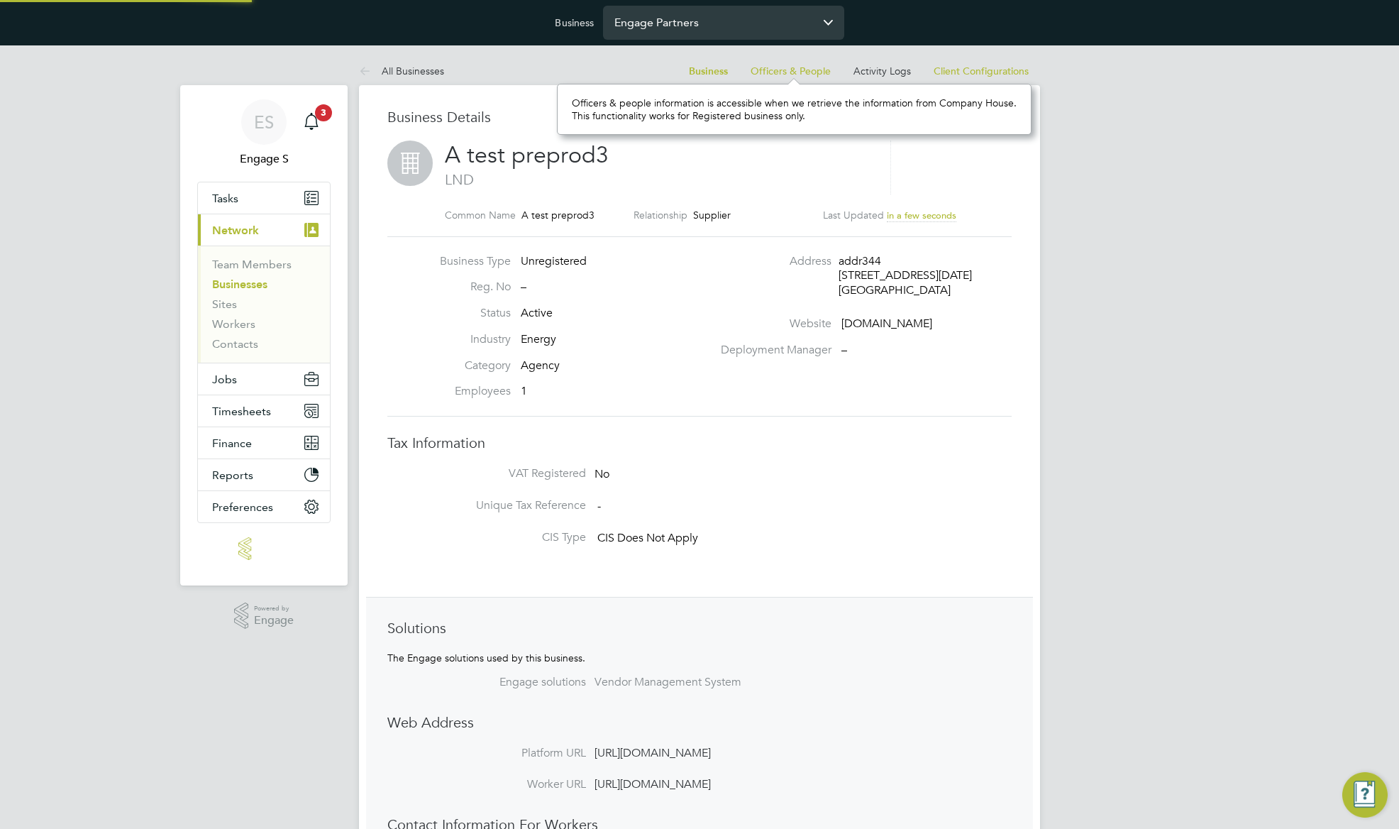
click at [780, 17] on input "Engage Partners" at bounding box center [723, 22] width 241 height 33
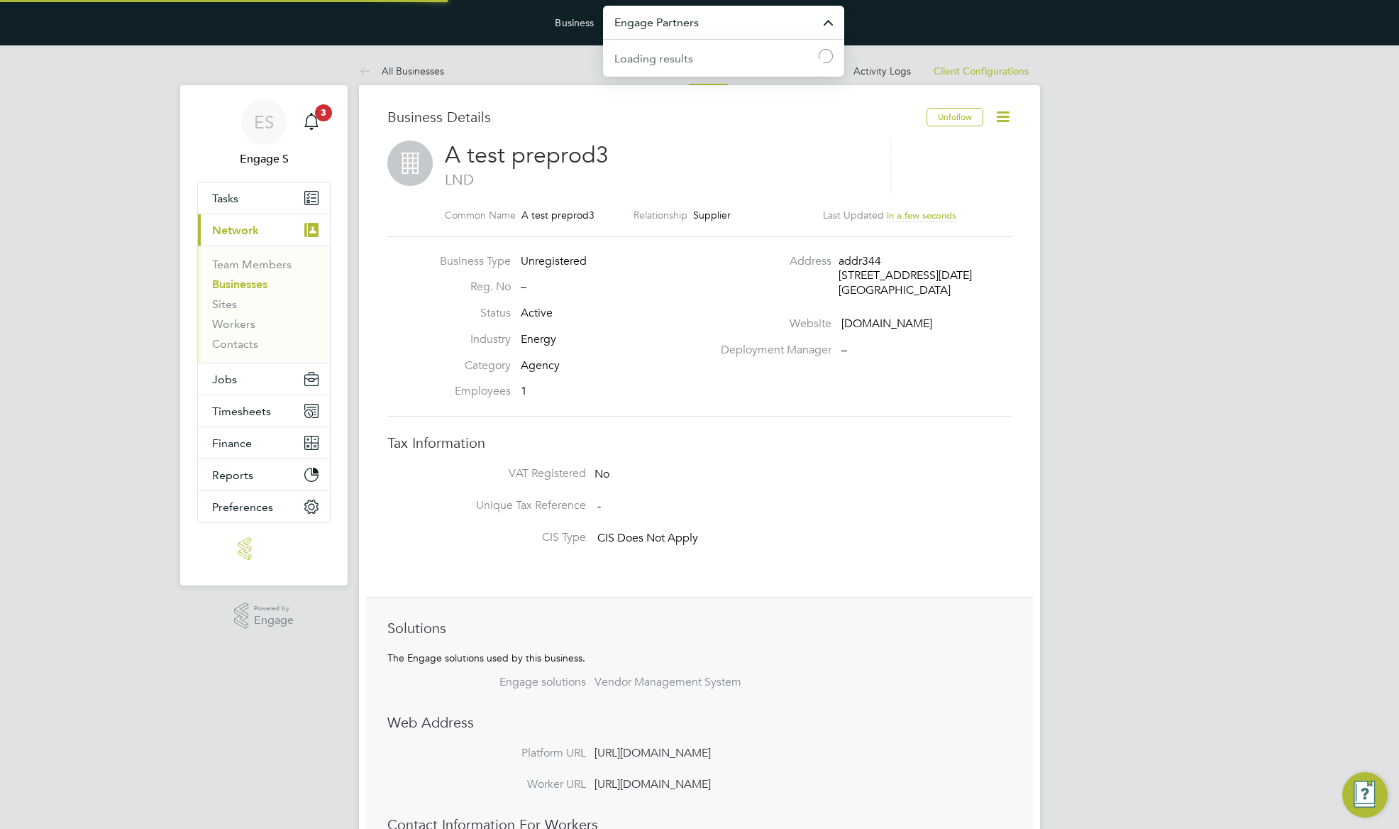
paste input "A test preprod3"
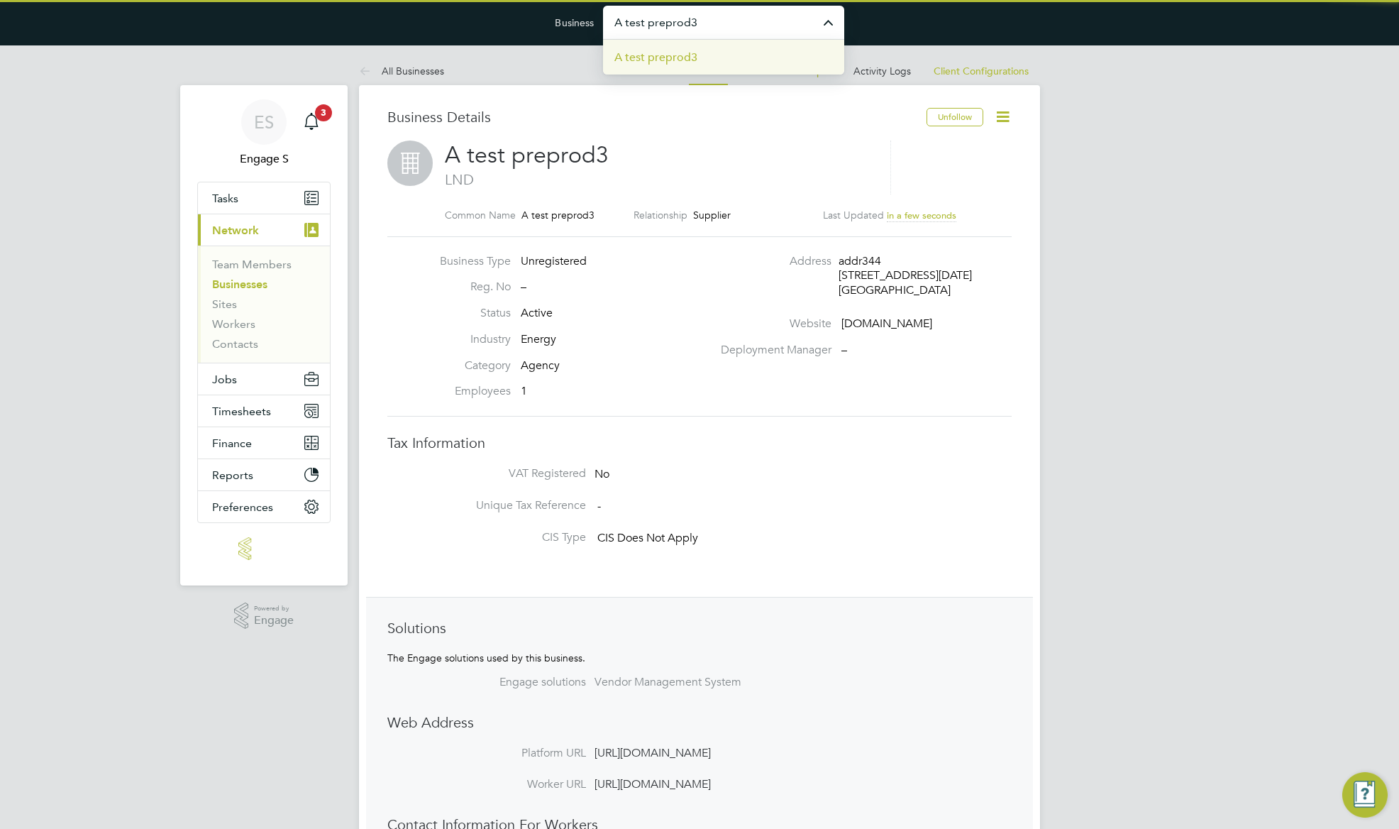
type input "A test preprod3"
click at [709, 58] on li "A test preprod3" at bounding box center [723, 57] width 241 height 35
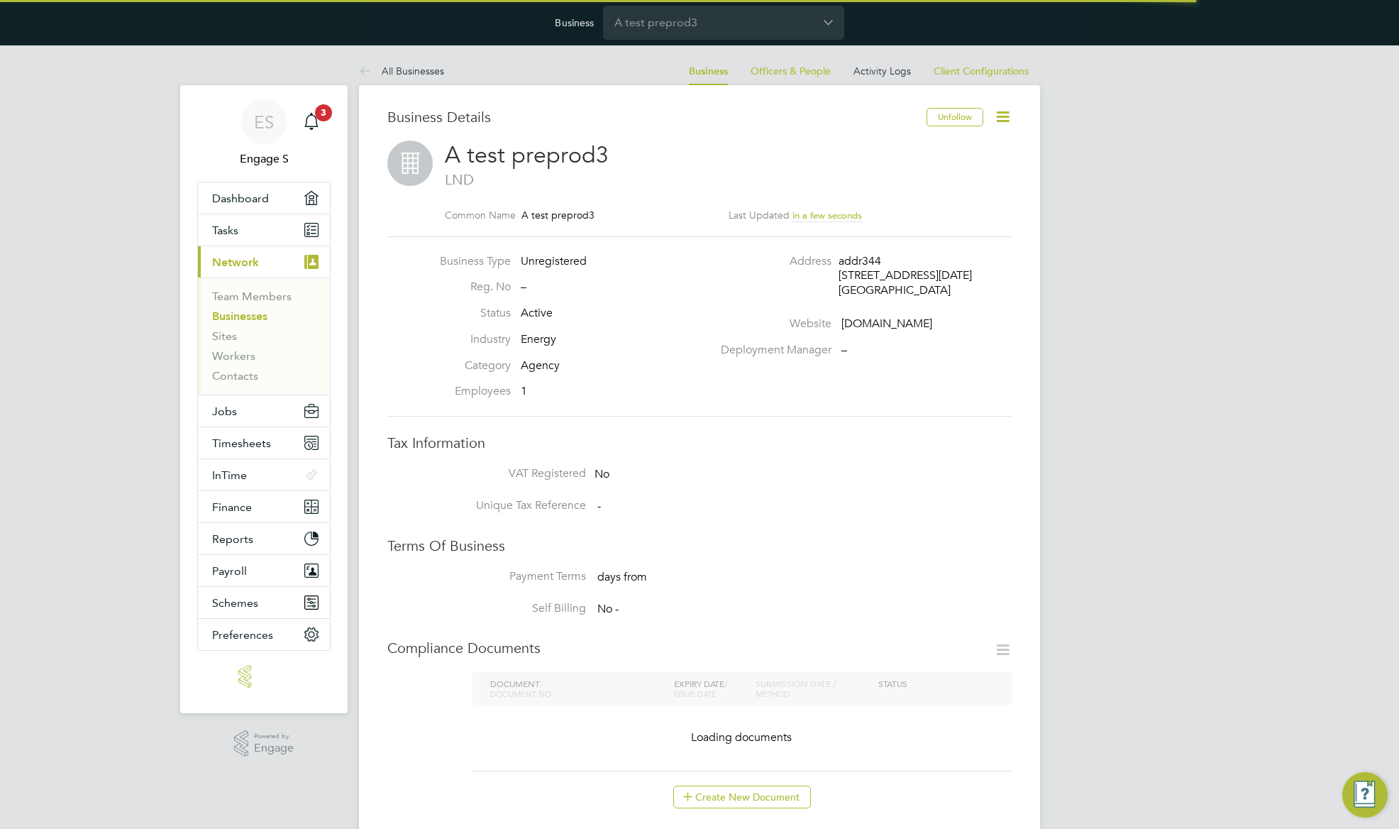
scroll to position [51, 470]
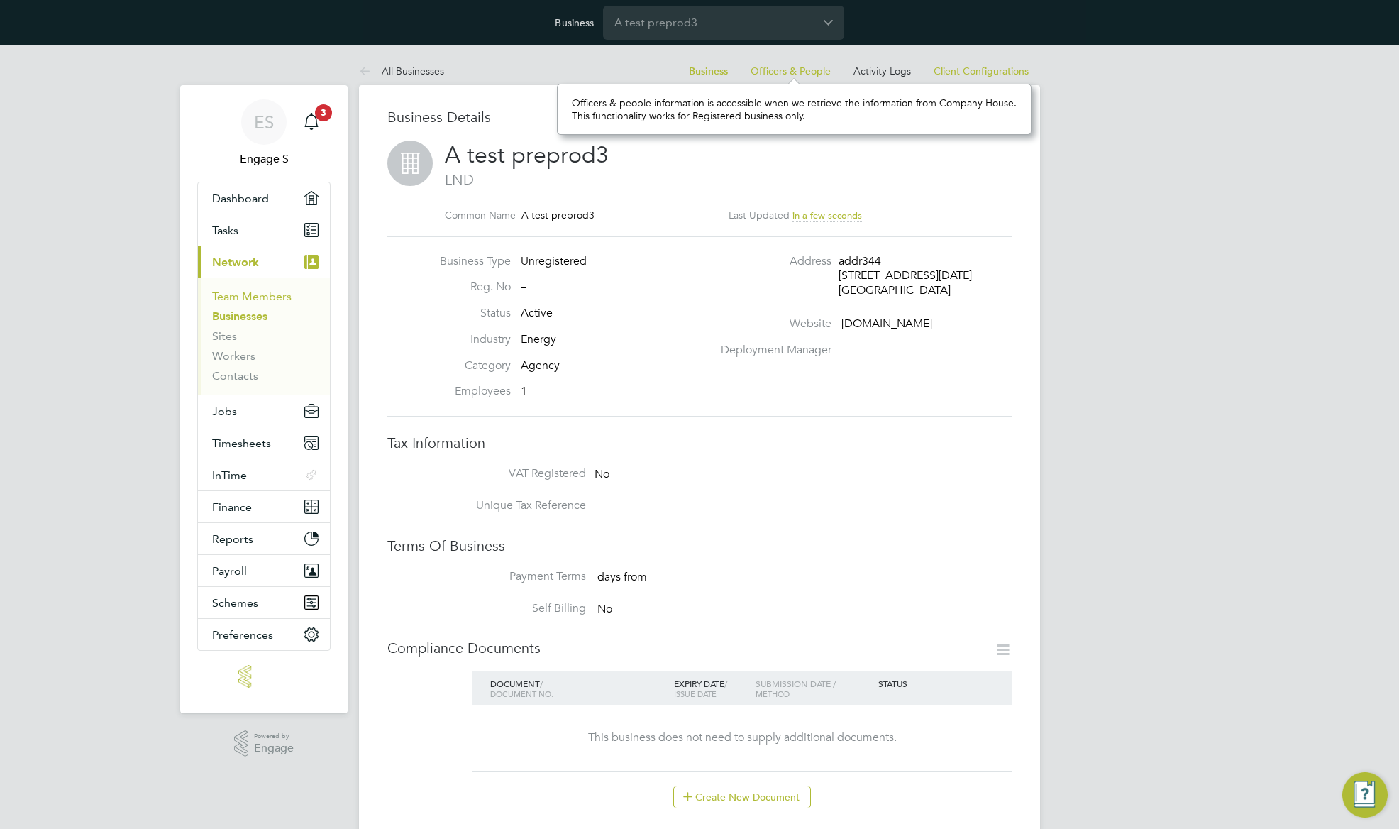
click at [243, 296] on link "Team Members" at bounding box center [251, 295] width 79 height 13
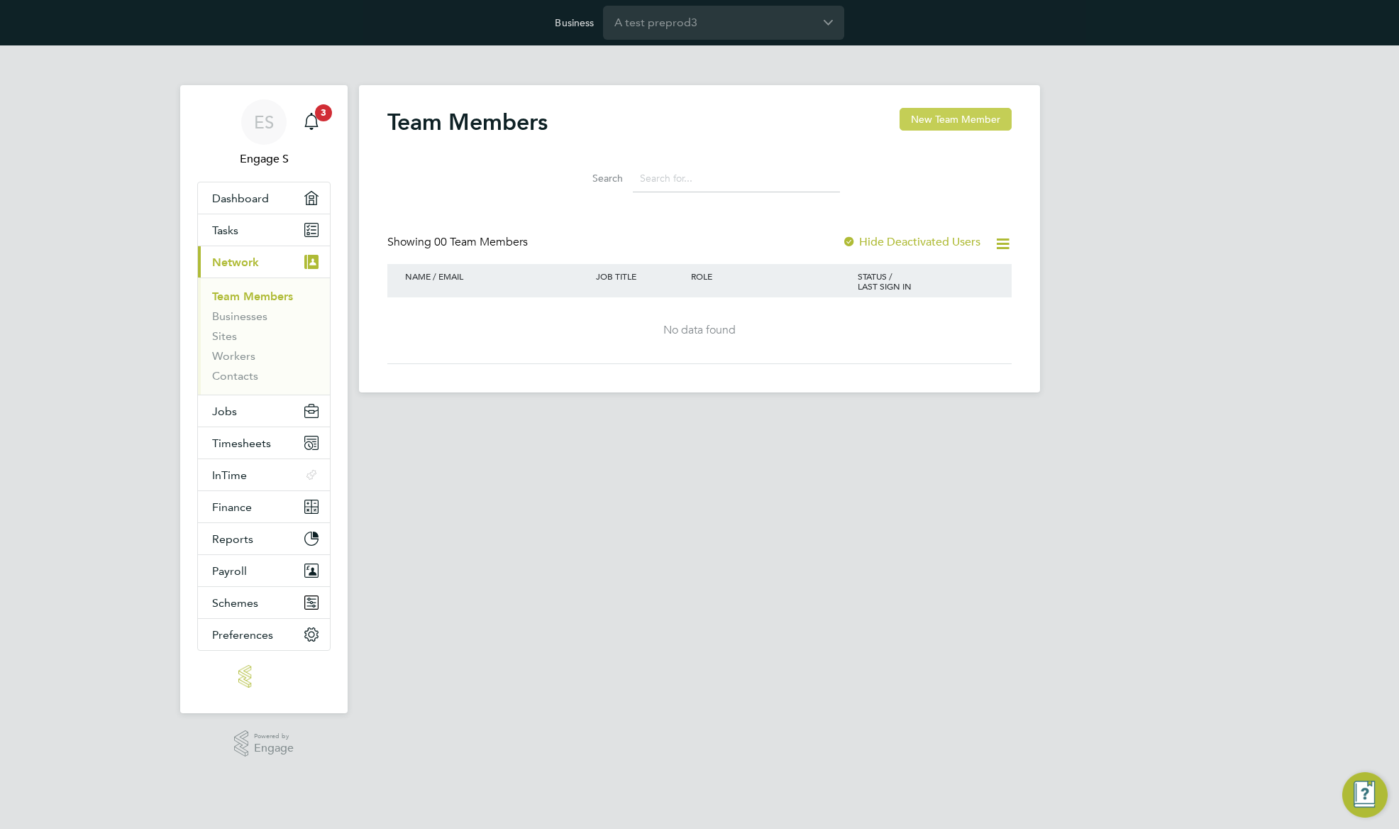
click at [946, 121] on button "New Team Member" at bounding box center [956, 119] width 112 height 23
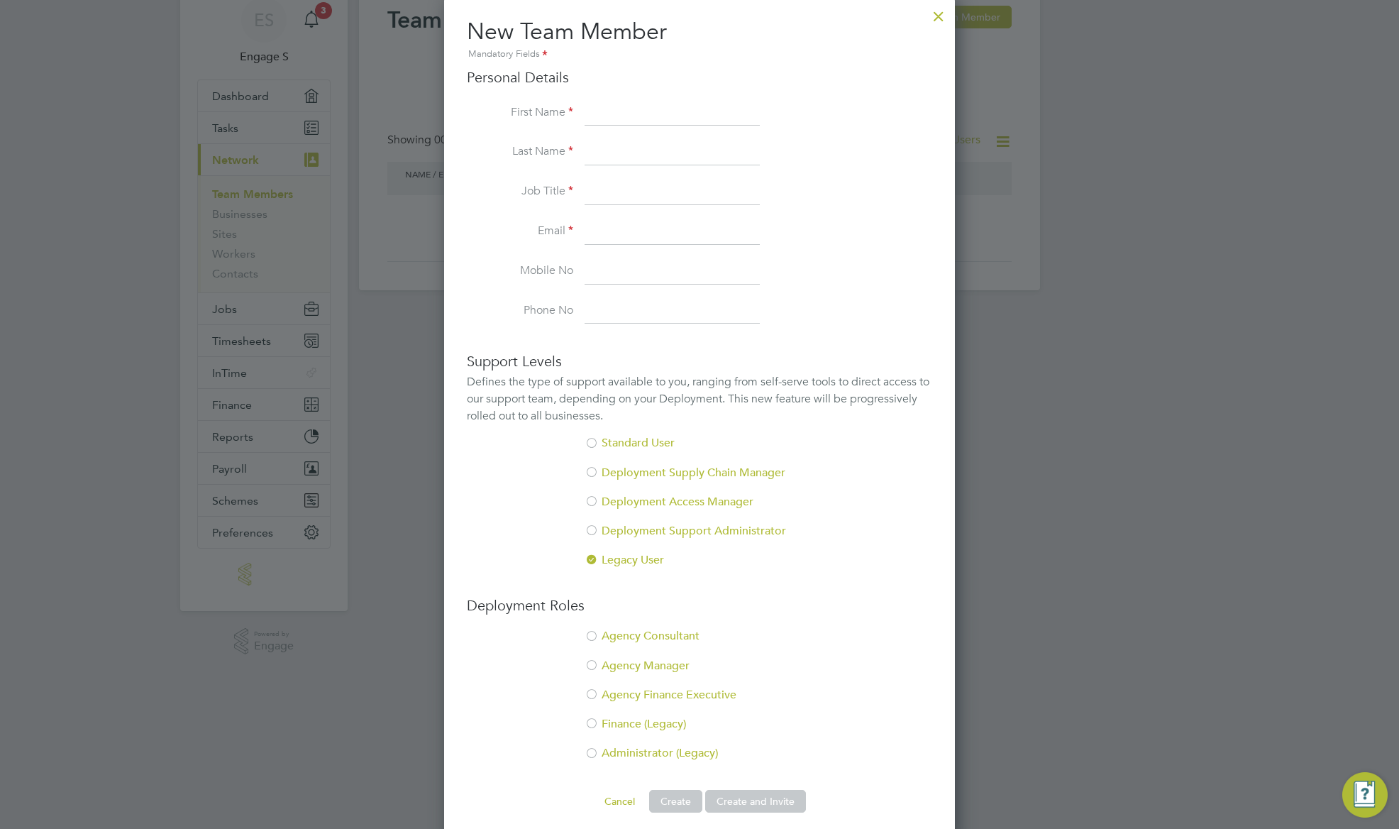
scroll to position [114, 0]
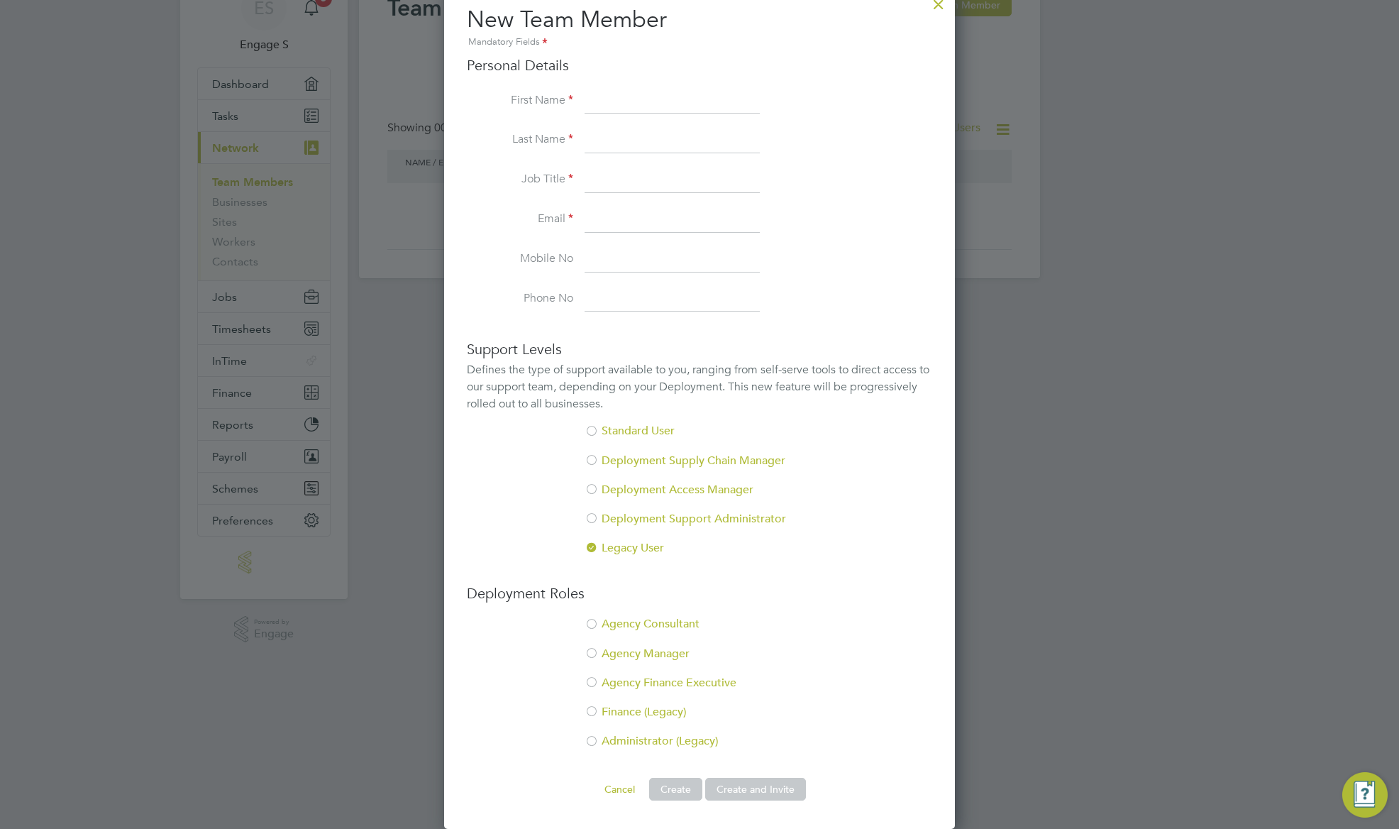
click at [668, 629] on li "Agency Consultant" at bounding box center [699, 630] width 465 height 29
drag, startPoint x: 666, startPoint y: 657, endPoint x: 665, endPoint y: 677, distance: 19.9
click at [665, 657] on li "Agency Manager" at bounding box center [699, 660] width 465 height 29
click at [673, 686] on li "Agency Finance Executive" at bounding box center [699, 689] width 465 height 29
drag, startPoint x: 670, startPoint y: 707, endPoint x: 673, endPoint y: 719, distance: 12.4
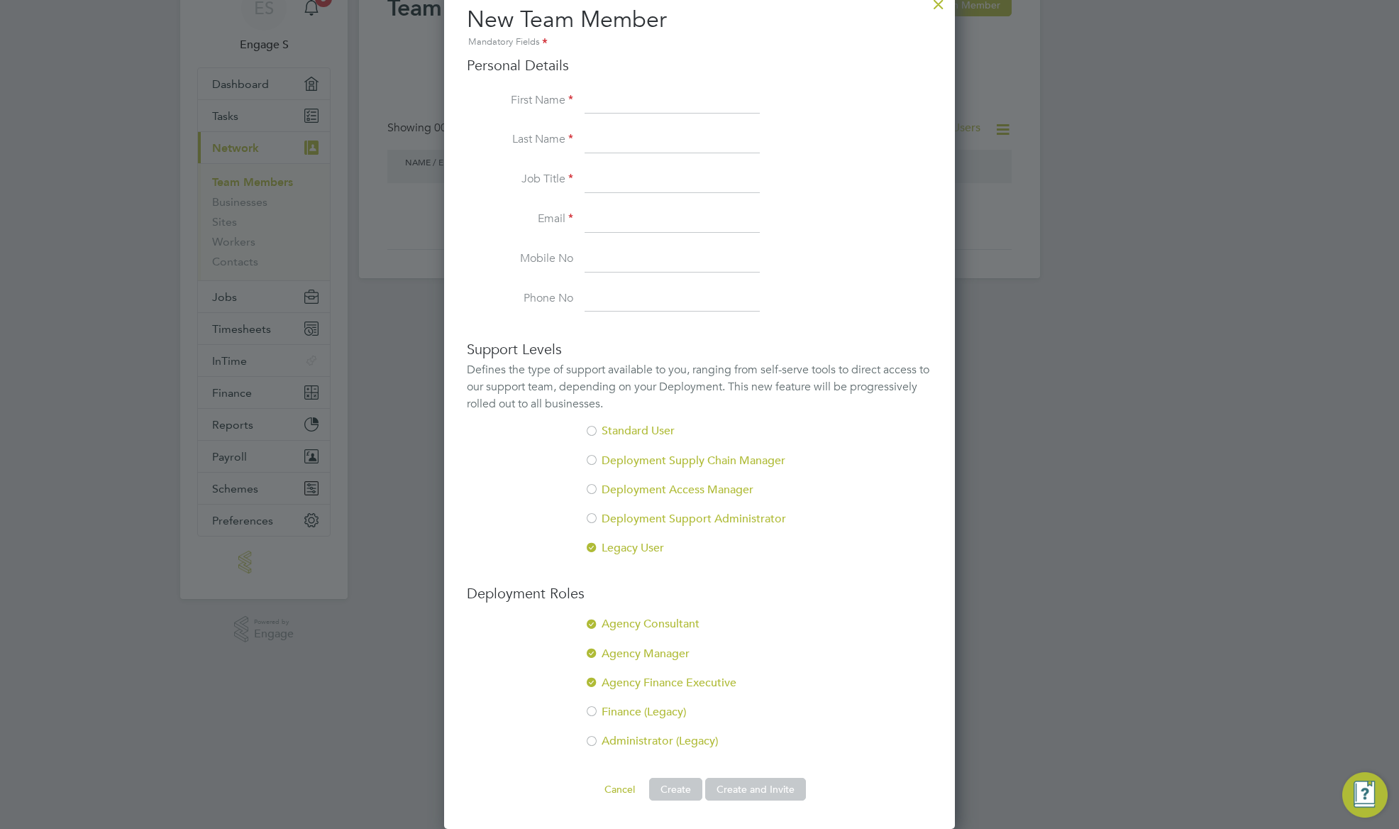
click at [673, 715] on li "Finance (Legacy)" at bounding box center [699, 718] width 465 height 29
drag, startPoint x: 672, startPoint y: 731, endPoint x: 673, endPoint y: 739, distance: 7.1
click at [673, 736] on ul "Agency Consultant Agency Manager Agency Finance Executive Finance (Legacy) Admi…" at bounding box center [699, 689] width 465 height 146
click at [662, 742] on li "Administrator (Legacy)" at bounding box center [699, 748] width 465 height 29
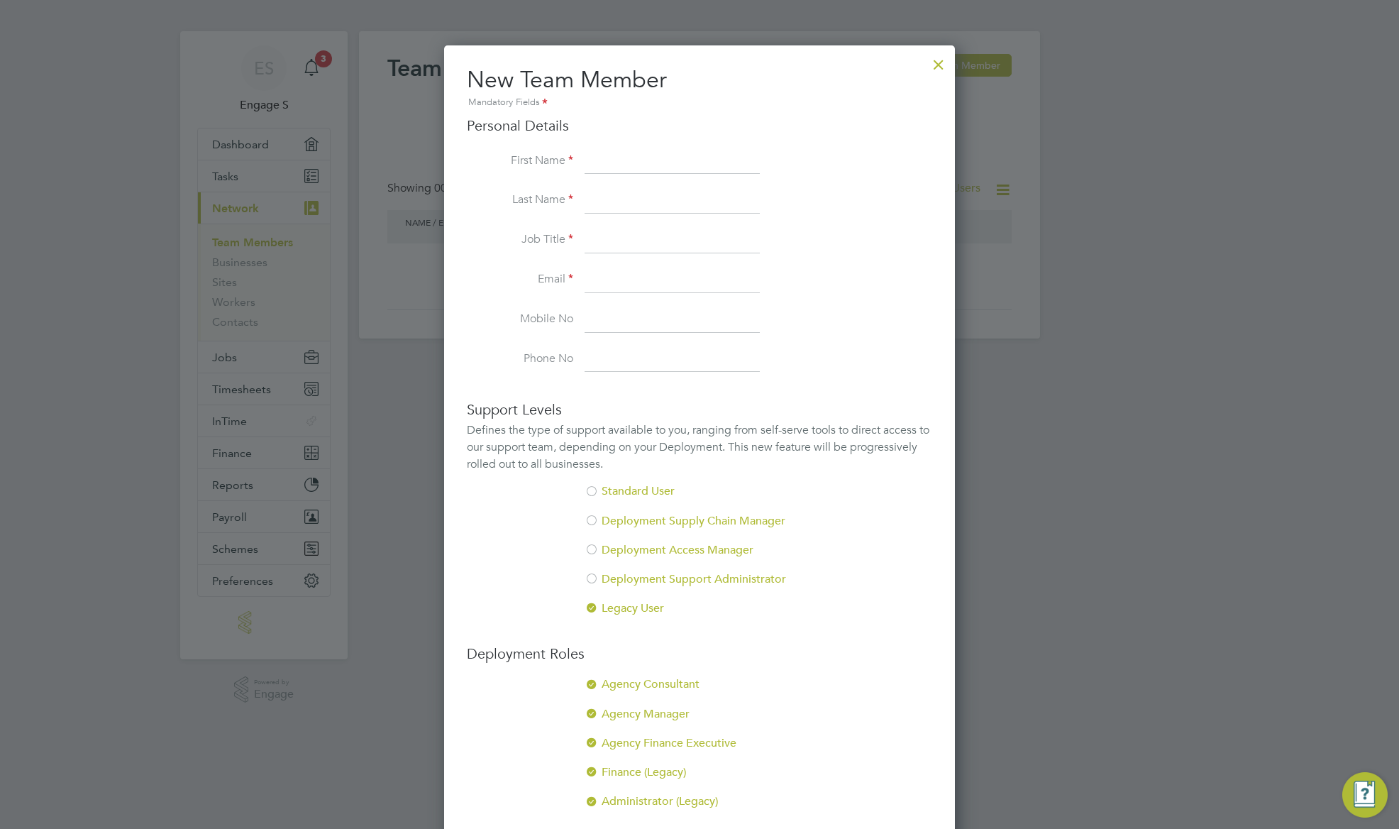
scroll to position [0, 0]
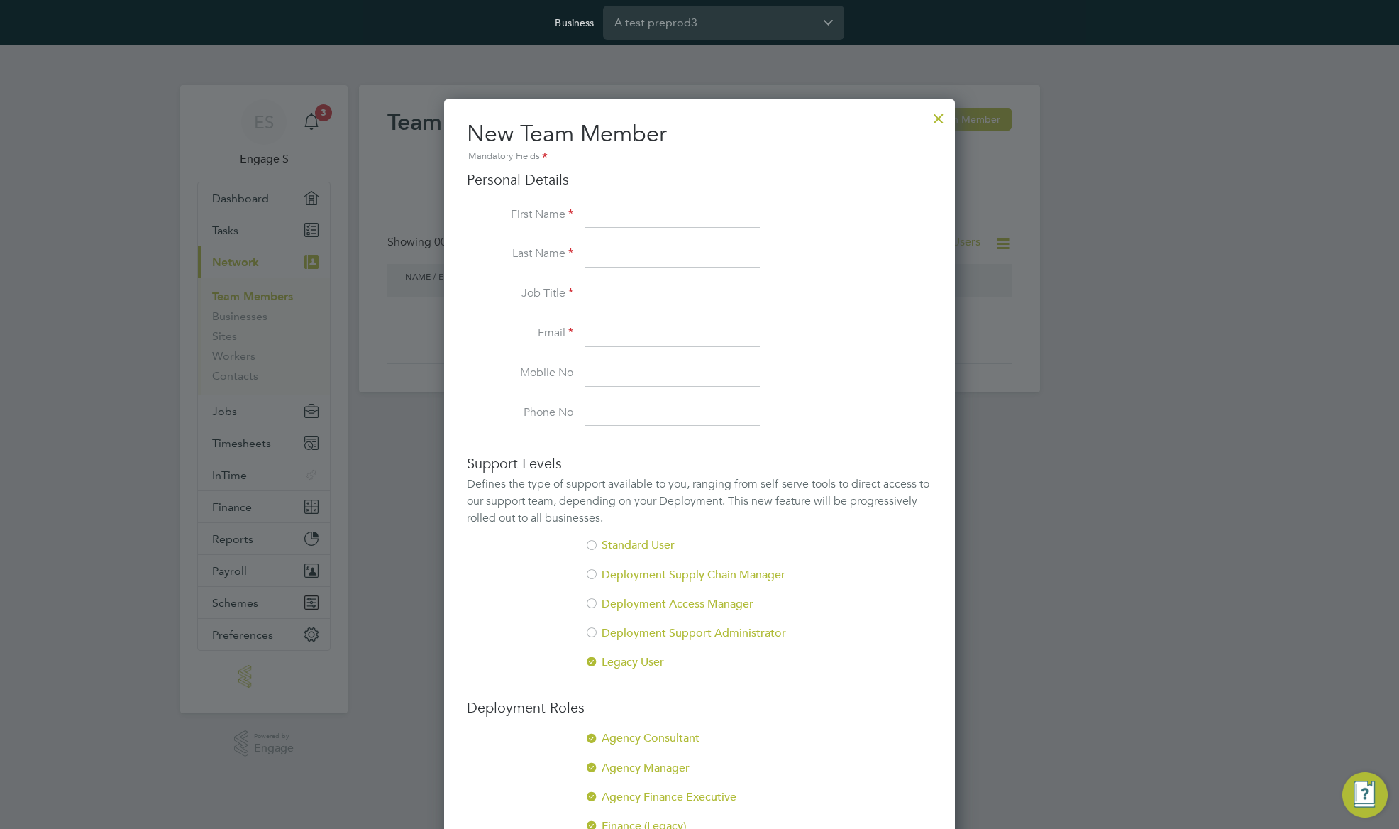
click at [661, 216] on input at bounding box center [672, 216] width 175 height 26
type input "Test ui"
click at [649, 297] on input at bounding box center [672, 295] width 175 height 26
click at [657, 250] on input at bounding box center [672, 255] width 175 height 26
type input "AA"
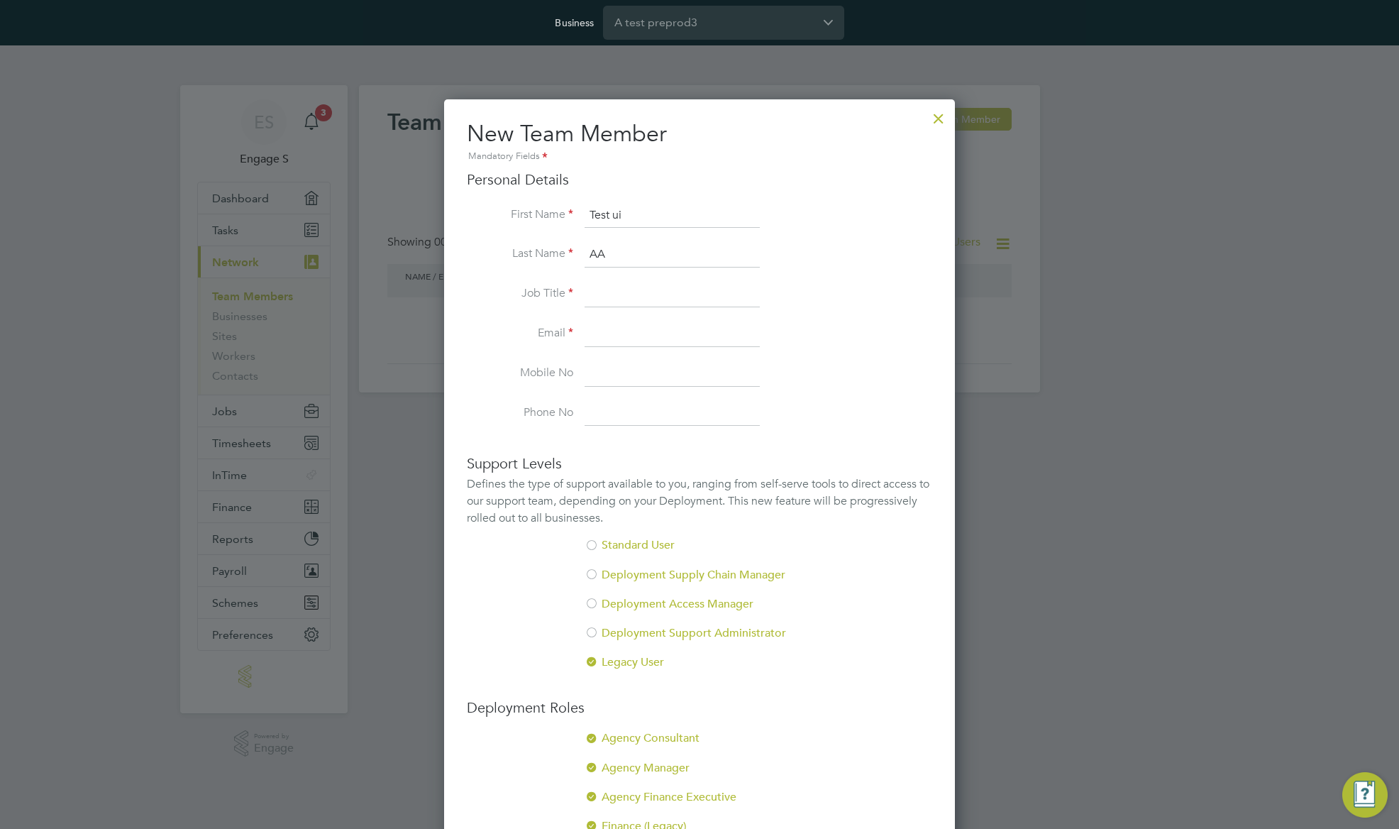
click at [612, 341] on input at bounding box center [672, 334] width 175 height 26
click at [619, 293] on input at bounding box center [672, 295] width 175 height 26
type input "aa"
click at [605, 336] on input at bounding box center [672, 334] width 175 height 26
type input "aadde@gmail.com"
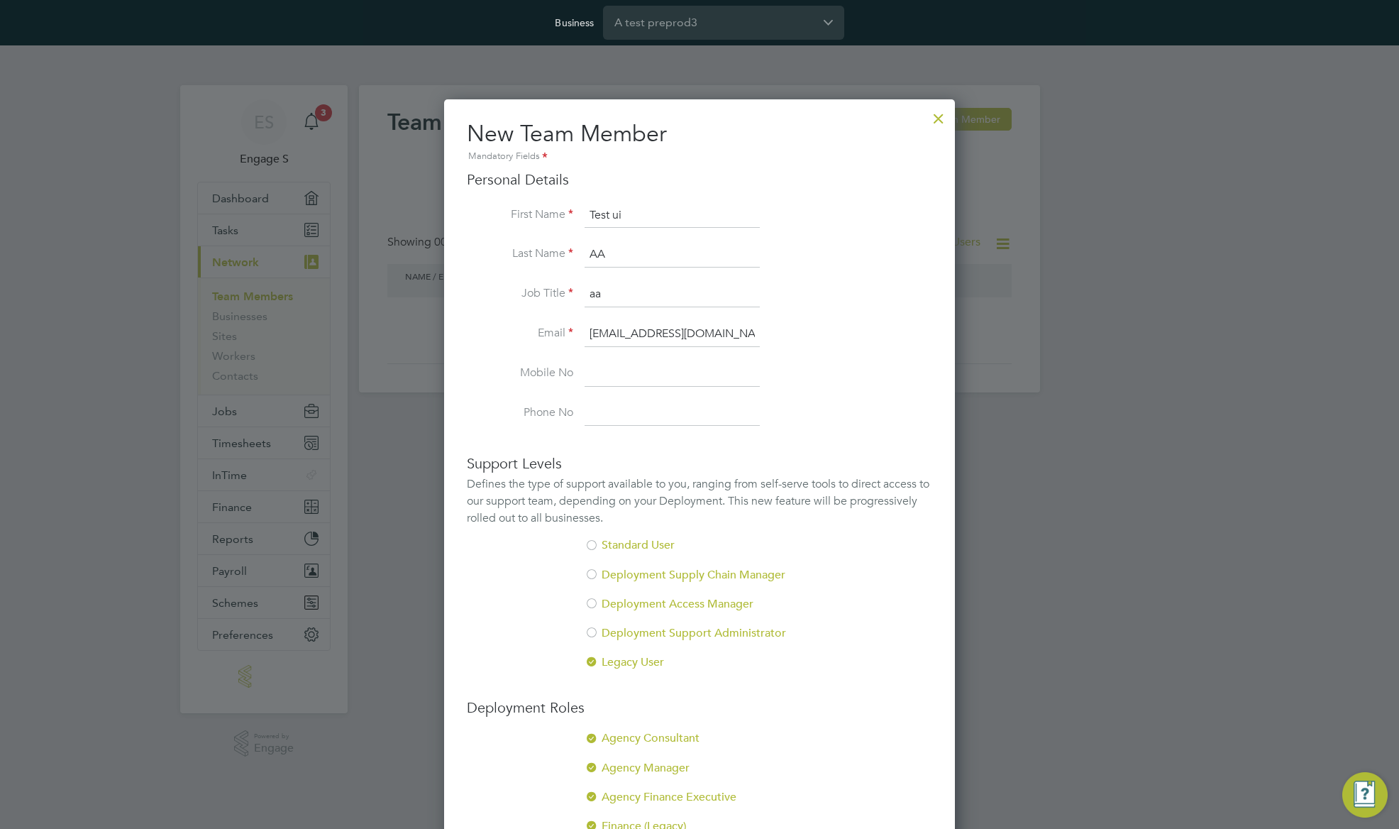
drag, startPoint x: 484, startPoint y: 418, endPoint x: 539, endPoint y: 394, distance: 60.4
click at [484, 418] on label "Phone No" at bounding box center [520, 412] width 106 height 15
click at [624, 382] on input at bounding box center [672, 374] width 175 height 26
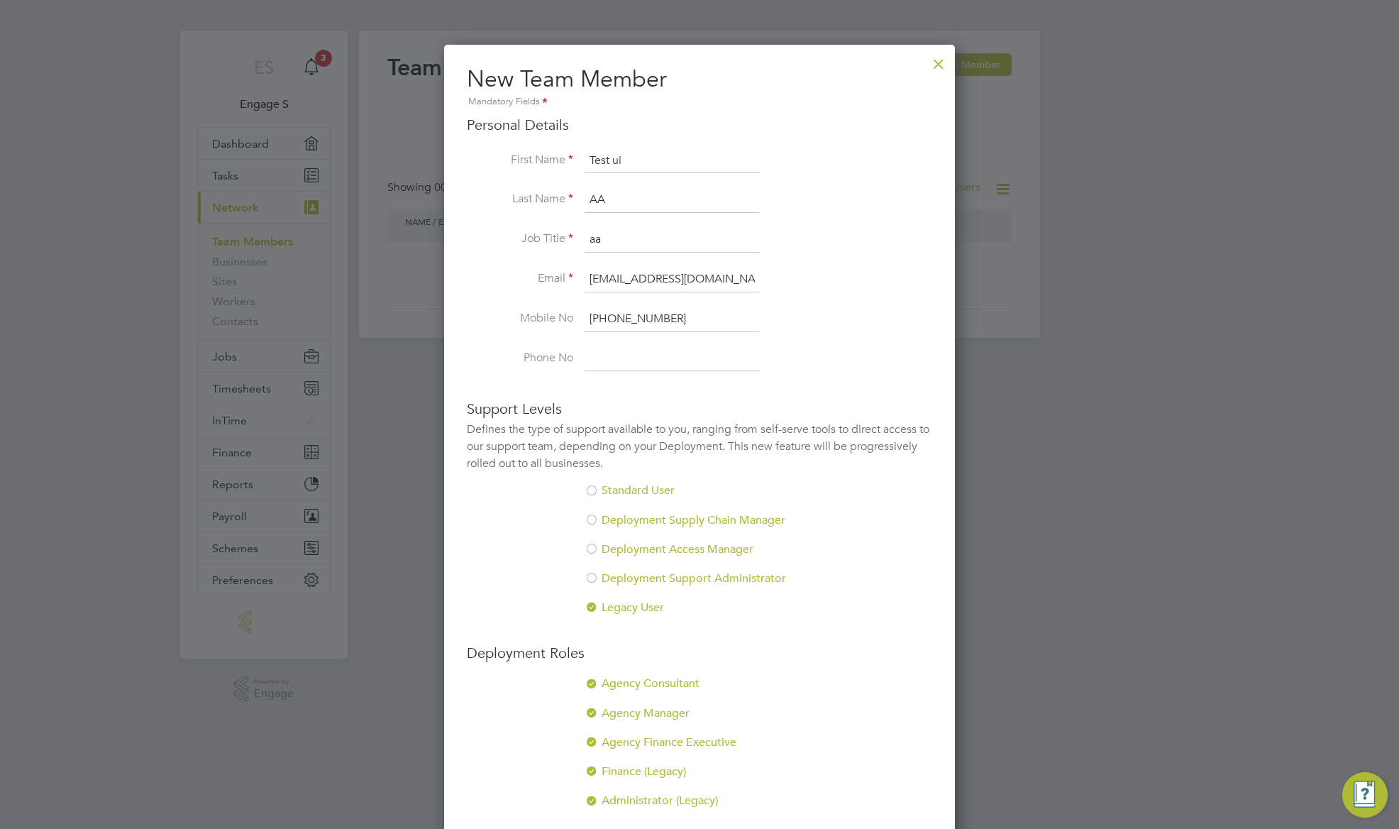
scroll to position [114, 0]
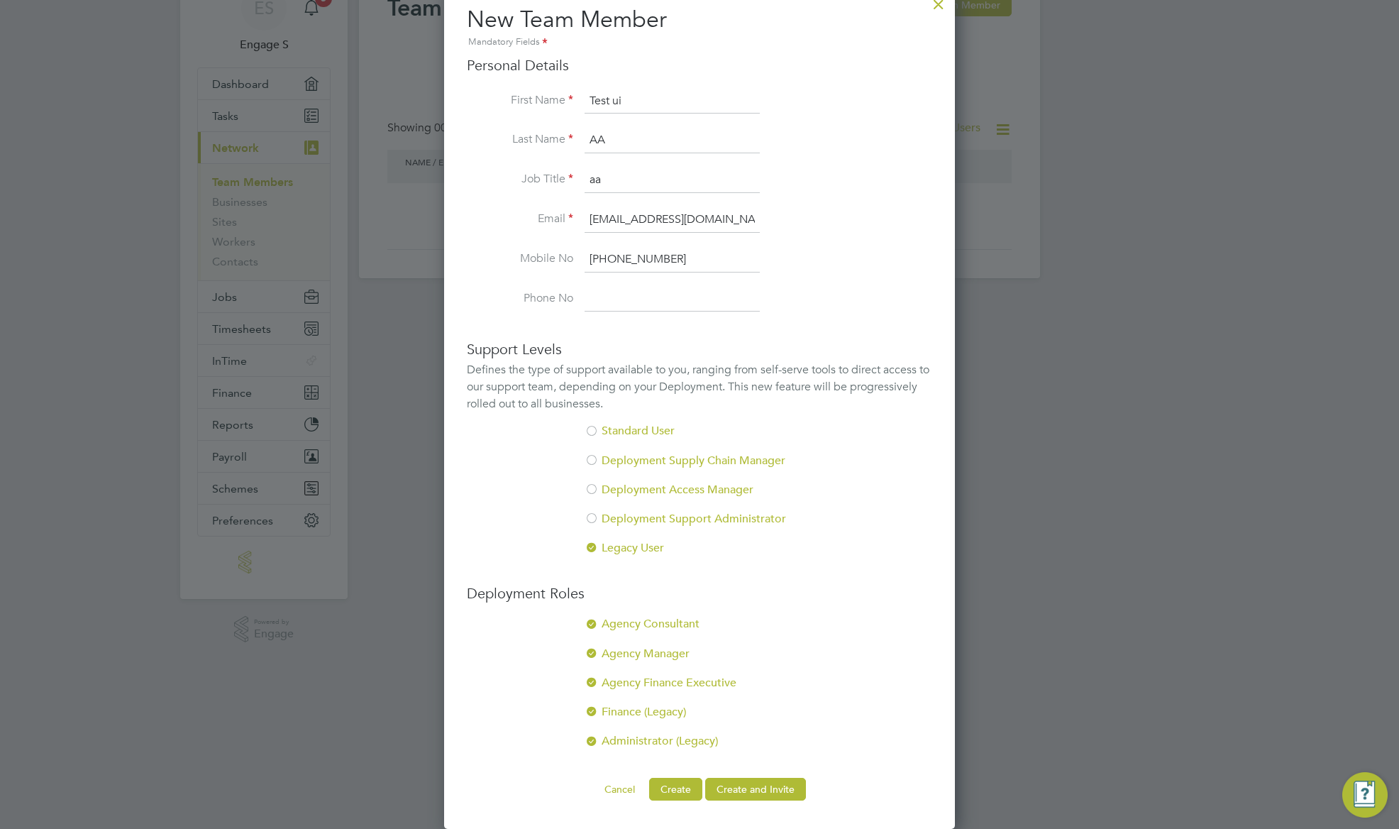
type input "+38164221030"
click at [597, 428] on div at bounding box center [592, 432] width 14 height 14
drag, startPoint x: 756, startPoint y: 787, endPoint x: 717, endPoint y: 826, distance: 55.2
click at [754, 792] on button "Create and Invite" at bounding box center [755, 789] width 101 height 23
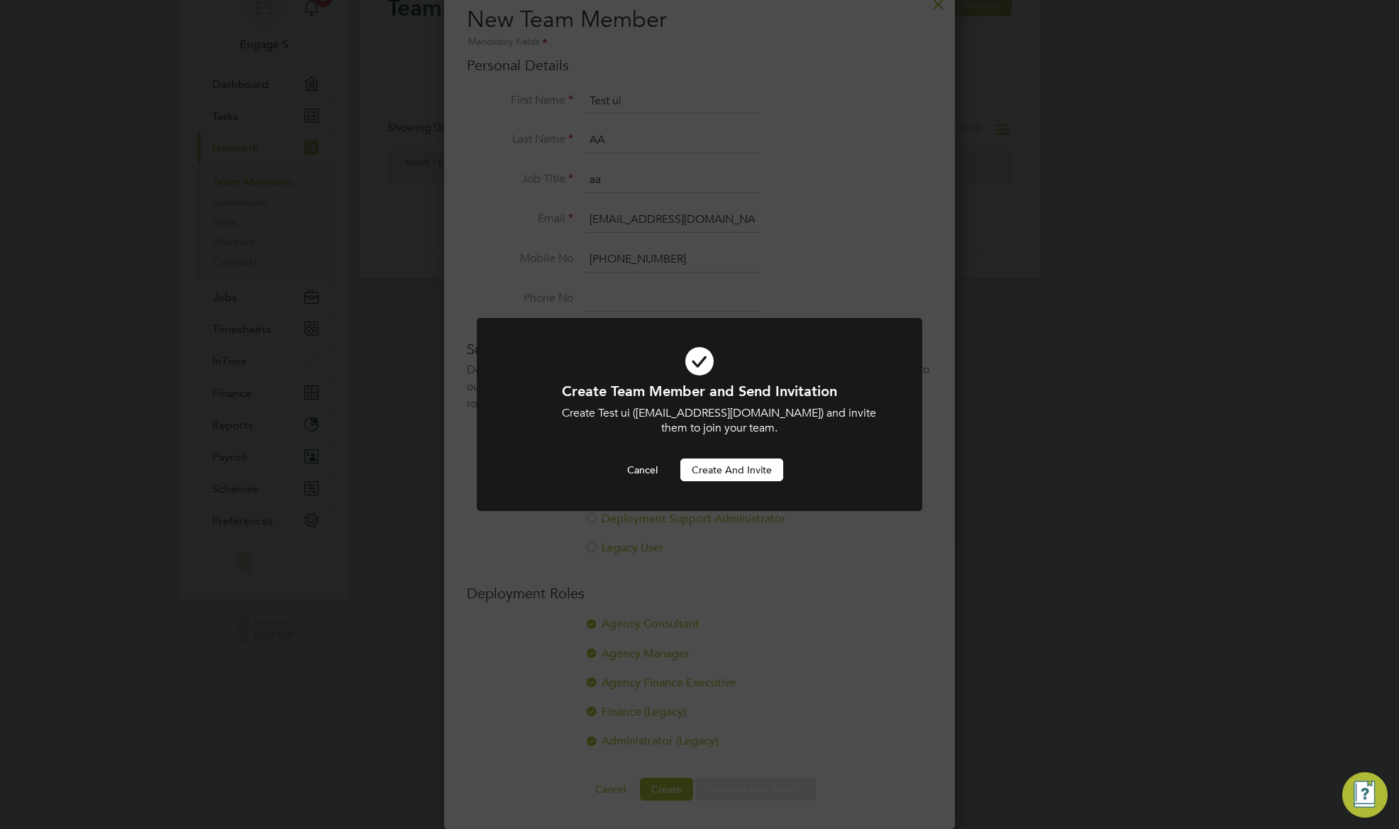
scroll to position [0, 0]
click at [747, 464] on button "Create and invite" at bounding box center [731, 469] width 103 height 23
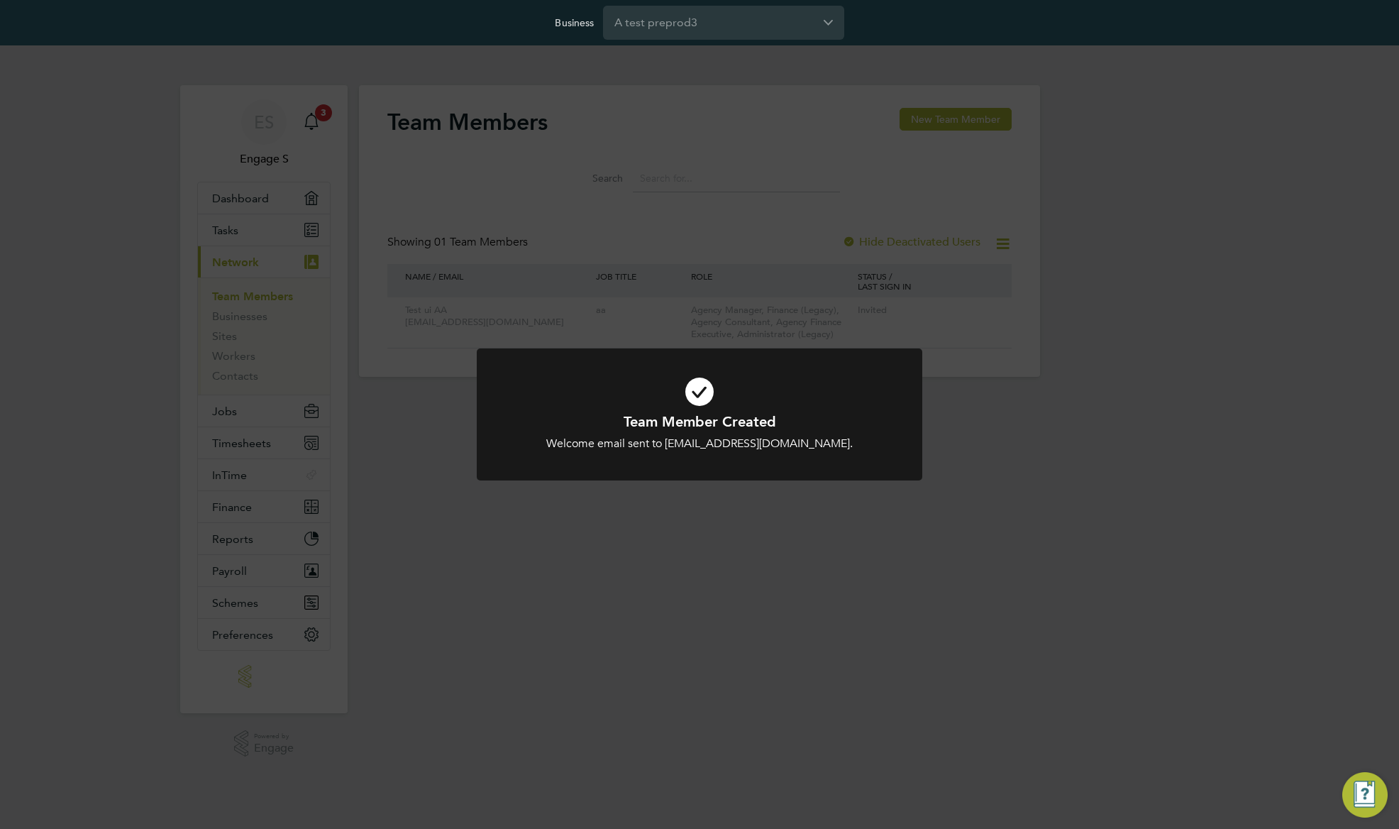
click at [978, 452] on div "Team Member Created Welcome email sent to aadde@gmail.com. Cancel Okay" at bounding box center [699, 414] width 1399 height 829
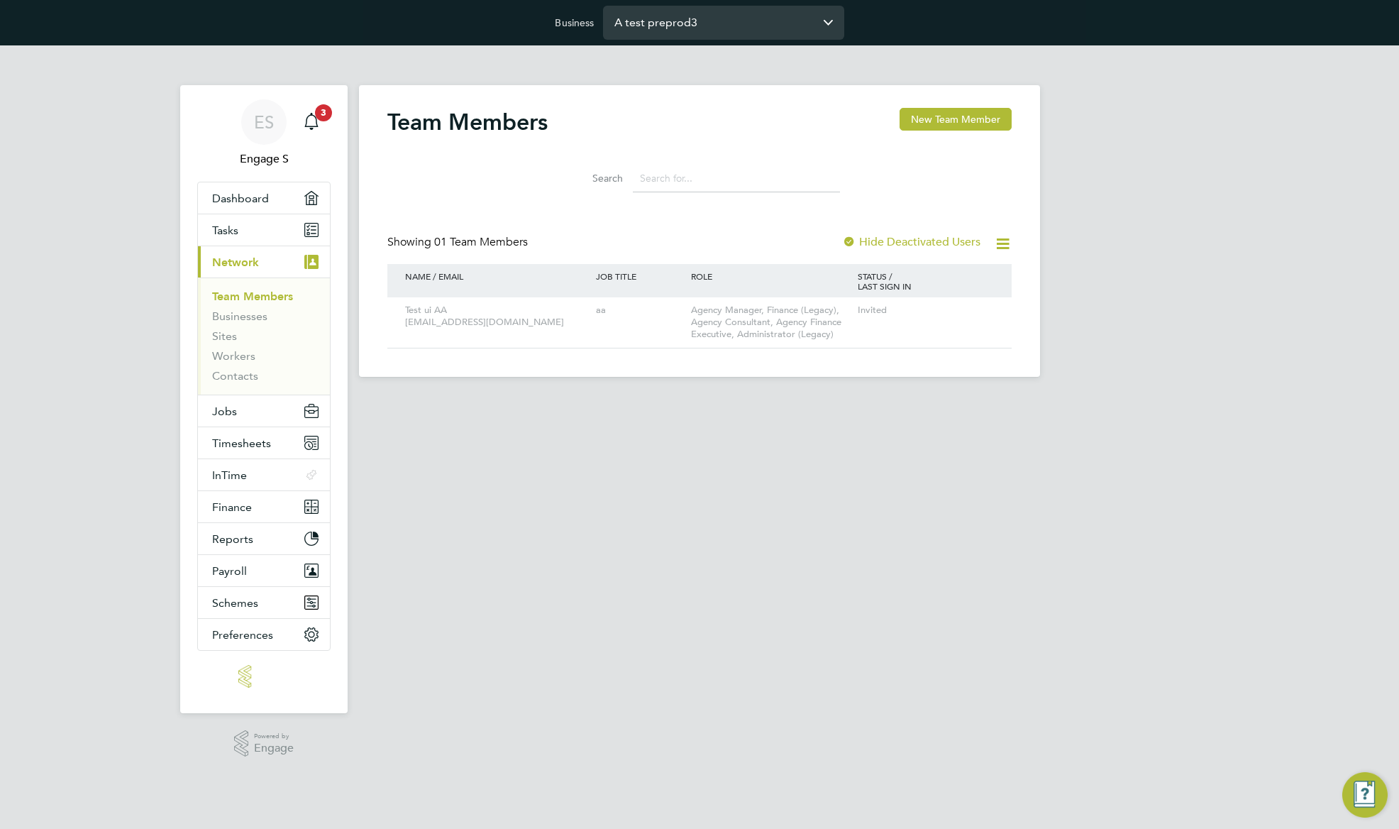
click at [703, 19] on input "A test preprod3" at bounding box center [723, 22] width 241 height 33
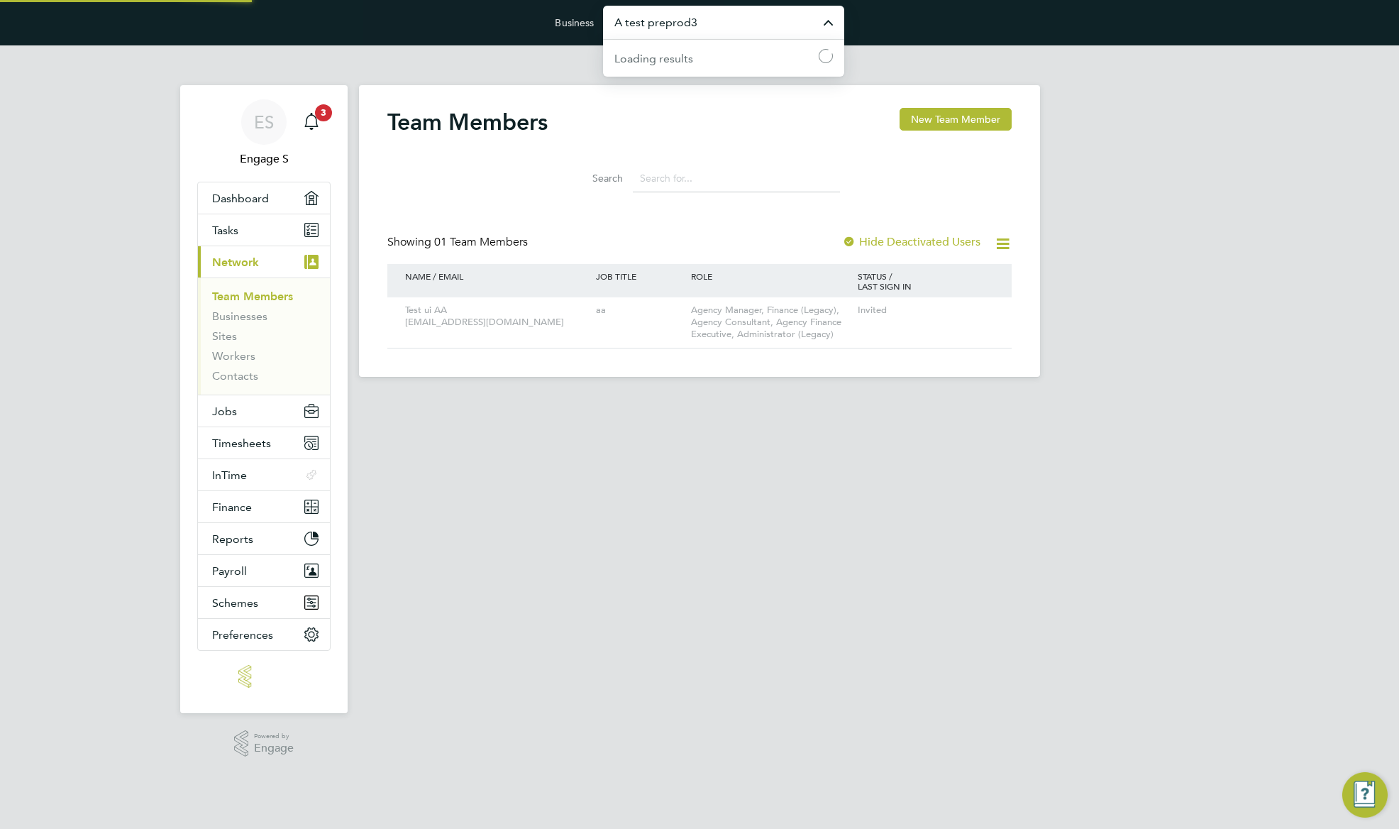
click at [703, 19] on input "A test preprod3" at bounding box center [723, 22] width 241 height 33
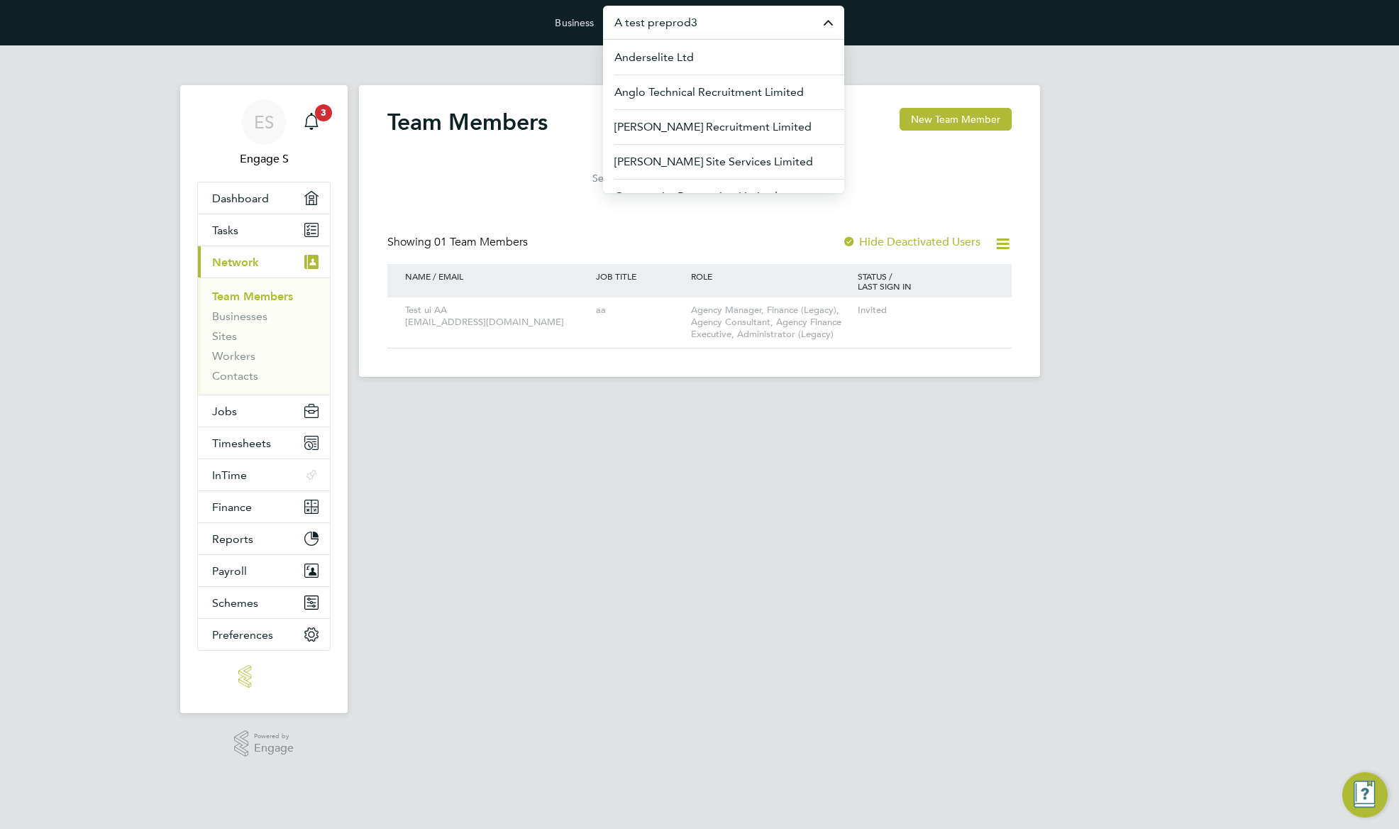
click at [1096, 55] on div "ES Engage S Notifications 3 Applications: Dashboard Tasks Current page: Network…" at bounding box center [699, 222] width 1399 height 354
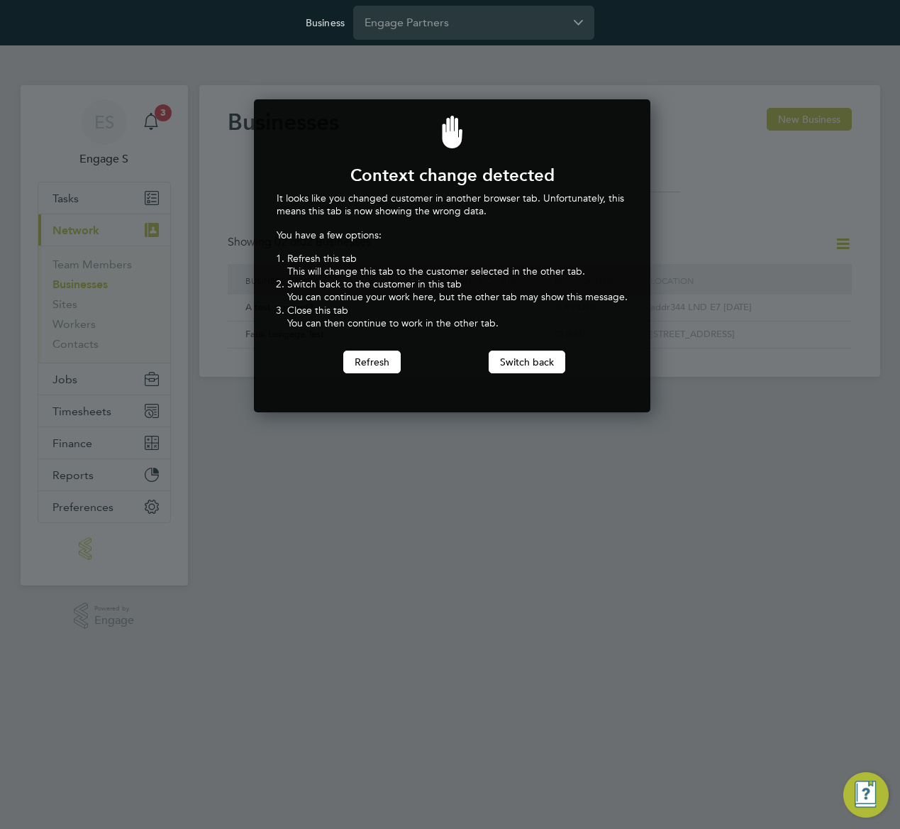
scroll to position [314, 392]
click at [519, 364] on button "Switch back" at bounding box center [527, 361] width 77 height 23
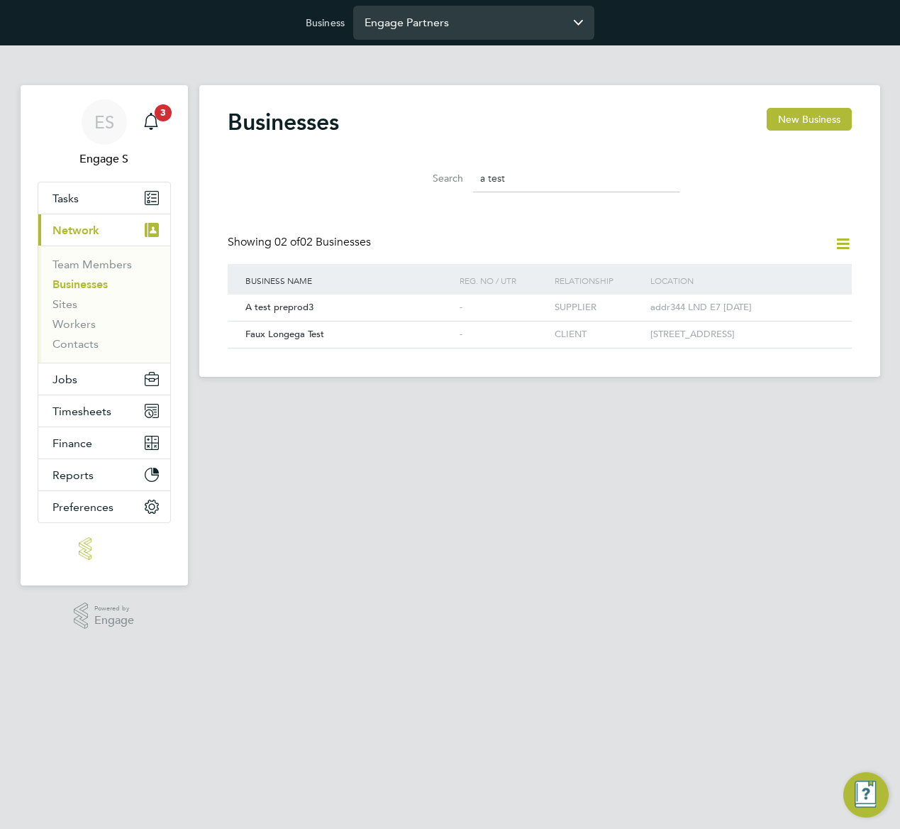
click at [516, 18] on input "Engage Partners" at bounding box center [473, 22] width 241 height 33
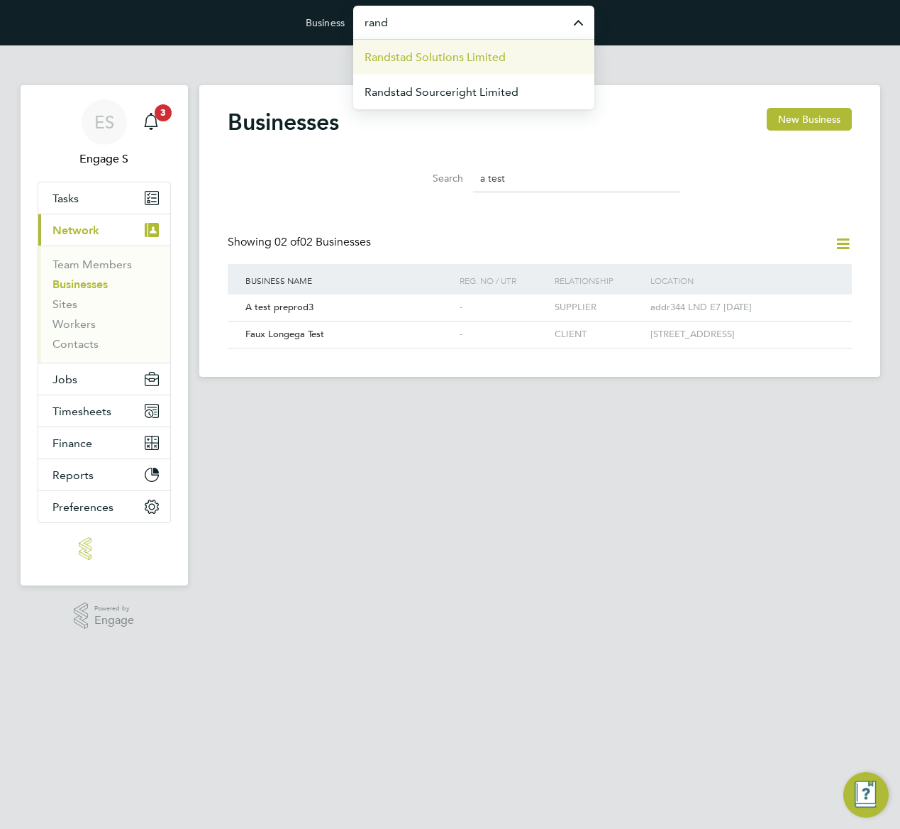
click at [475, 60] on span "Randstad Solutions Limited" at bounding box center [435, 57] width 141 height 17
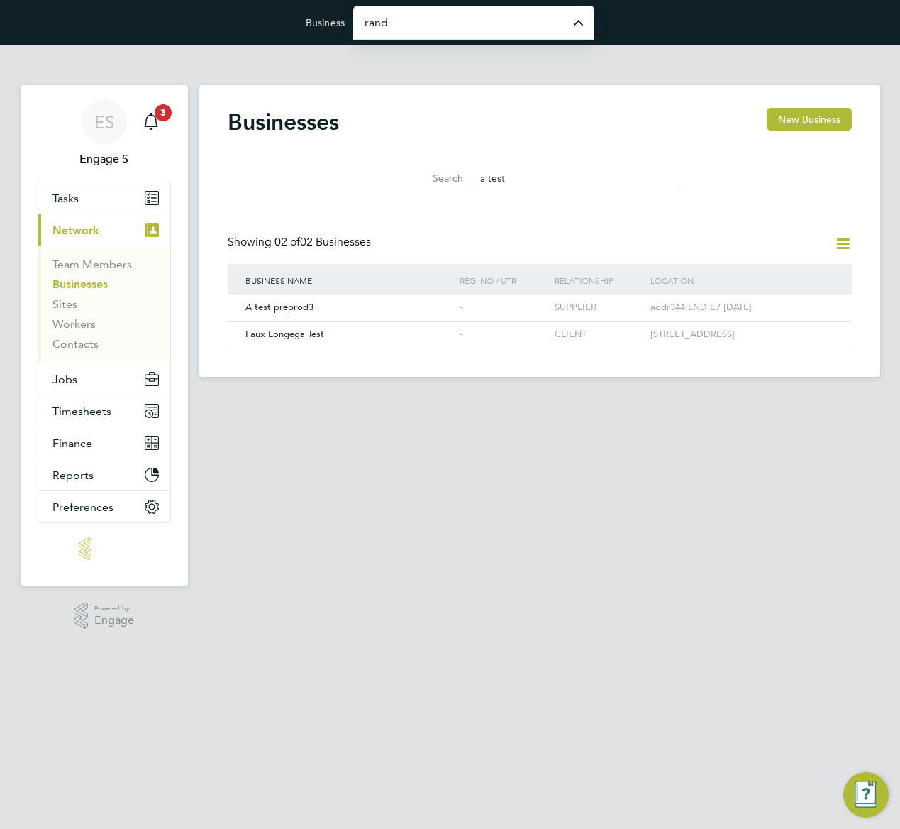
type input "Randstad Solutions Limited"
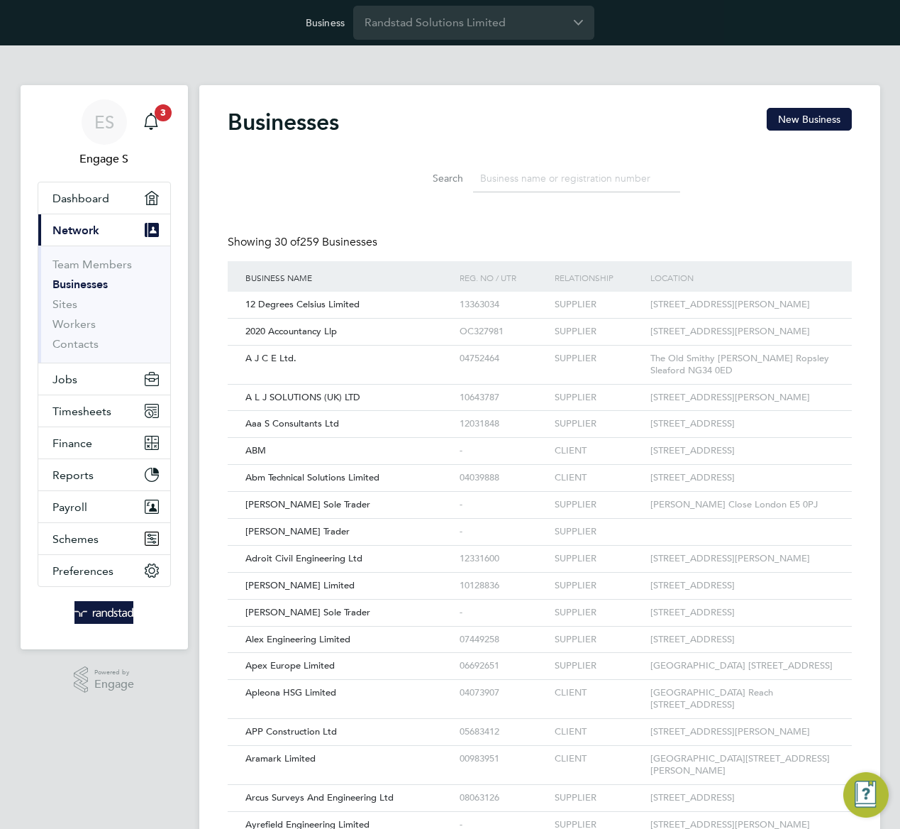
click at [92, 256] on ul "Team Members Businesses Sites Workers Contacts" at bounding box center [104, 303] width 132 height 117
click at [94, 265] on link "Team Members" at bounding box center [91, 264] width 79 height 13
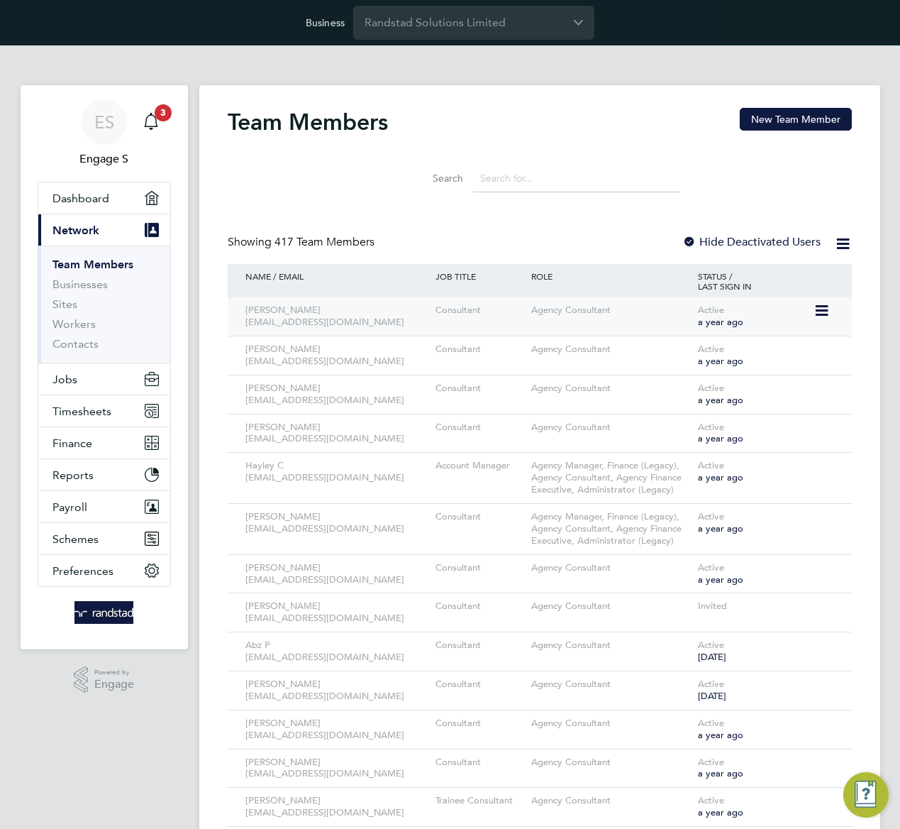
click at [828, 315] on icon at bounding box center [821, 310] width 14 height 17
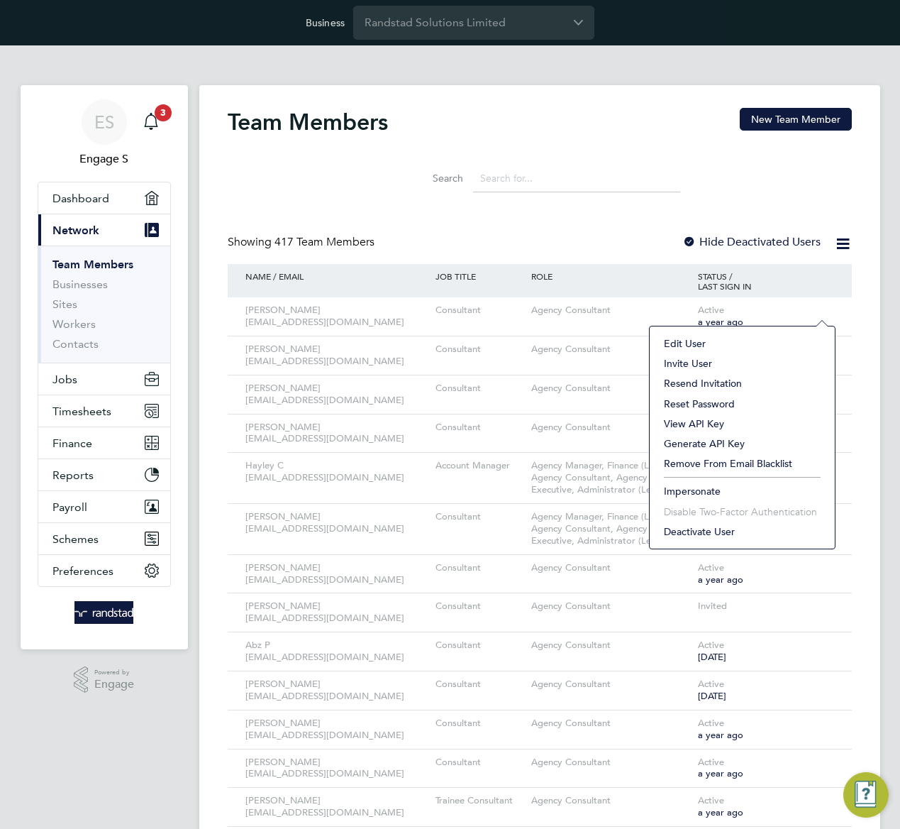
click at [697, 345] on li "Edit User" at bounding box center [742, 343] width 171 height 20
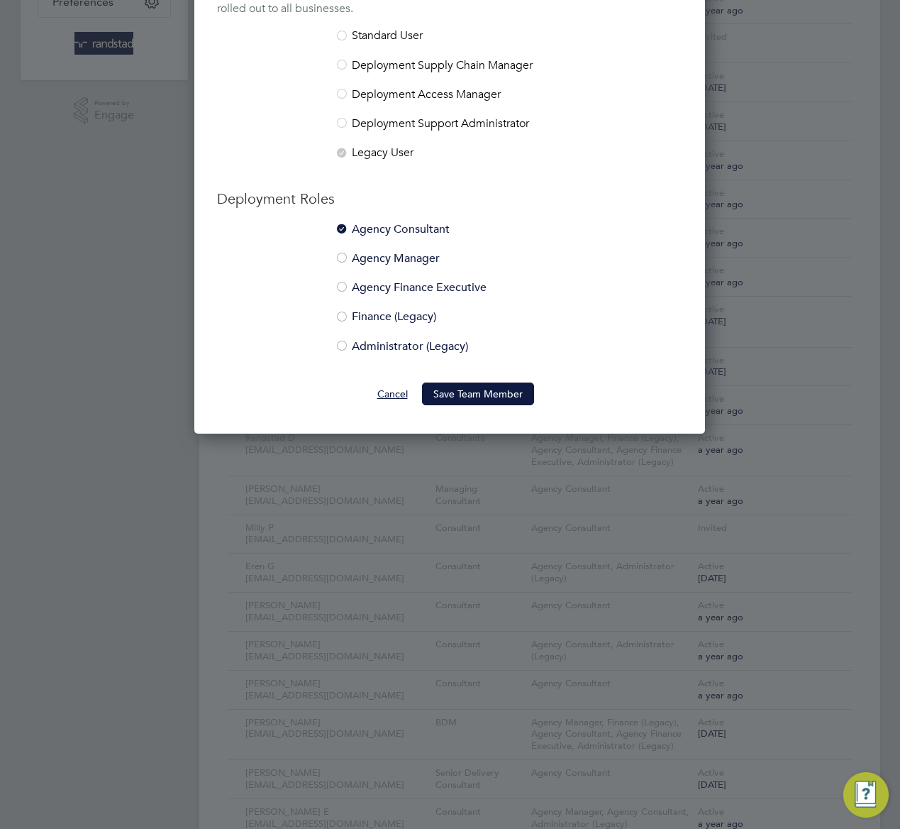
drag, startPoint x: 391, startPoint y: 392, endPoint x: 200, endPoint y: 62, distance: 380.5
click at [390, 391] on button "Cancel" at bounding box center [392, 393] width 53 height 23
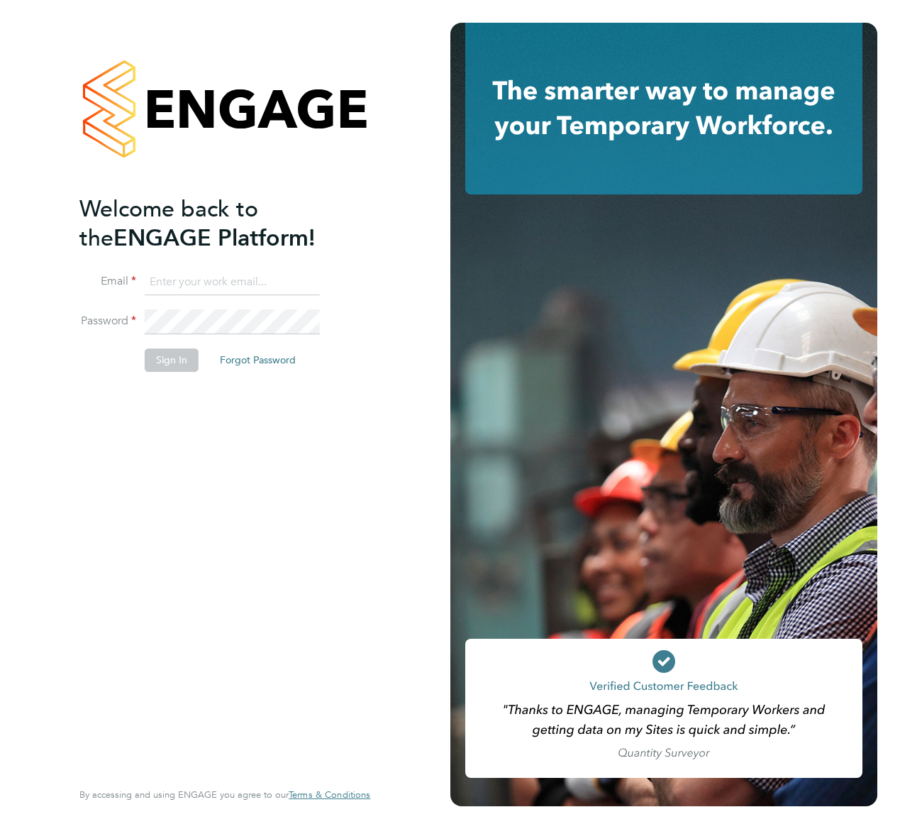
type input "[EMAIL_ADDRESS][DOMAIN_NAME]"
click at [165, 364] on button "Sign In" at bounding box center [172, 359] width 54 height 23
click at [165, 364] on div "Sorry, we are having problems connecting to our services." at bounding box center [225, 414] width 450 height 829
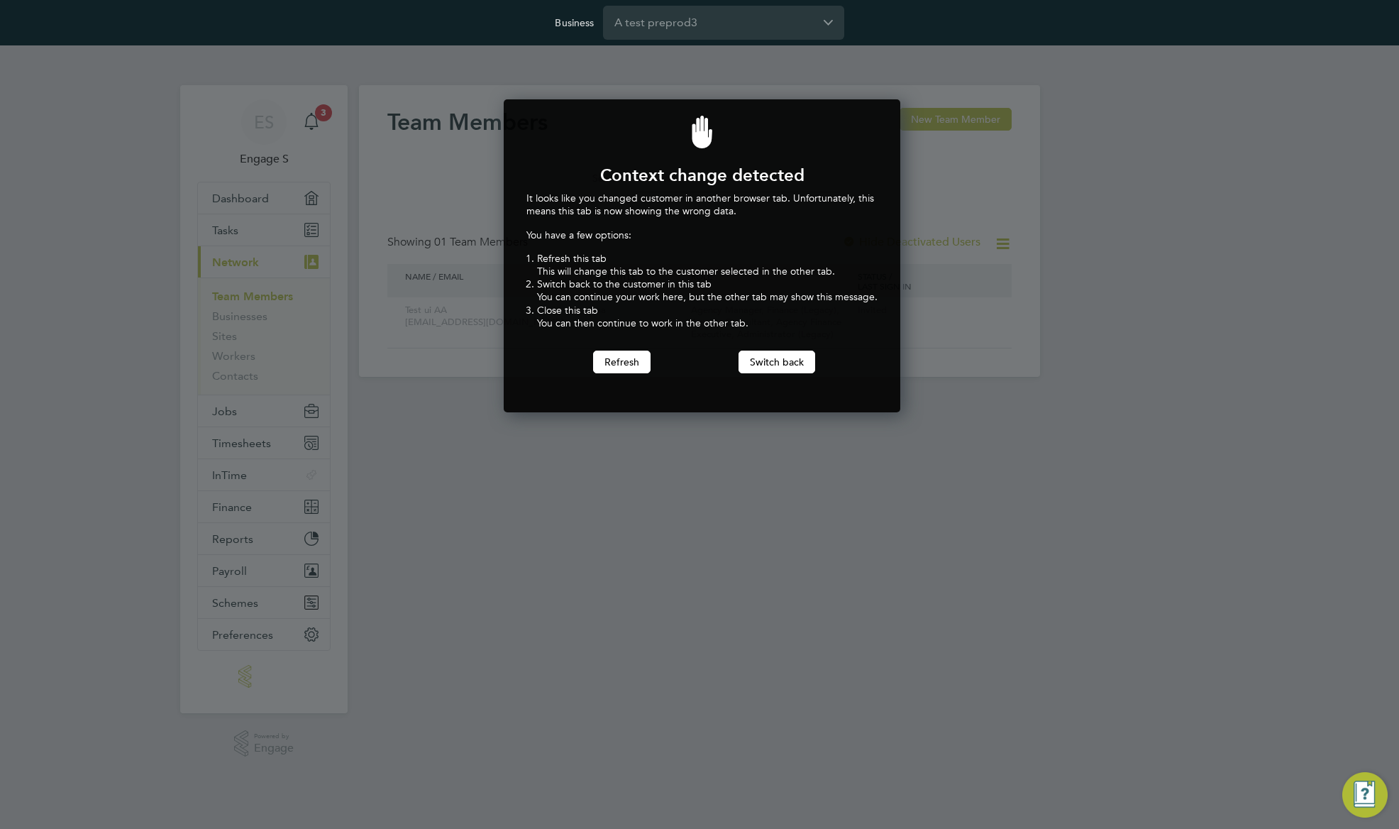
scroll to position [314, 392]
click at [779, 366] on button "Switch back" at bounding box center [777, 361] width 77 height 23
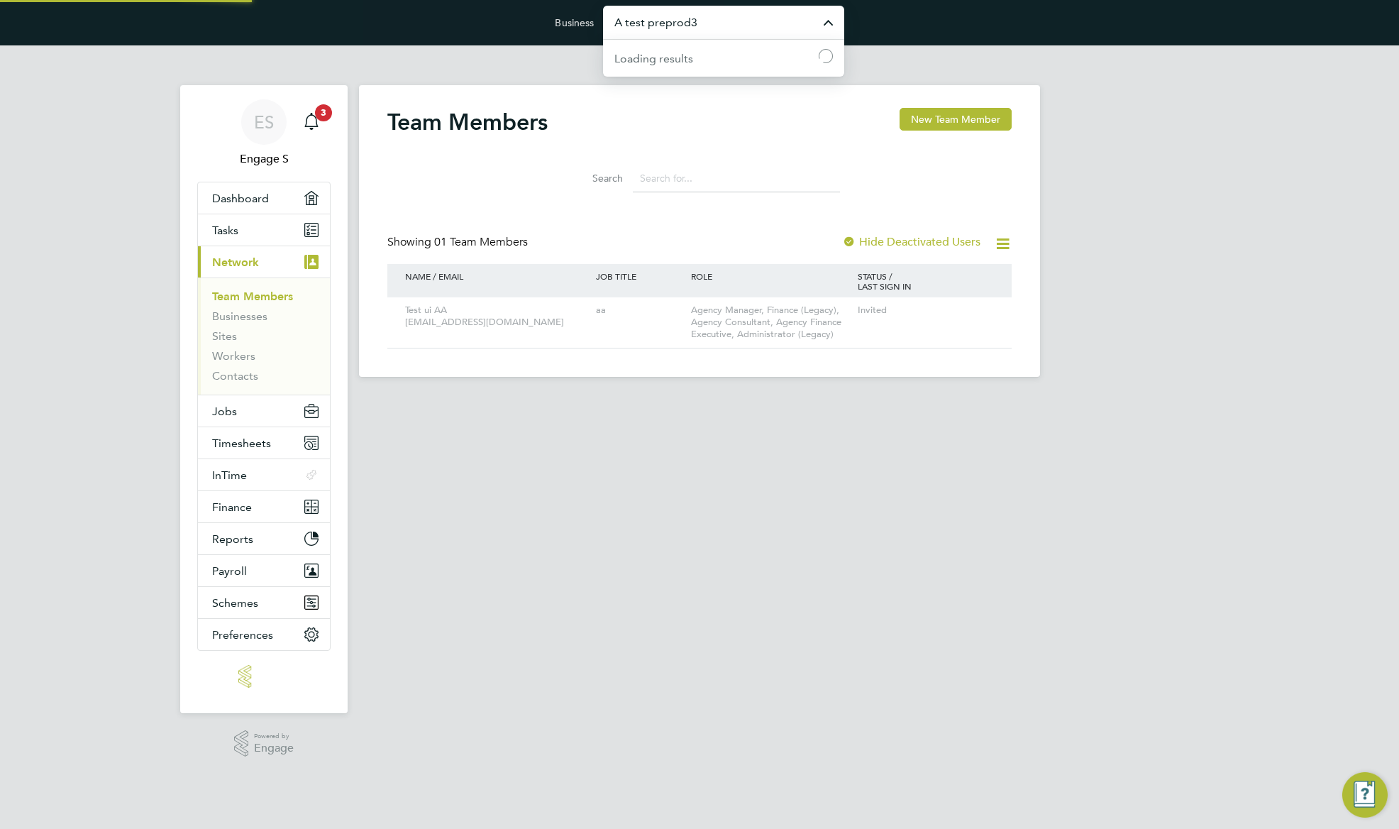
click at [708, 28] on input "A test preprod3" at bounding box center [723, 22] width 241 height 33
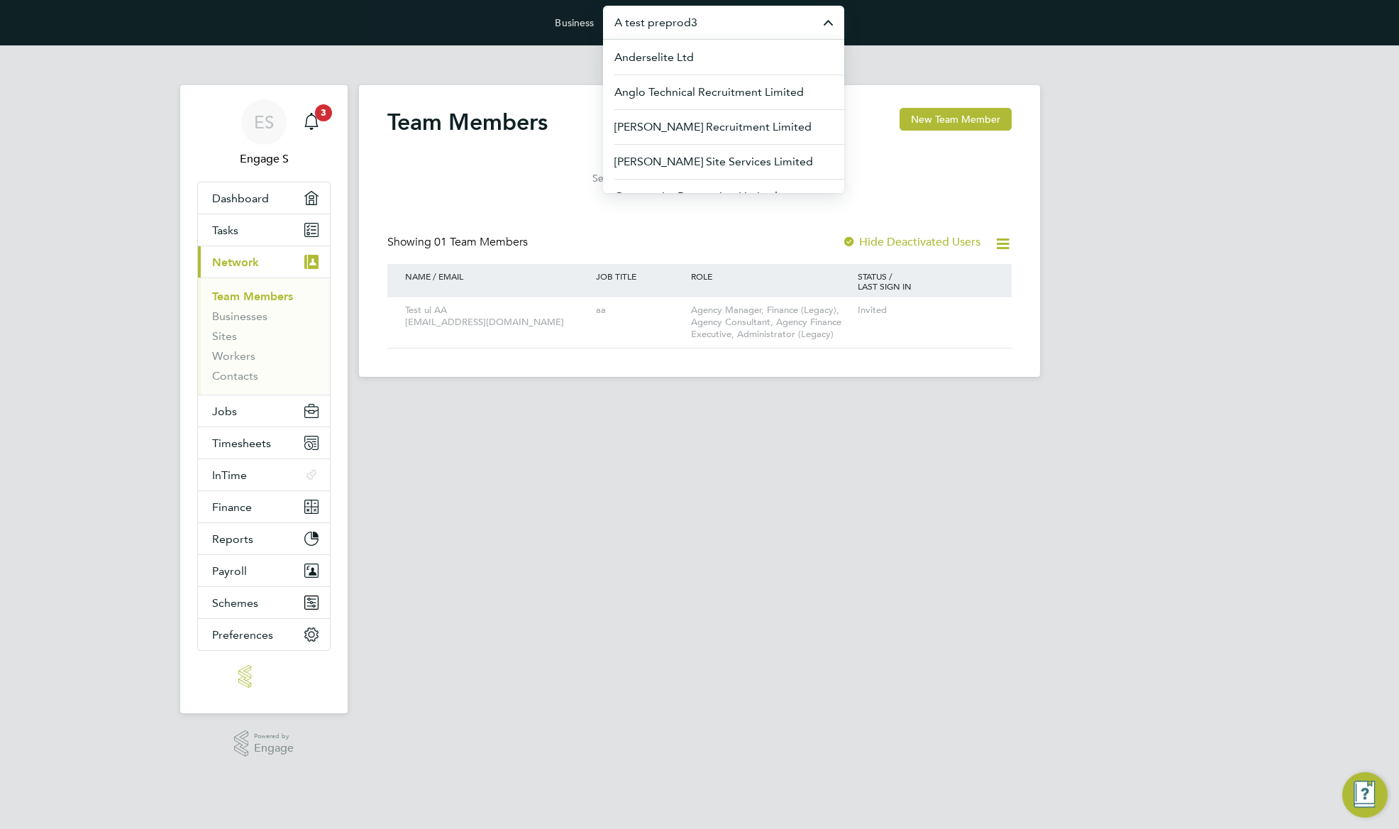
paste input "Optima"
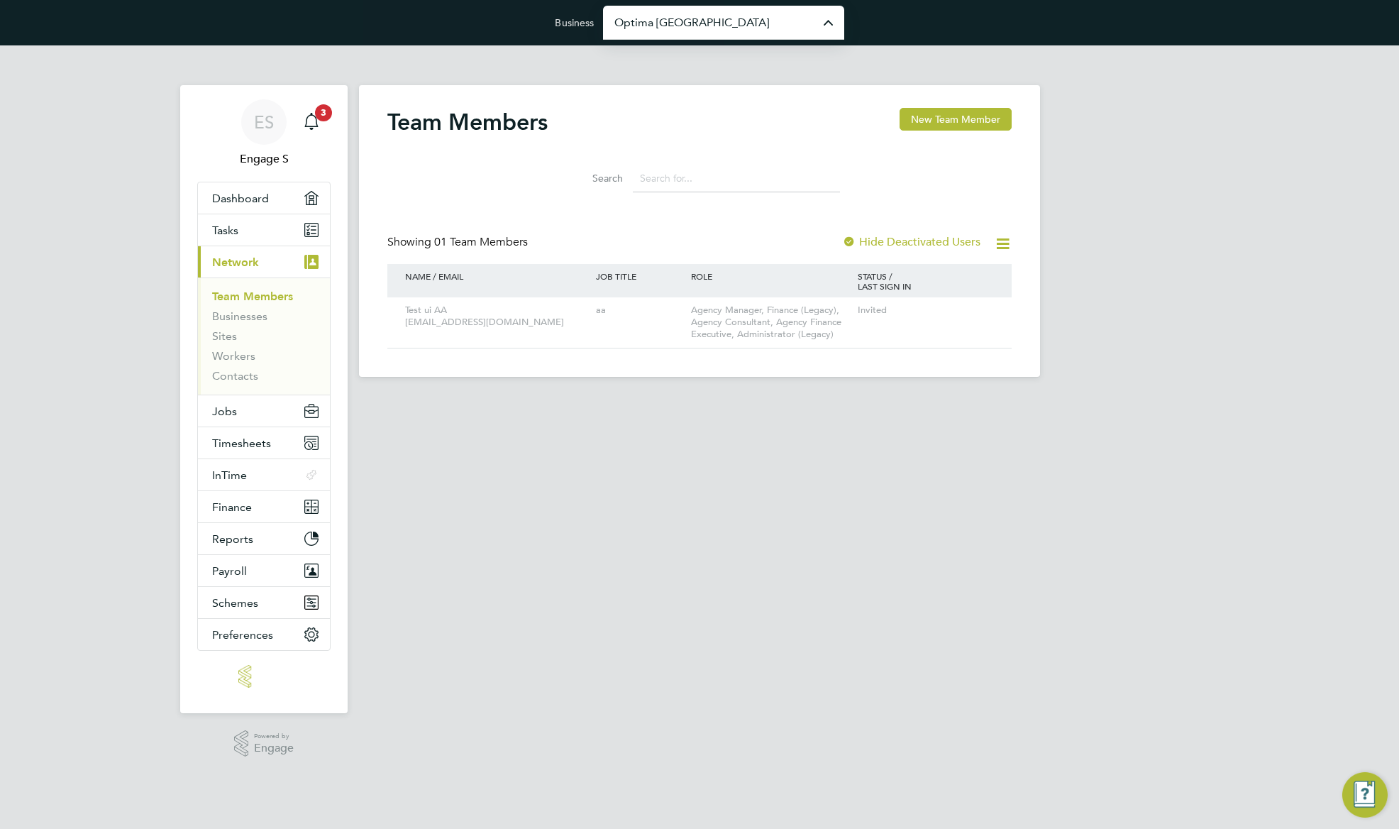
type input "Engage Partners"
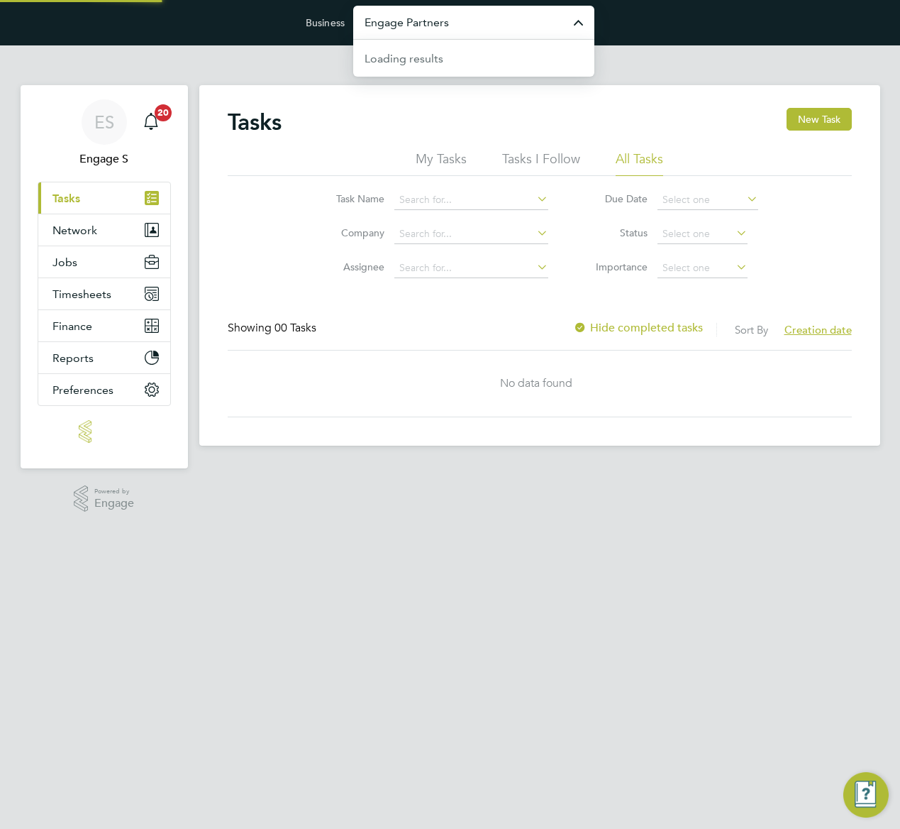
click at [506, 31] on input "Engage Partners" at bounding box center [473, 22] width 241 height 33
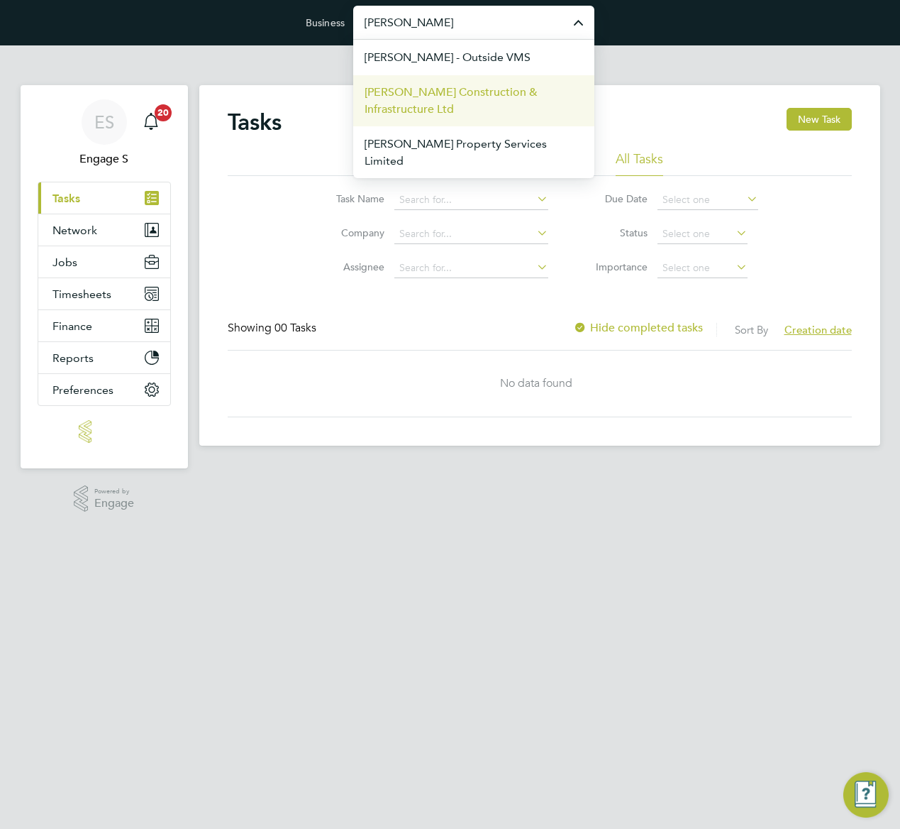
click at [439, 94] on span "Morgan Sindall Construction & Infrastructure Ltd" at bounding box center [474, 101] width 219 height 34
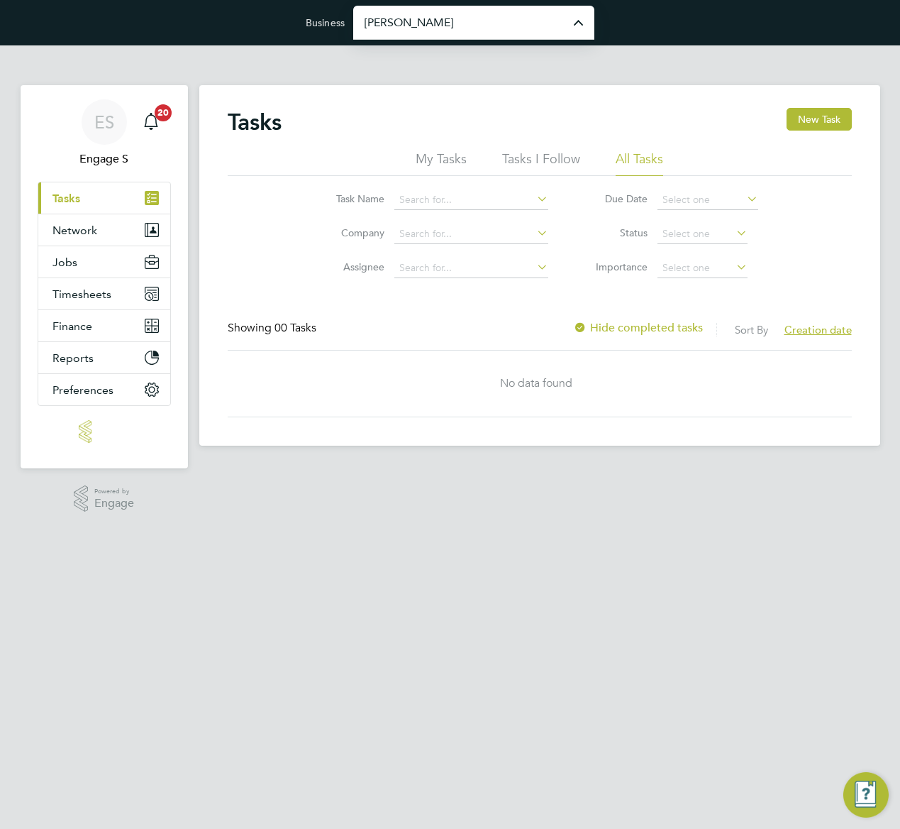
type input "Morgan Sindall Construction & Infrastructure Ltd"
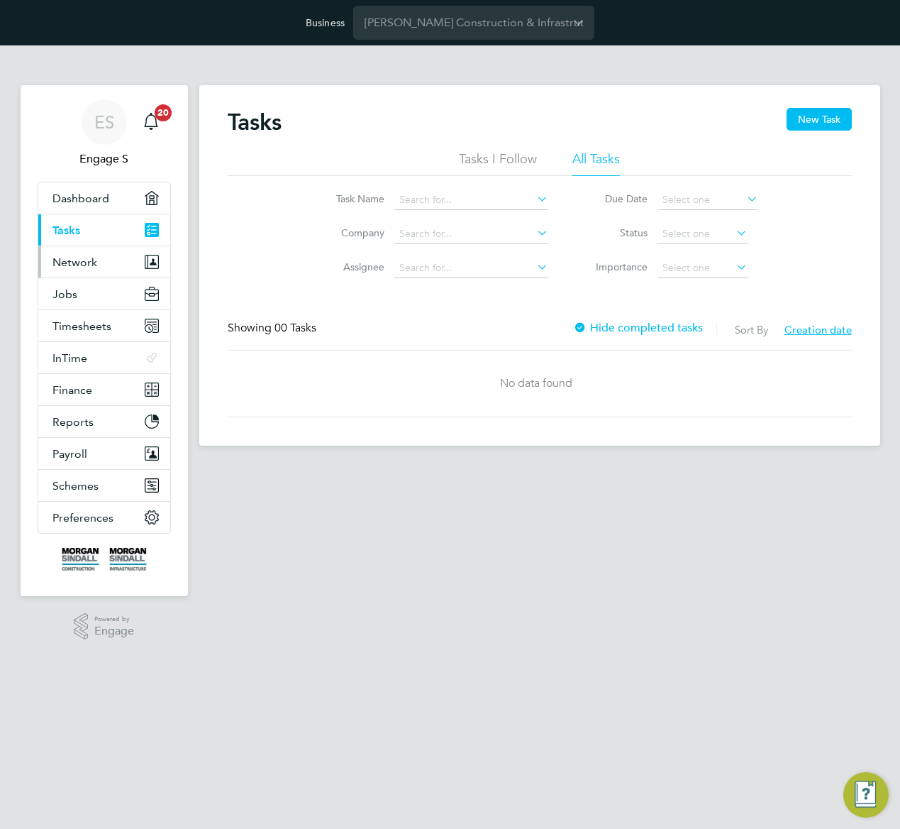
click at [85, 265] on span "Network" at bounding box center [74, 261] width 45 height 13
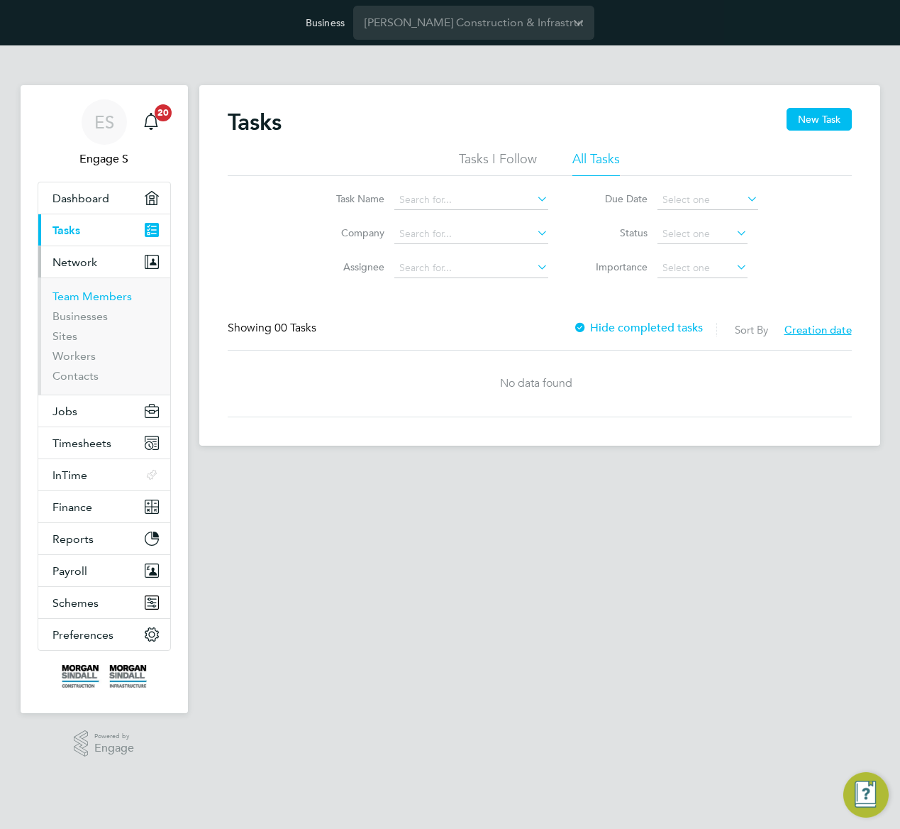
click at [86, 293] on link "Team Members" at bounding box center [91, 295] width 79 height 13
